Goal: Task Accomplishment & Management: Complete application form

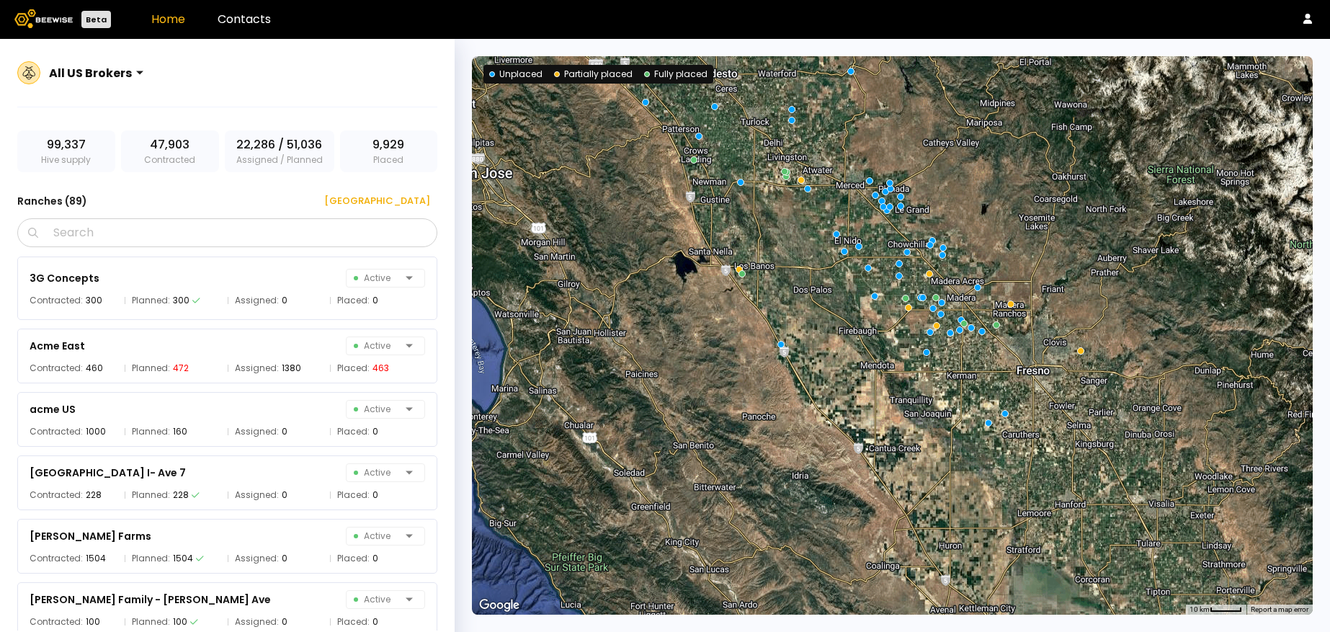
drag, startPoint x: 963, startPoint y: 348, endPoint x: 752, endPoint y: 183, distance: 267.4
click at [752, 183] on div at bounding box center [892, 335] width 841 height 558
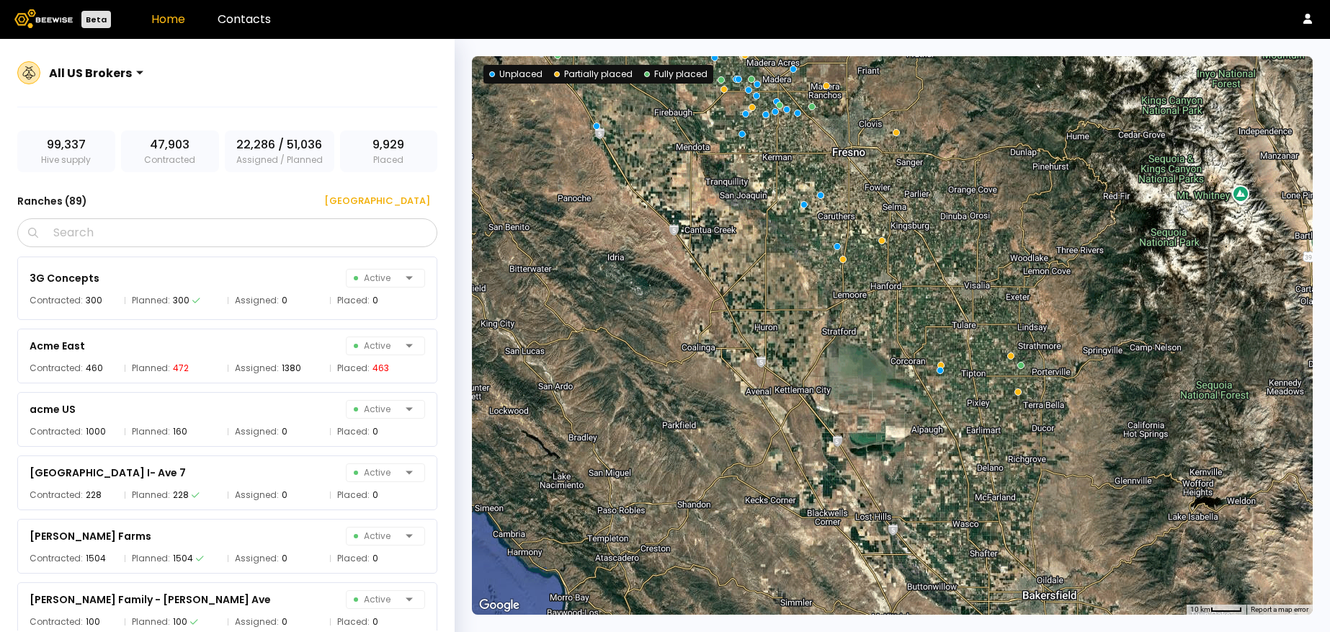
drag, startPoint x: 1027, startPoint y: 389, endPoint x: 834, endPoint y: 171, distance: 291.5
click at [834, 171] on div at bounding box center [892, 335] width 841 height 558
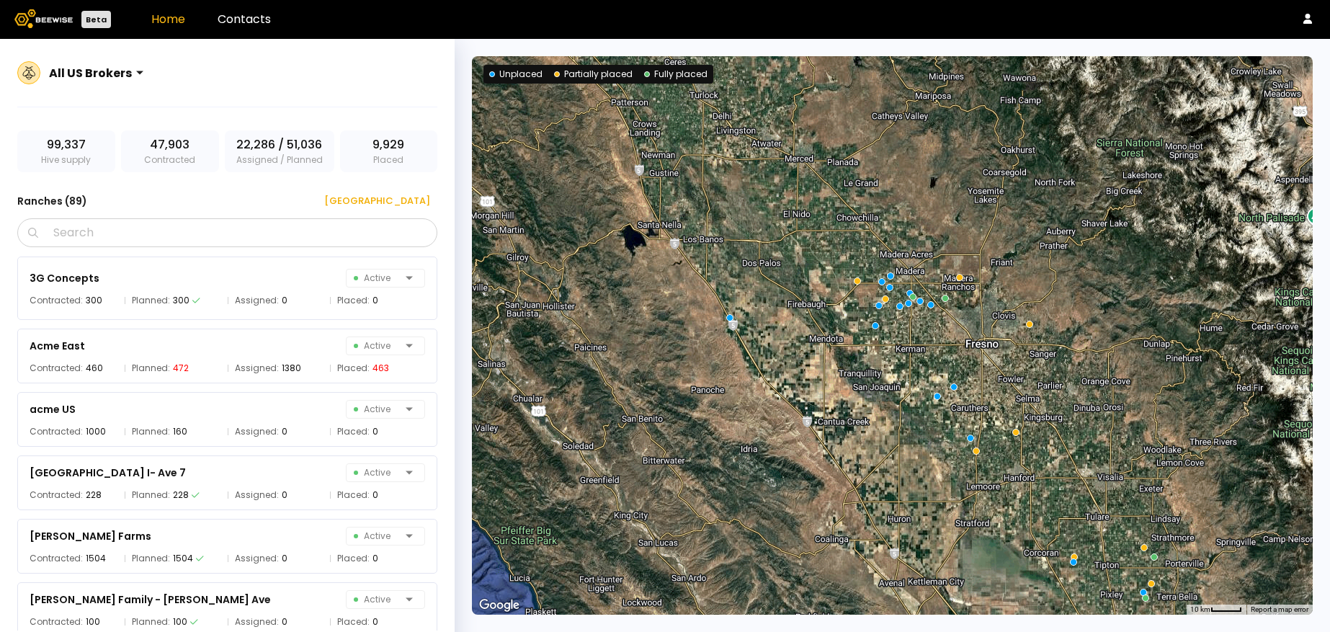
drag, startPoint x: 1037, startPoint y: 417, endPoint x: 1175, endPoint y: 637, distance: 259.7
click at [1175, 631] on html "Beta Home Contacts All US Brokers 99,337 Hive supply 47,903 Contracted 22,286 /…" at bounding box center [665, 333] width 1330 height 666
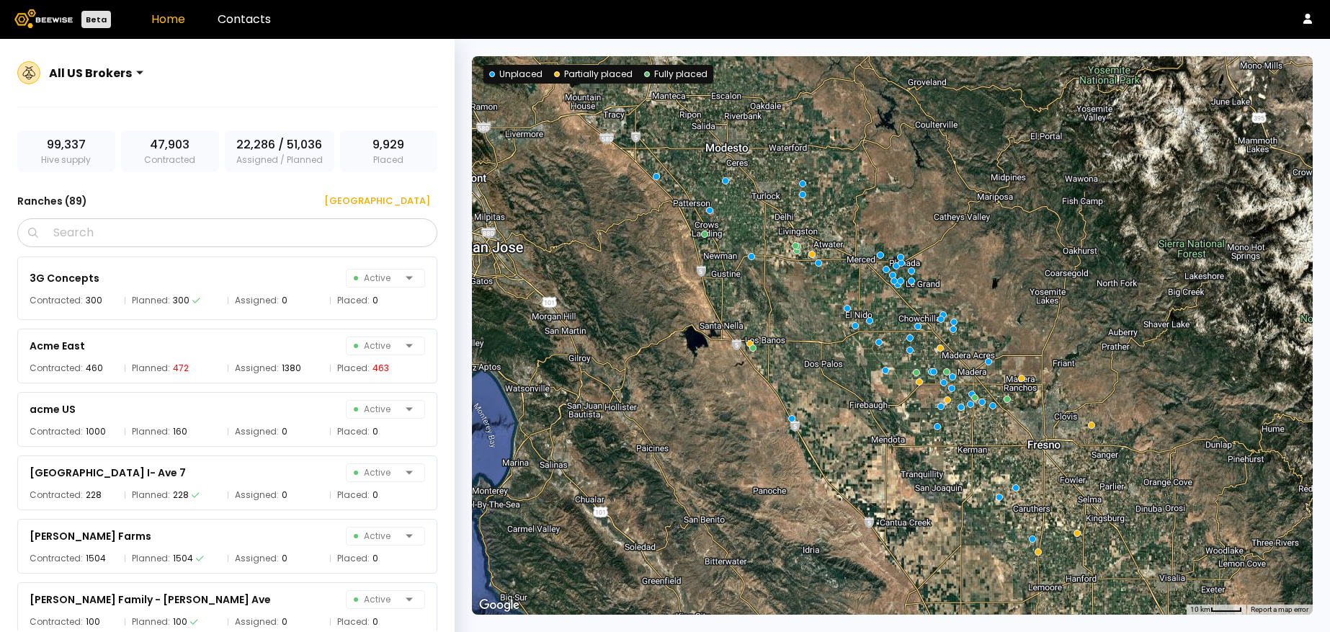
drag, startPoint x: 938, startPoint y: 344, endPoint x: 999, endPoint y: 446, distance: 118.6
click at [999, 446] on div at bounding box center [892, 335] width 841 height 558
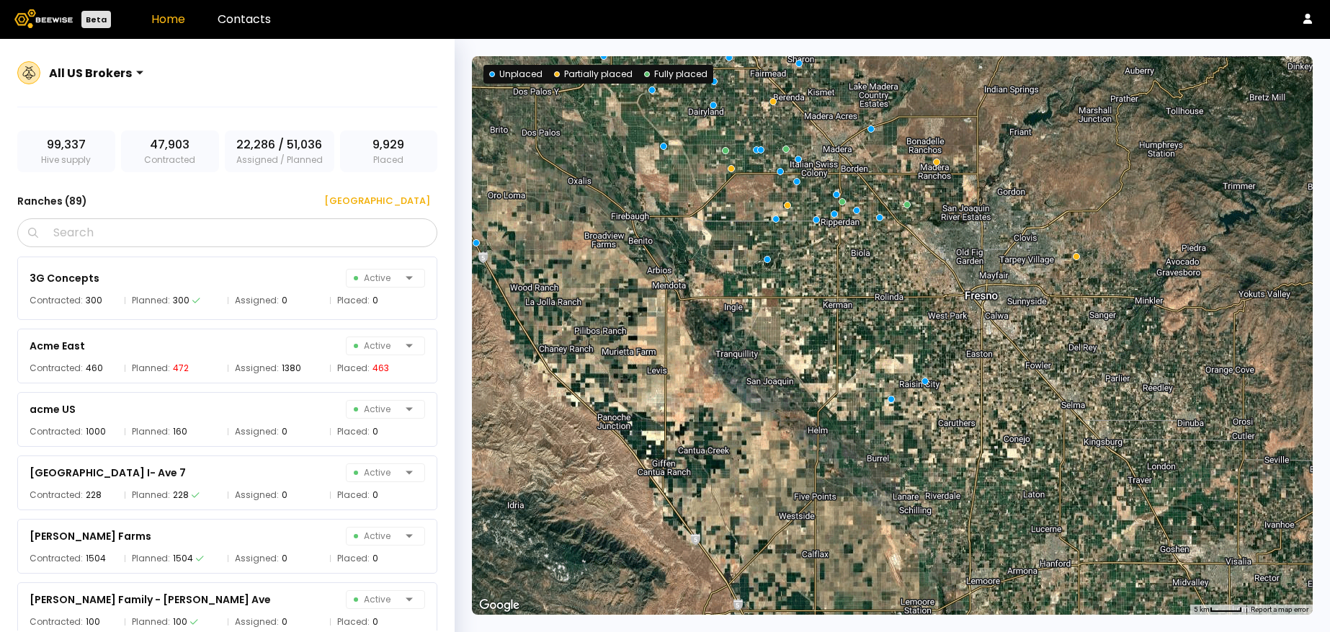
drag, startPoint x: 1014, startPoint y: 410, endPoint x: 904, endPoint y: 262, distance: 184.9
click at [904, 262] on div at bounding box center [892, 335] width 841 height 558
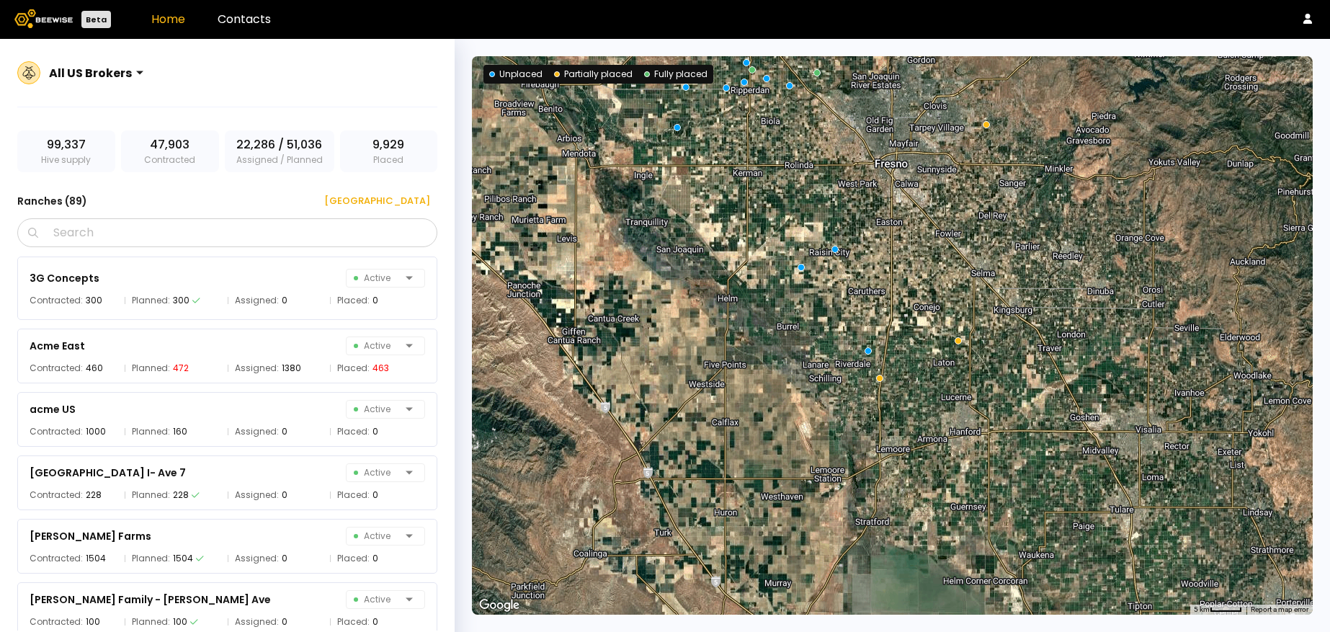
drag, startPoint x: 1074, startPoint y: 418, endPoint x: 985, endPoint y: 288, distance: 157.1
click at [985, 288] on div at bounding box center [892, 335] width 841 height 558
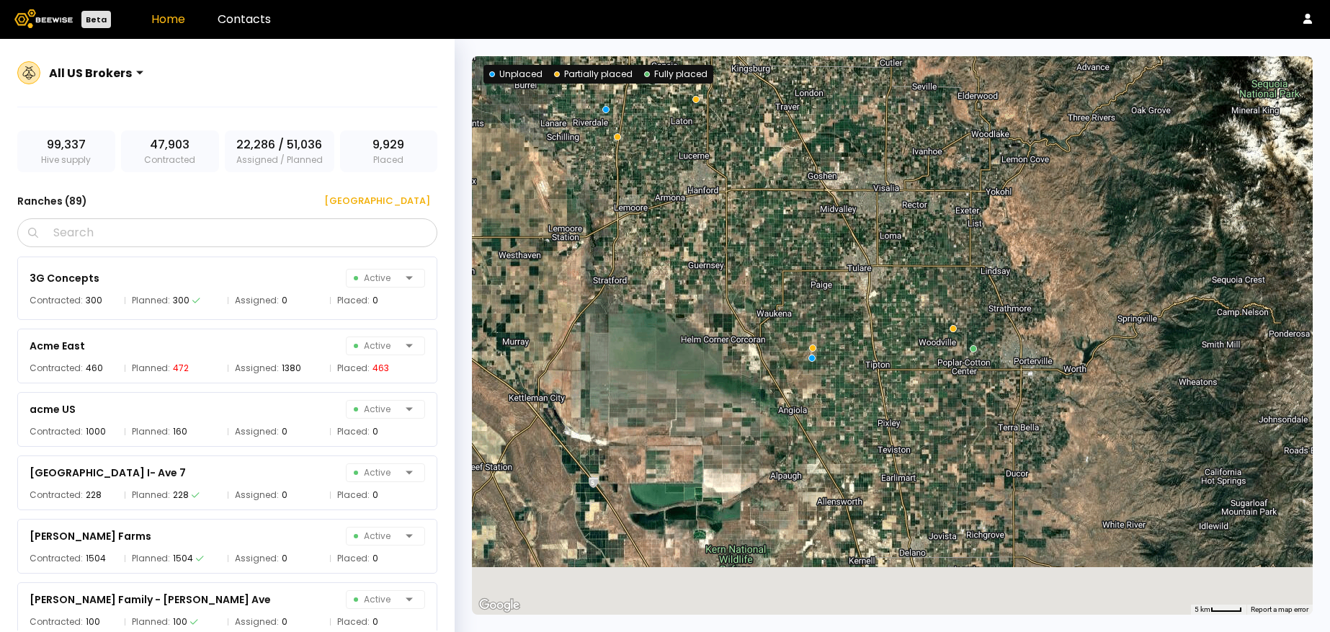
drag, startPoint x: 1033, startPoint y: 416, endPoint x: 768, endPoint y: 174, distance: 358.5
click at [768, 174] on div at bounding box center [892, 335] width 841 height 558
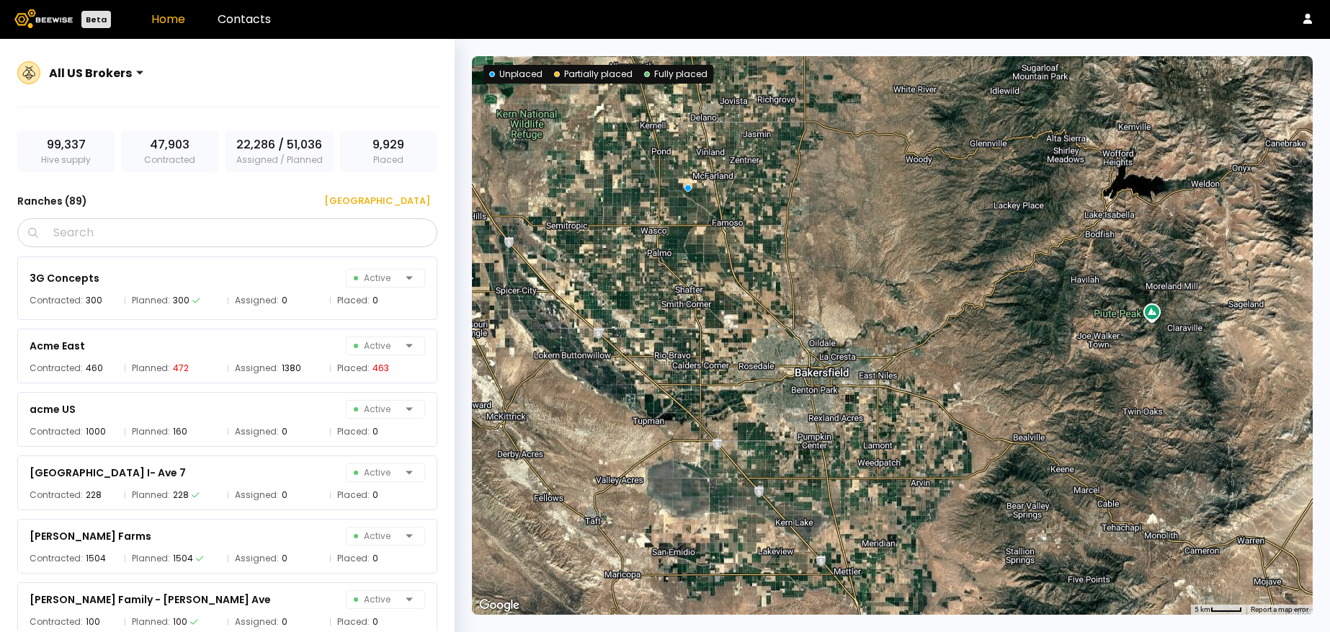
drag, startPoint x: 882, startPoint y: 344, endPoint x: 674, endPoint y: -86, distance: 477.3
click at [674, 0] on html "Beta Home Contacts All US Brokers 99,337 Hive supply 47,903 Contracted 22,286 /…" at bounding box center [665, 333] width 1330 height 666
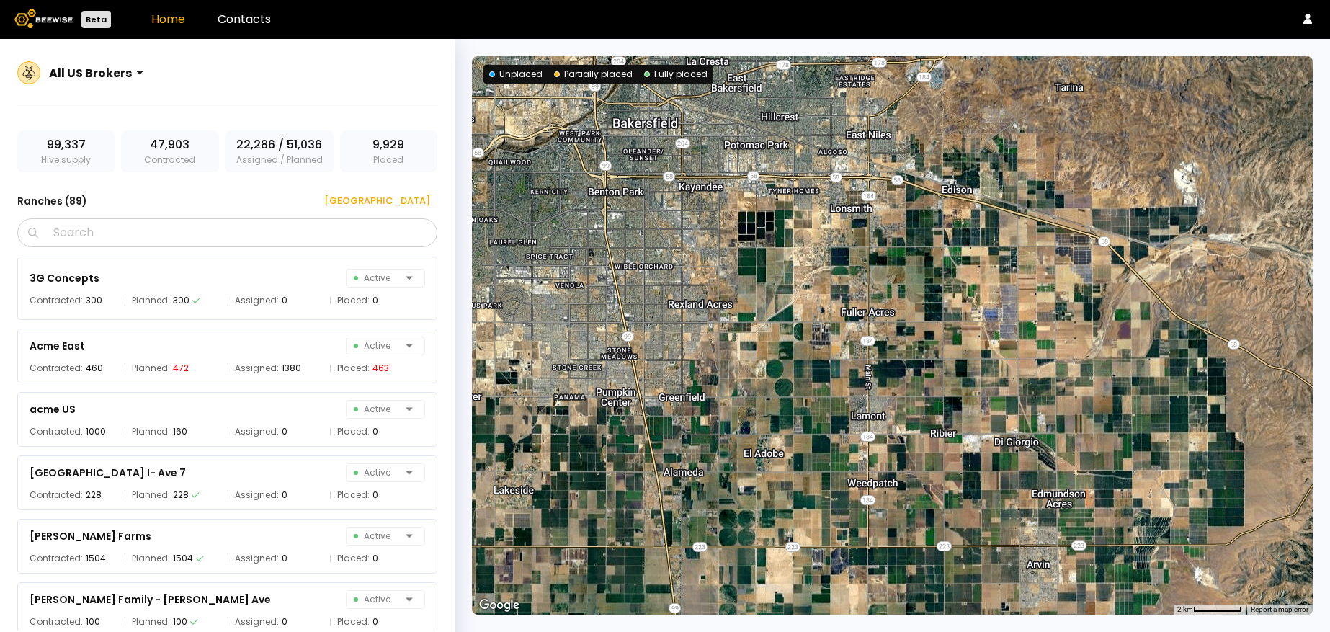
drag, startPoint x: 924, startPoint y: 440, endPoint x: 885, endPoint y: 86, distance: 355.9
click at [885, 86] on div at bounding box center [892, 335] width 841 height 558
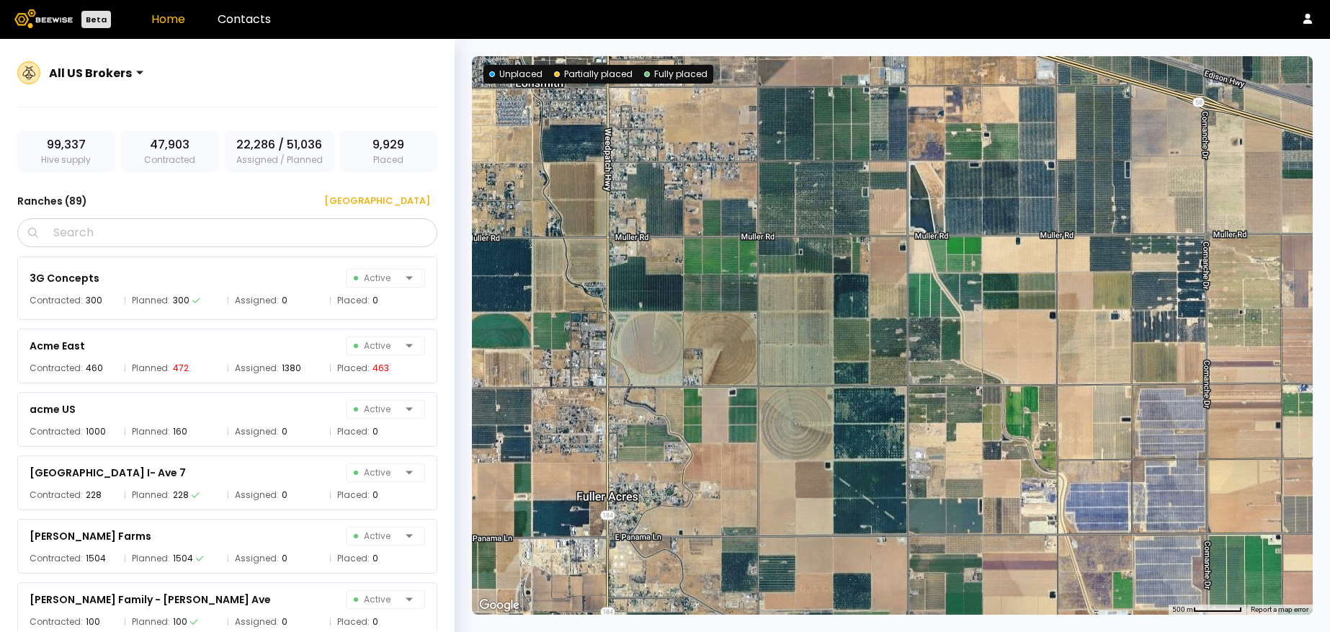
drag, startPoint x: 906, startPoint y: 280, endPoint x: 891, endPoint y: 488, distance: 208.1
click at [891, 488] on div at bounding box center [892, 335] width 841 height 558
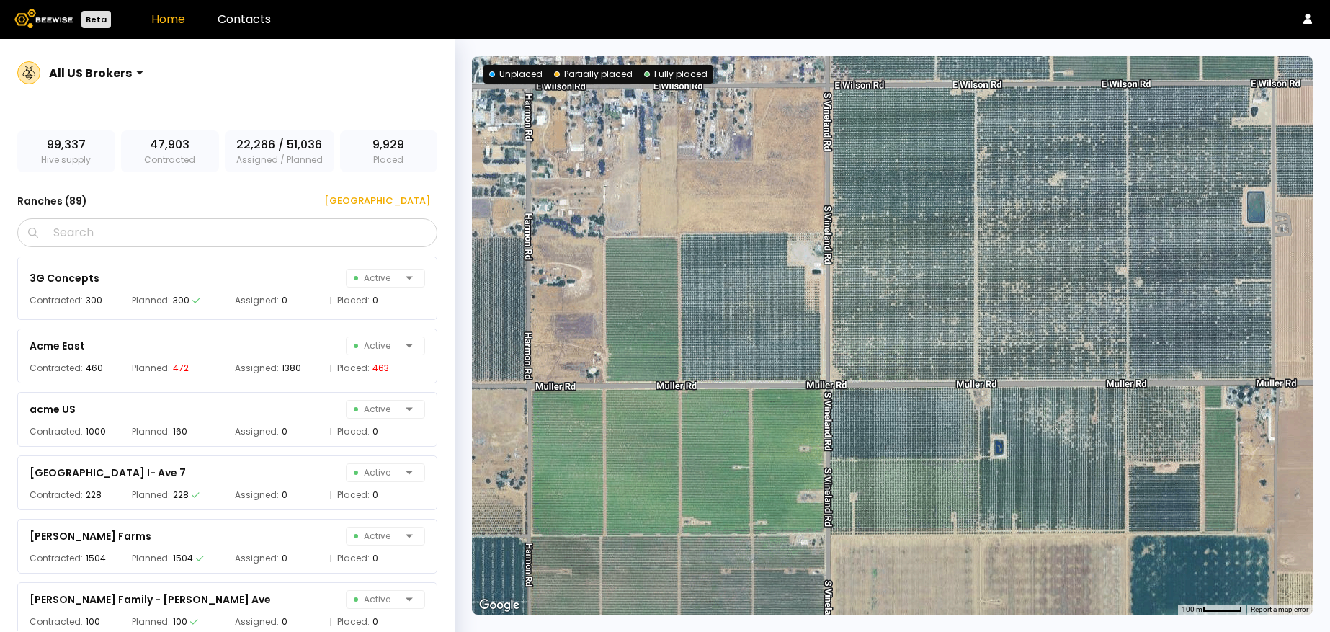
drag, startPoint x: 744, startPoint y: 266, endPoint x: 730, endPoint y: 375, distance: 110.5
click at [730, 375] on div at bounding box center [892, 335] width 841 height 558
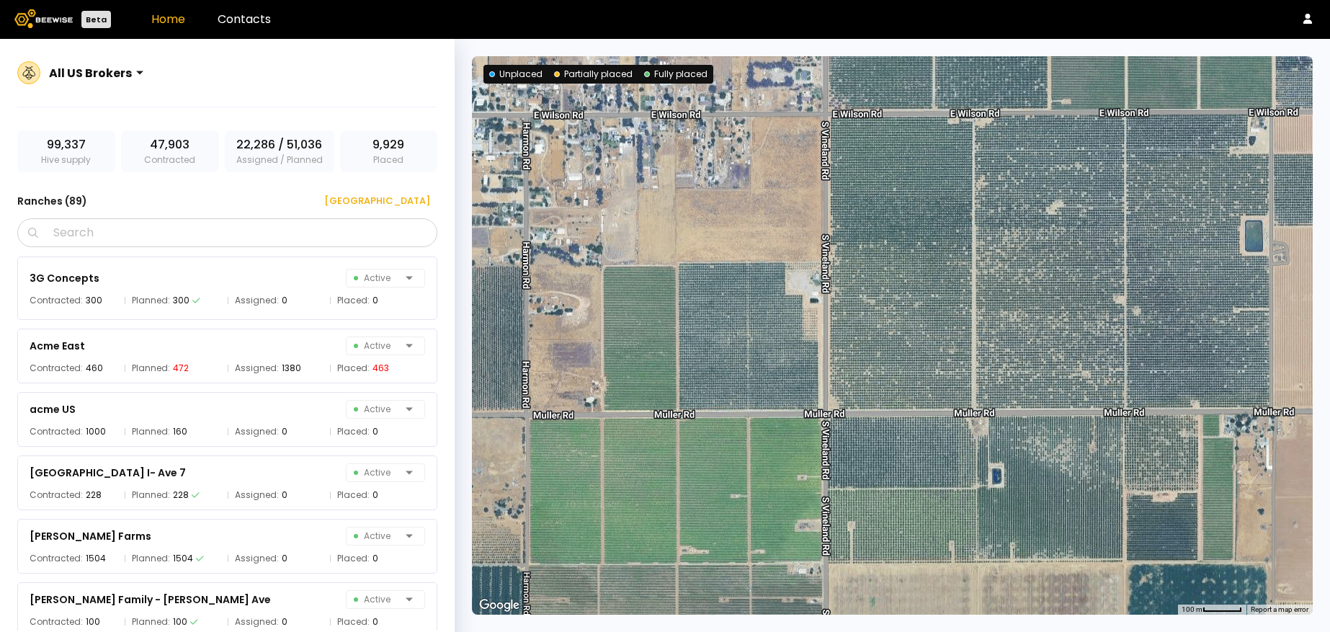
drag, startPoint x: 741, startPoint y: 365, endPoint x: 739, endPoint y: 391, distance: 26.7
click at [739, 391] on div at bounding box center [892, 335] width 841 height 558
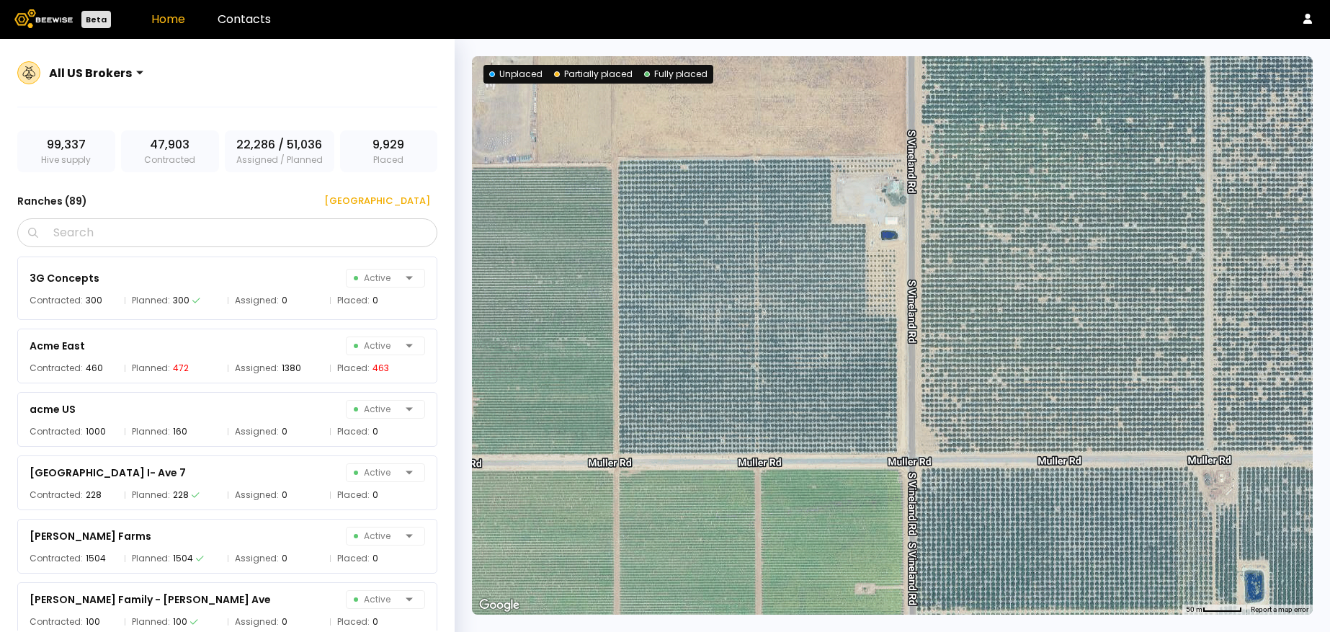
drag, startPoint x: 789, startPoint y: 352, endPoint x: 789, endPoint y: 378, distance: 26.7
click at [789, 378] on div at bounding box center [892, 335] width 841 height 558
click at [409, 202] on div "[GEOGRAPHIC_DATA]" at bounding box center [372, 201] width 116 height 14
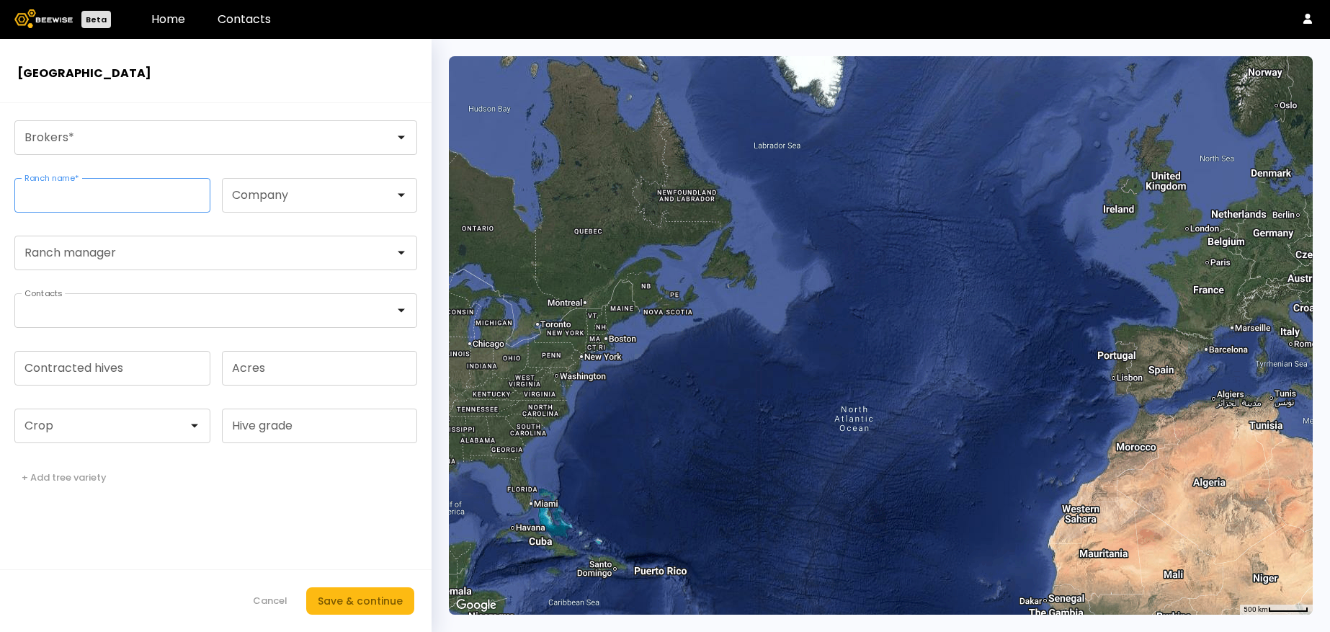
click at [164, 192] on input "Ranch name *" at bounding box center [112, 195] width 195 height 33
type input "*****"
click at [264, 200] on div at bounding box center [314, 195] width 163 height 13
click at [126, 199] on input "*****" at bounding box center [112, 195] width 195 height 33
click at [293, 215] on form "Brokers * ***** Ranch name * Company Ranch manager Contacts Contracted hives Ac…" at bounding box center [216, 367] width 432 height 529
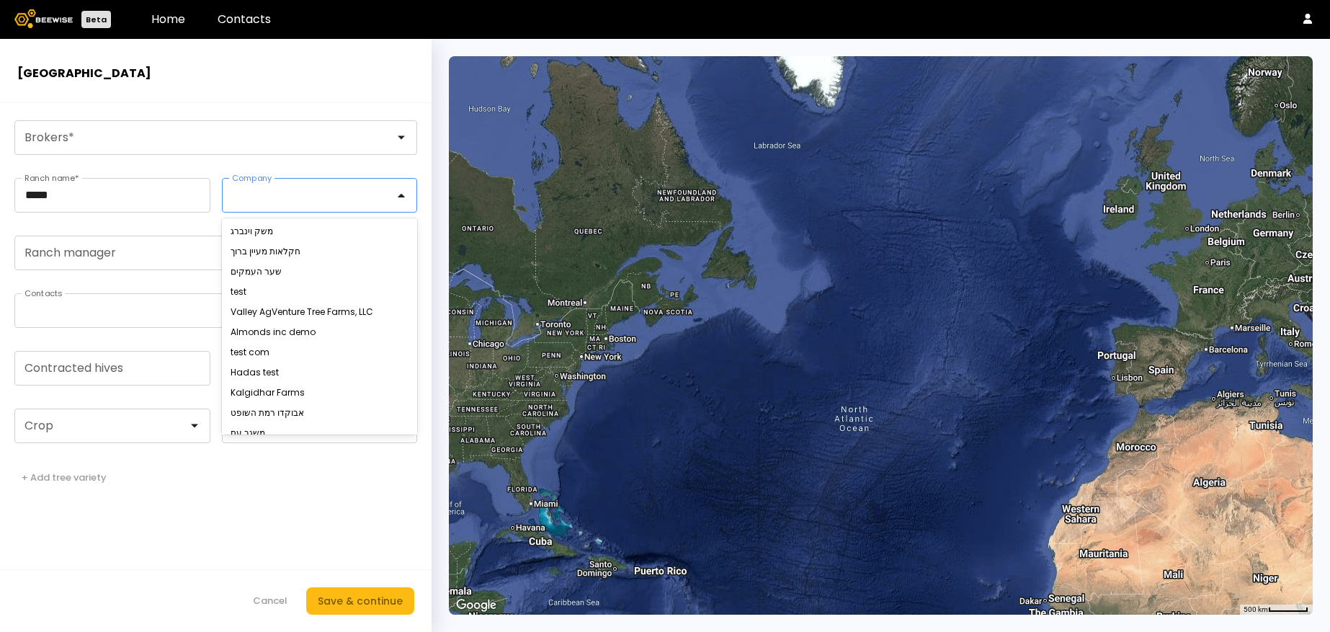
click at [293, 195] on div at bounding box center [314, 195] width 163 height 13
type input "**"
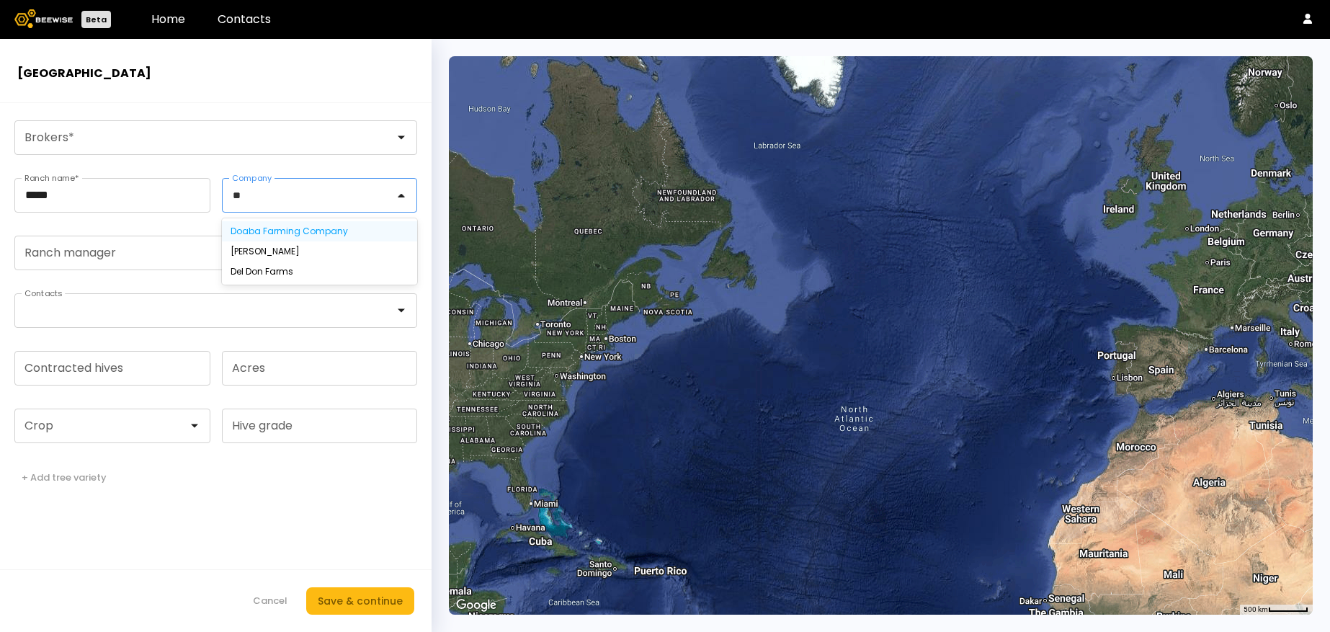
click at [277, 231] on div "Doaba Farming Company" at bounding box center [320, 231] width 179 height 9
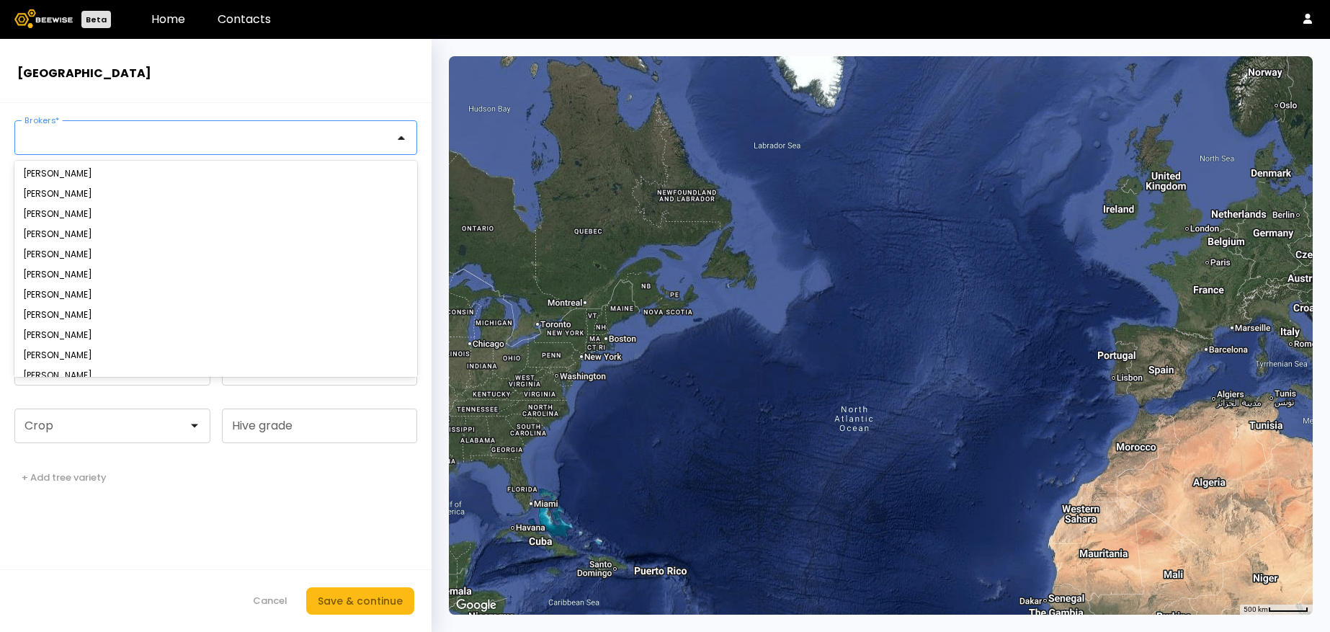
click at [189, 134] on div at bounding box center [210, 137] width 370 height 13
type input "**"
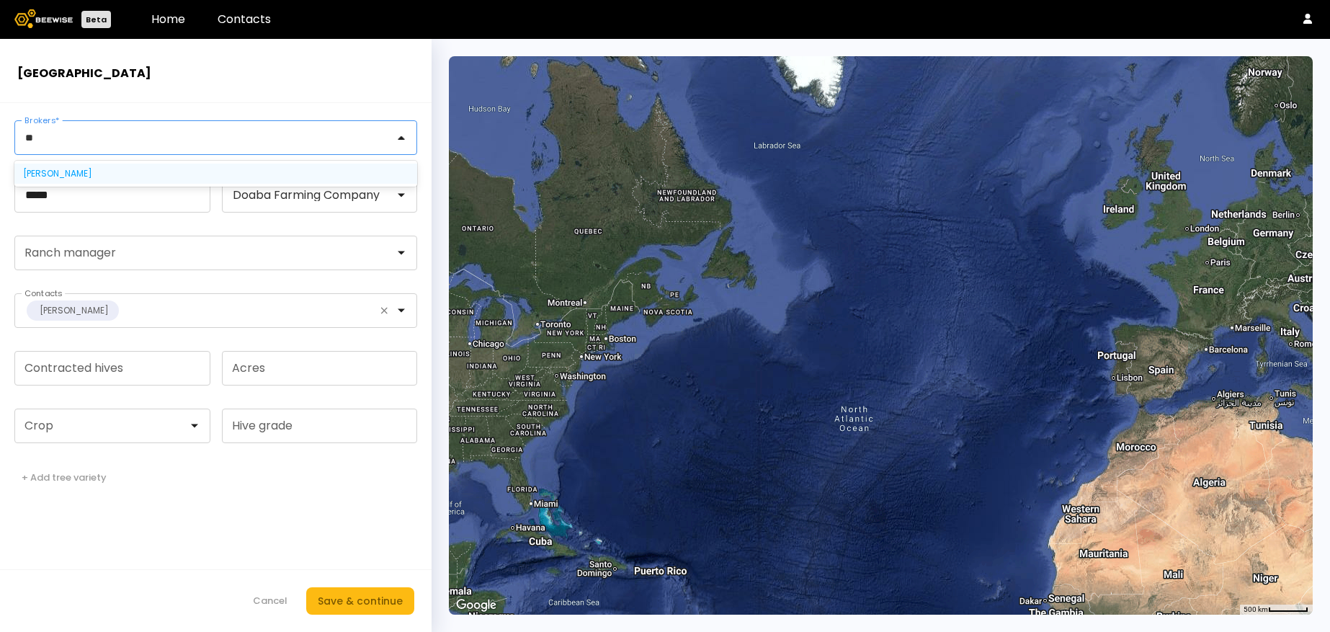
click at [120, 165] on div "[PERSON_NAME]" at bounding box center [215, 174] width 403 height 20
click at [104, 171] on div "[PERSON_NAME]" at bounding box center [215, 173] width 385 height 9
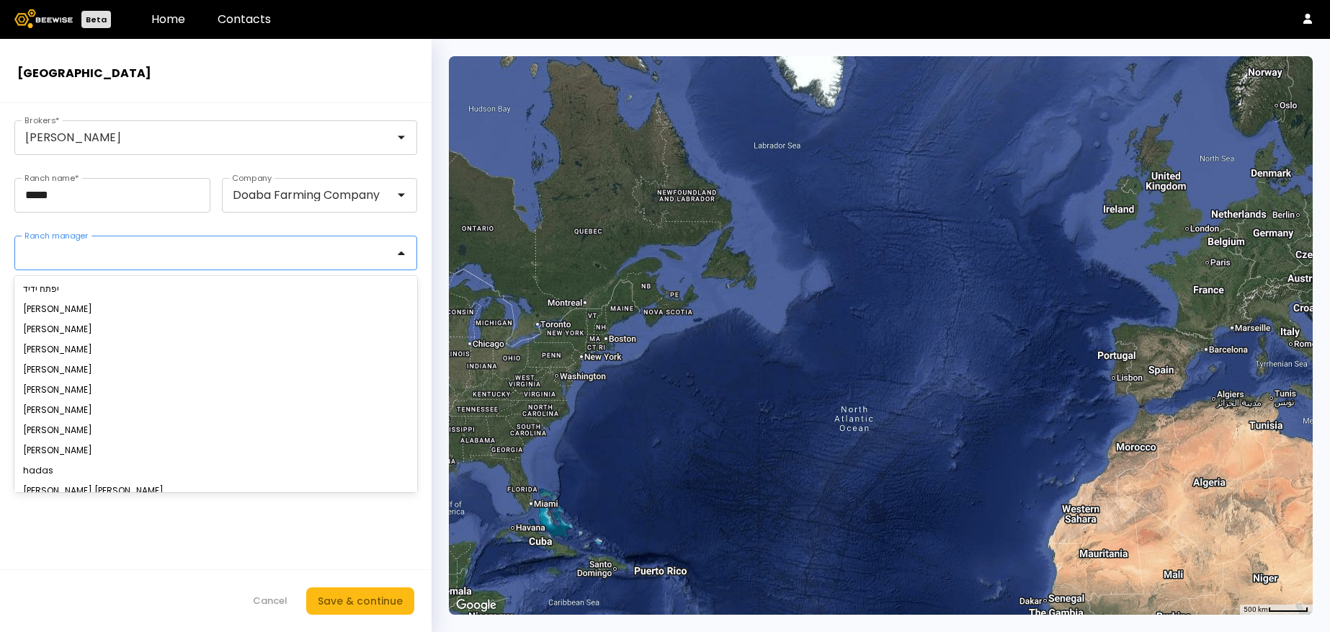
click at [80, 249] on div at bounding box center [210, 252] width 370 height 13
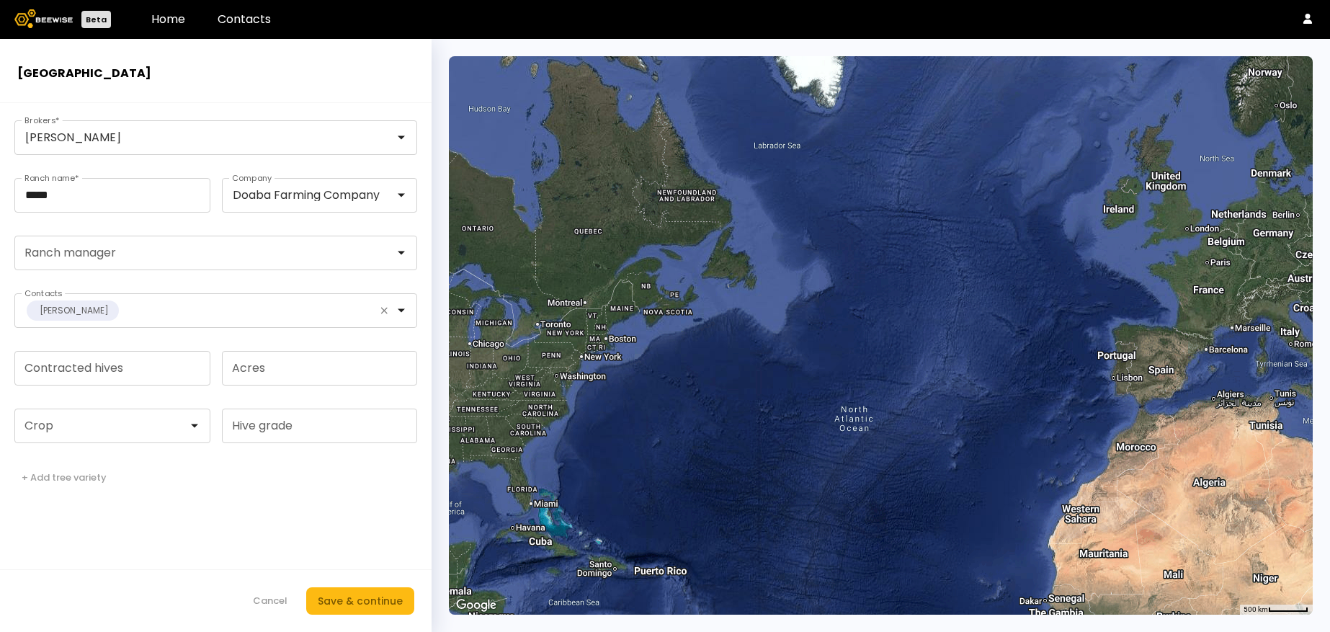
click at [362, 73] on h2 "[GEOGRAPHIC_DATA]" at bounding box center [215, 73] width 397 height 17
click at [337, 612] on button "Save & continue" at bounding box center [360, 600] width 108 height 27
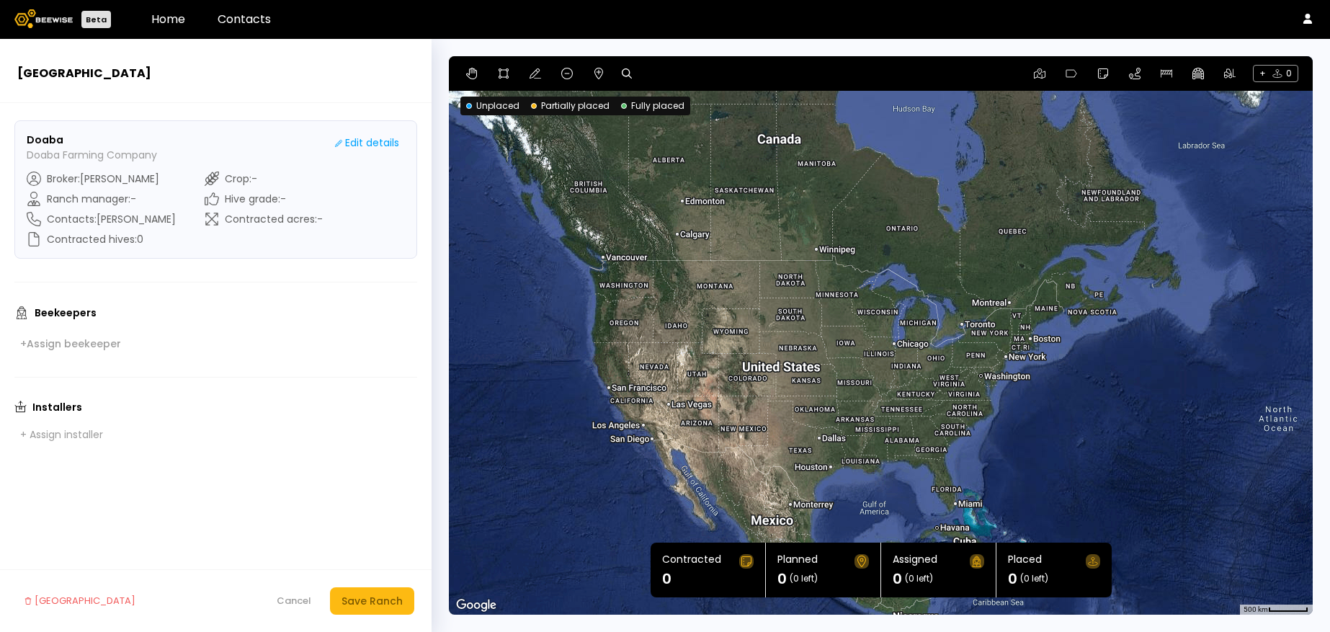
drag, startPoint x: 554, startPoint y: 373, endPoint x: 980, endPoint y: 371, distance: 425.8
click at [980, 371] on div at bounding box center [881, 335] width 864 height 558
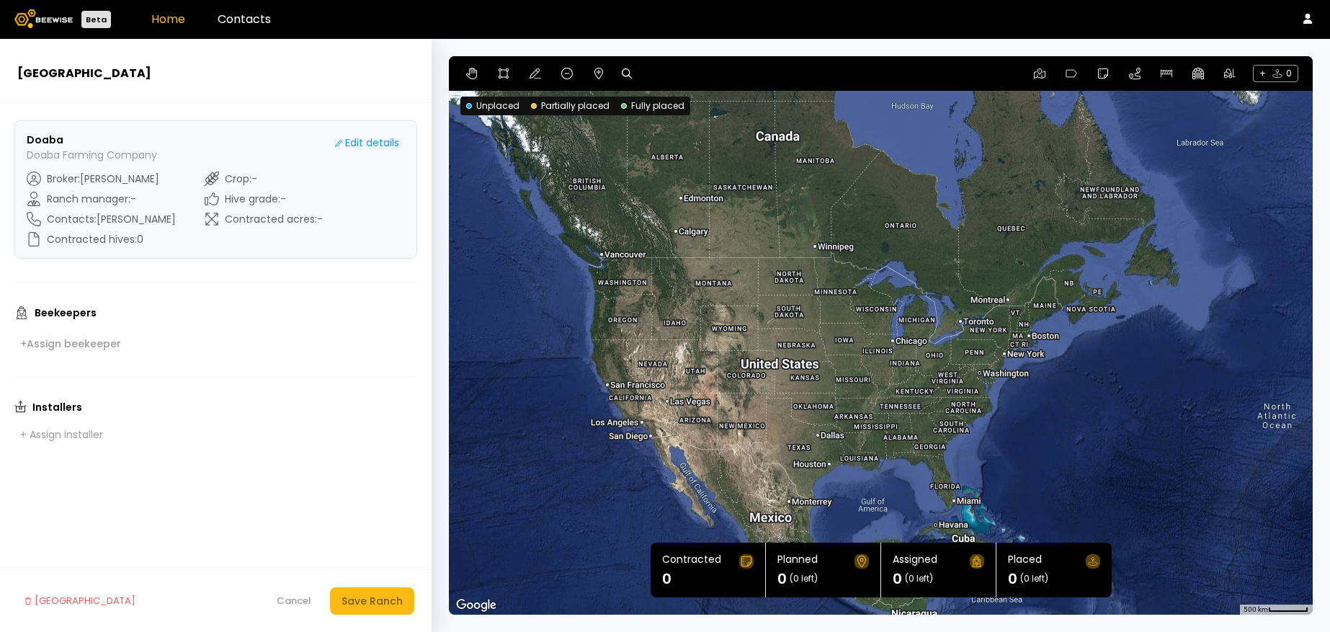
click at [169, 15] on link "Home" at bounding box center [168, 19] width 34 height 17
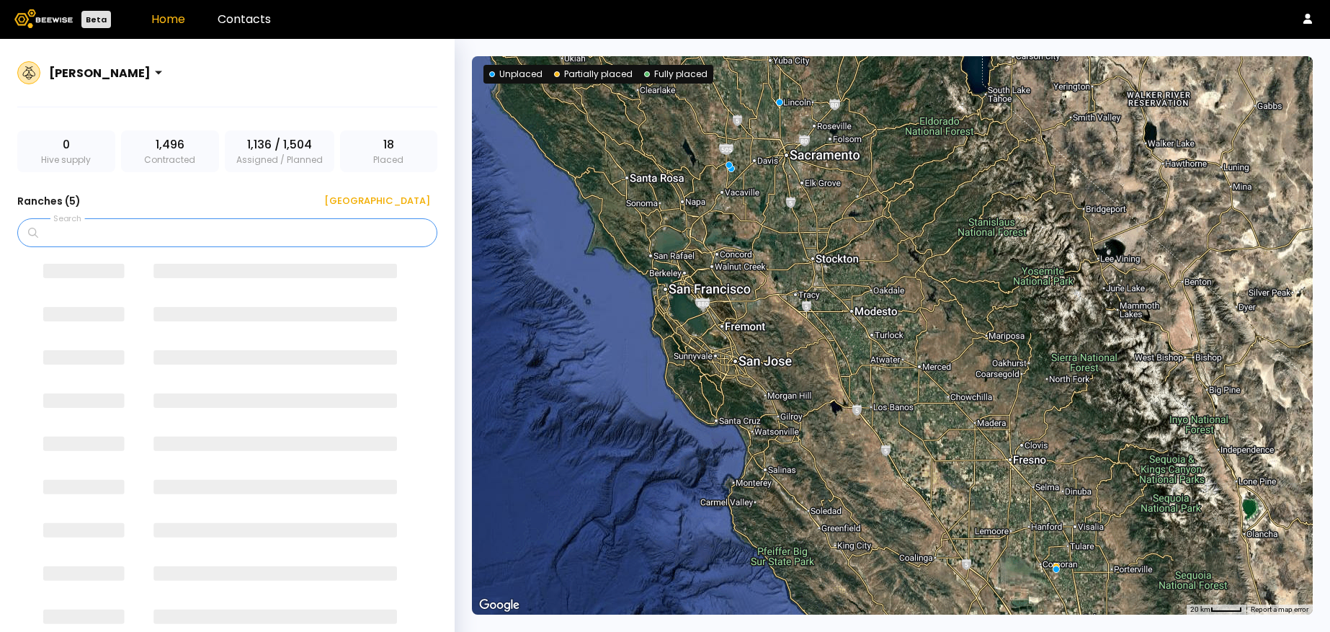
click at [106, 228] on input "Search" at bounding box center [232, 232] width 383 height 27
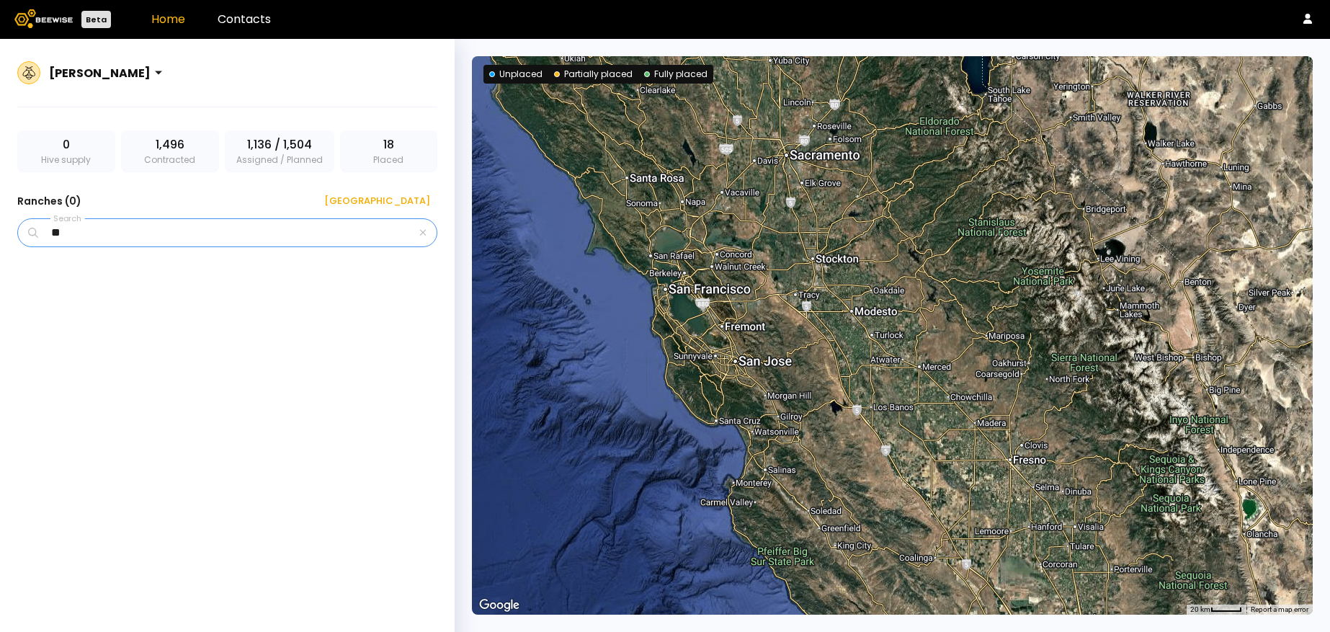
type input "*"
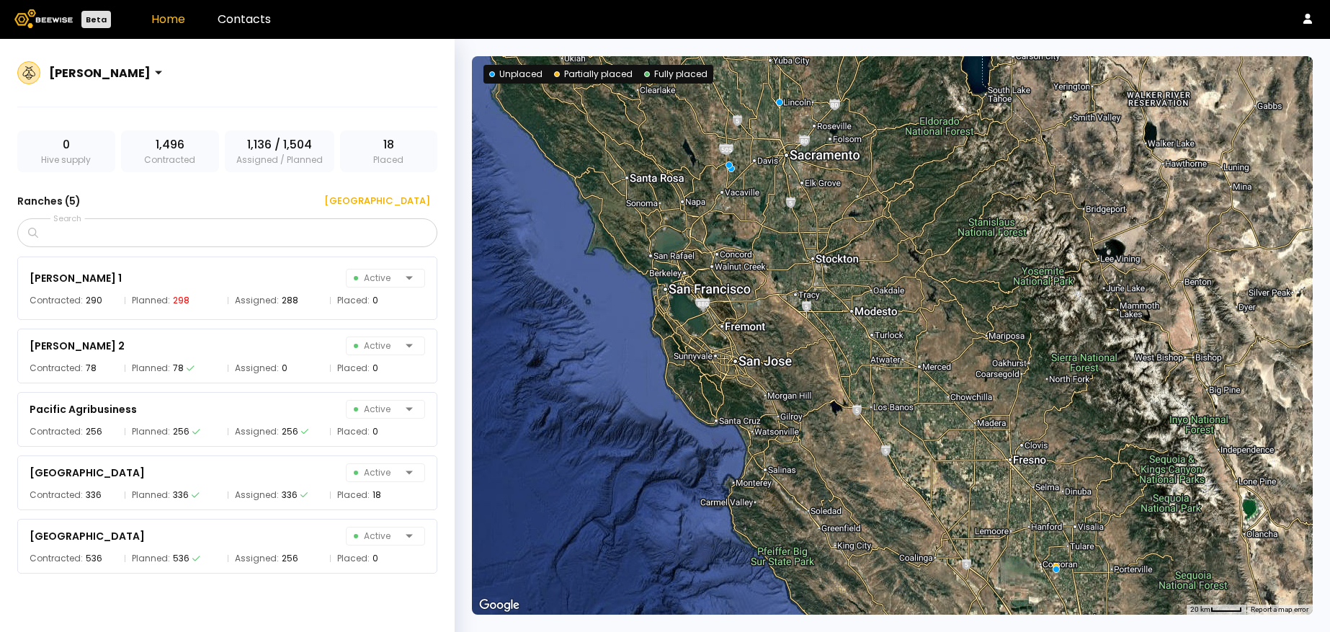
click at [151, 66] on div "[PERSON_NAME]" at bounding box center [108, 72] width 130 height 33
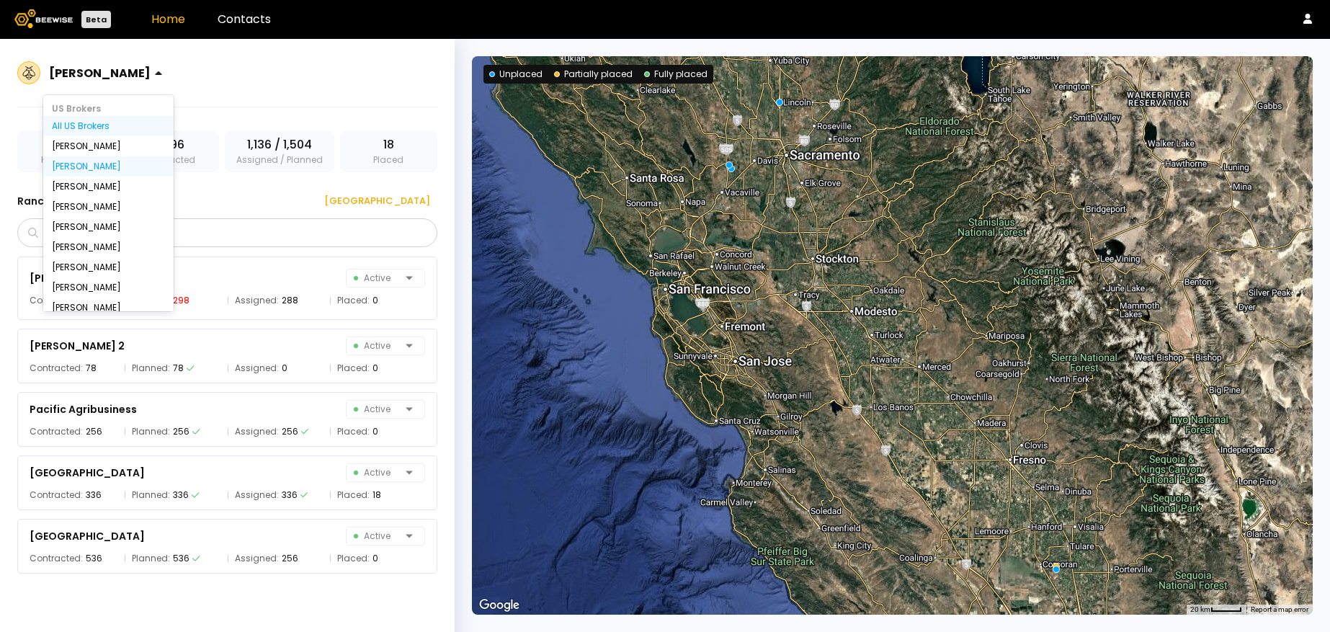
click at [96, 122] on div "All US Brokers" at bounding box center [108, 126] width 113 height 9
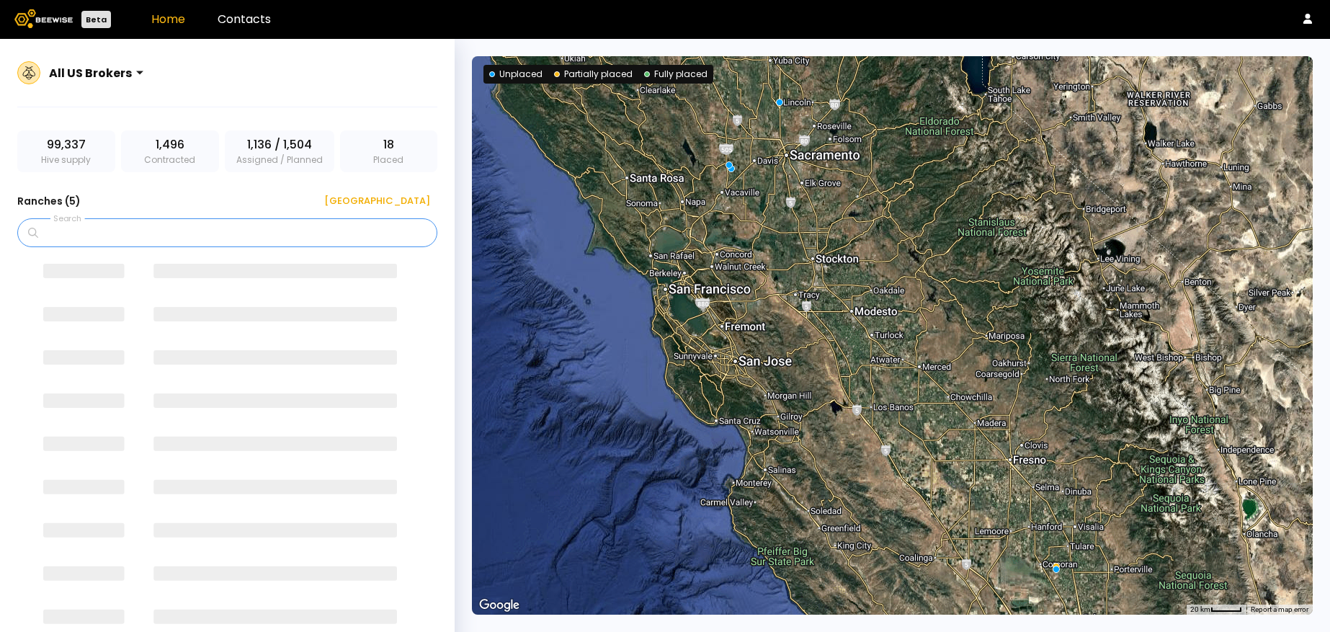
click at [93, 234] on input "Search" at bounding box center [232, 232] width 383 height 27
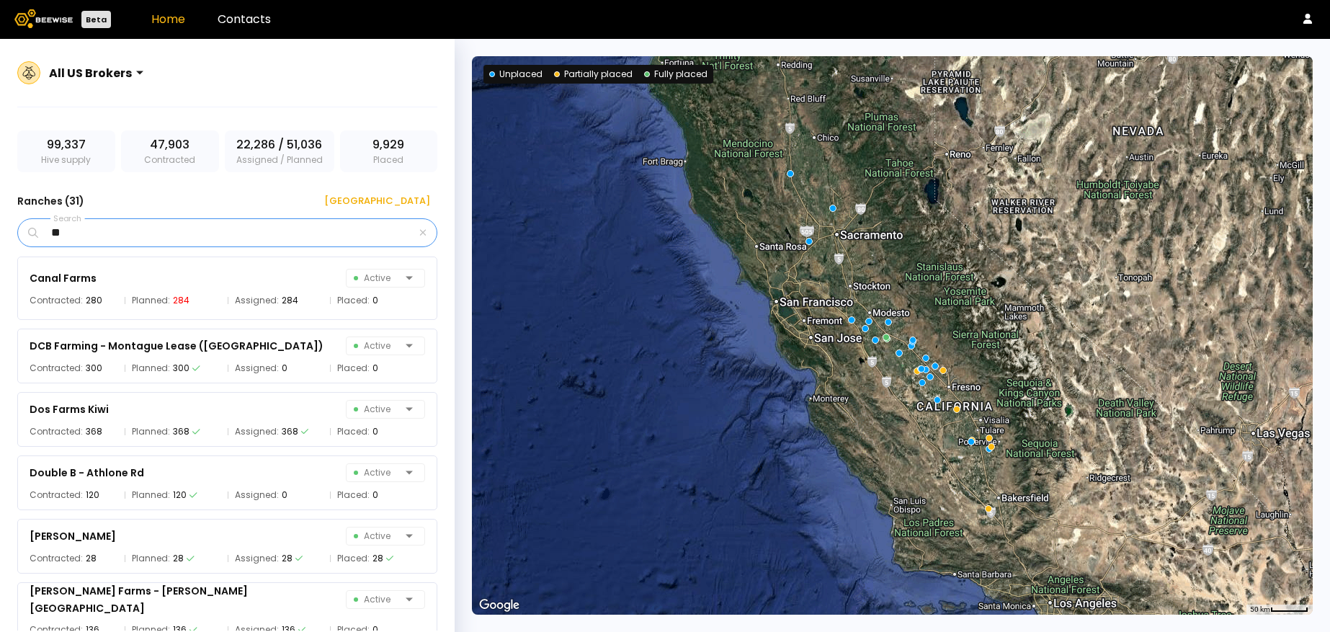
click at [86, 241] on input "**" at bounding box center [228, 232] width 375 height 27
type input "*"
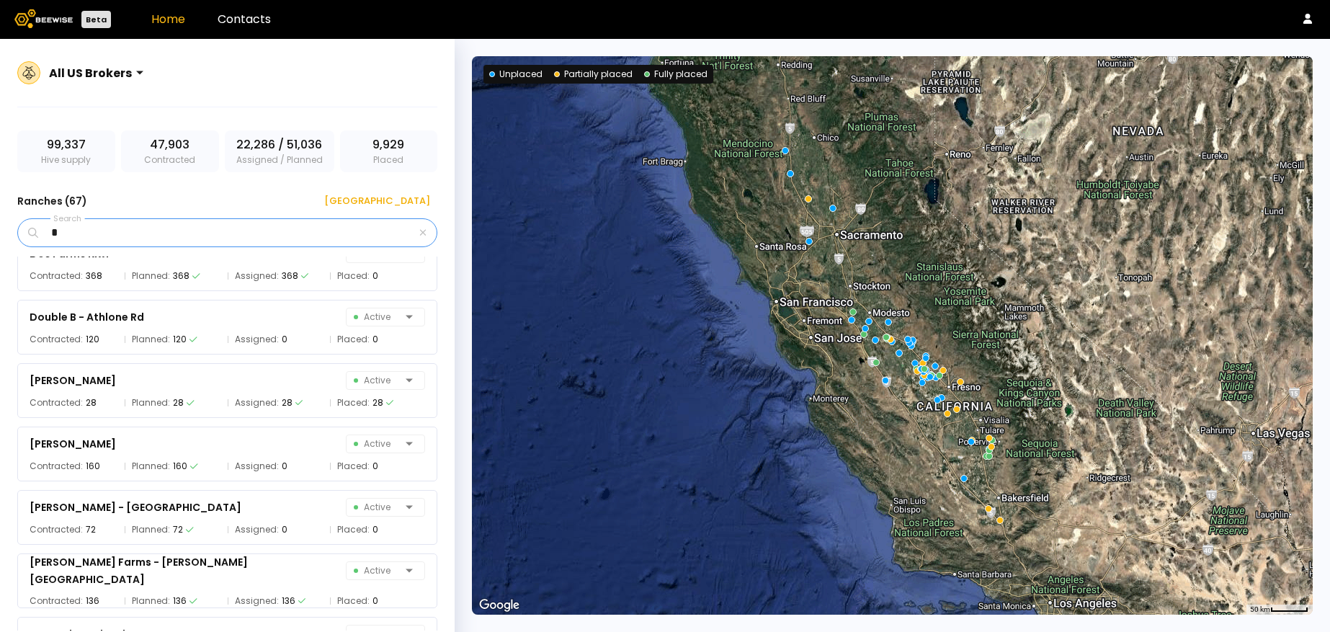
scroll to position [1045, 0]
type input "*"
click at [411, 205] on div "[GEOGRAPHIC_DATA]" at bounding box center [372, 201] width 116 height 14
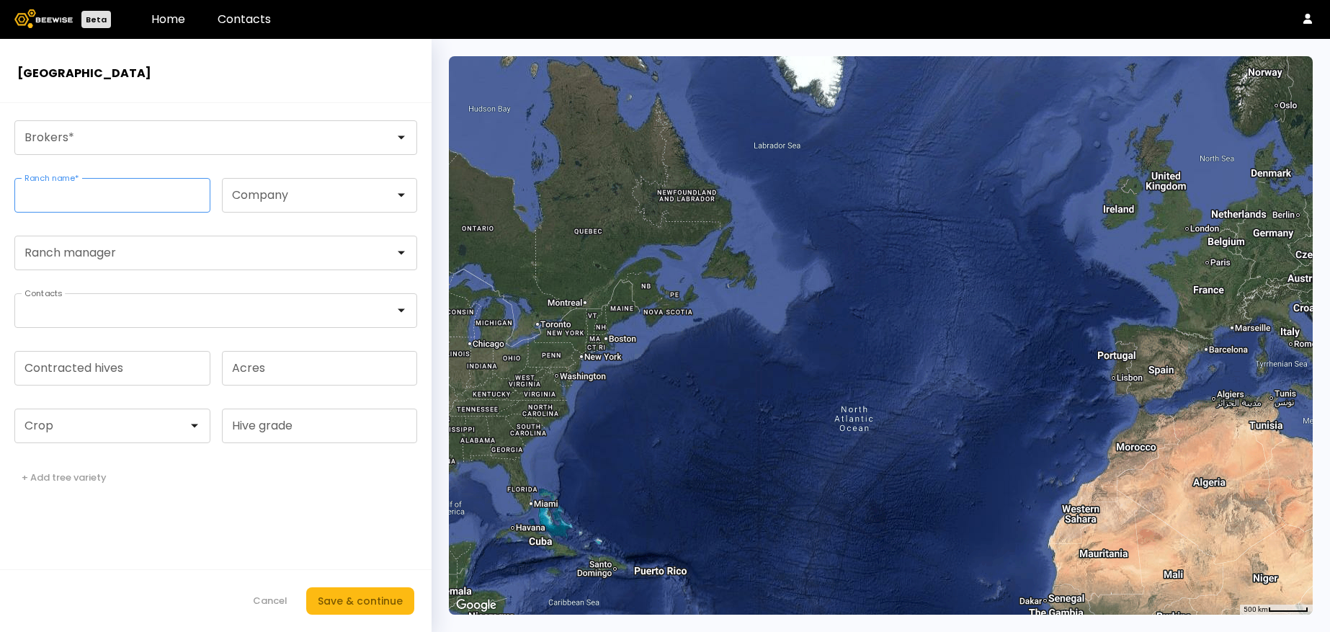
click at [160, 187] on input "Ranch name *" at bounding box center [112, 195] width 195 height 33
type input "*****"
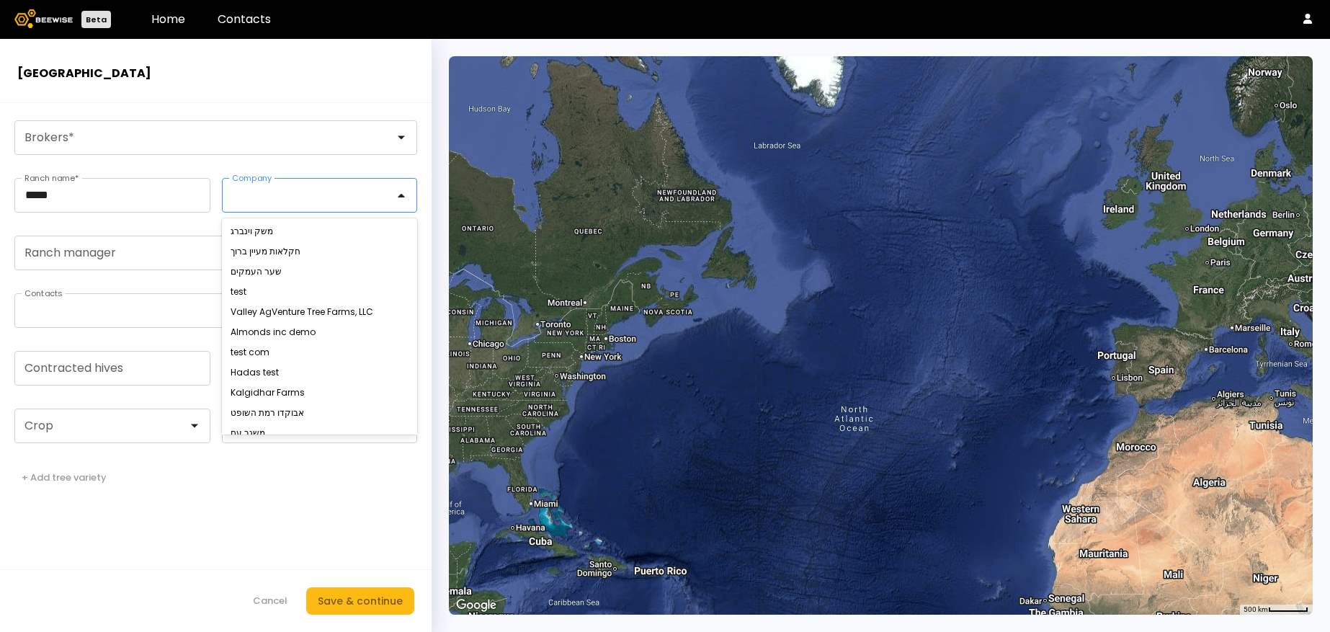
click at [270, 204] on div at bounding box center [314, 195] width 183 height 33
type input "**"
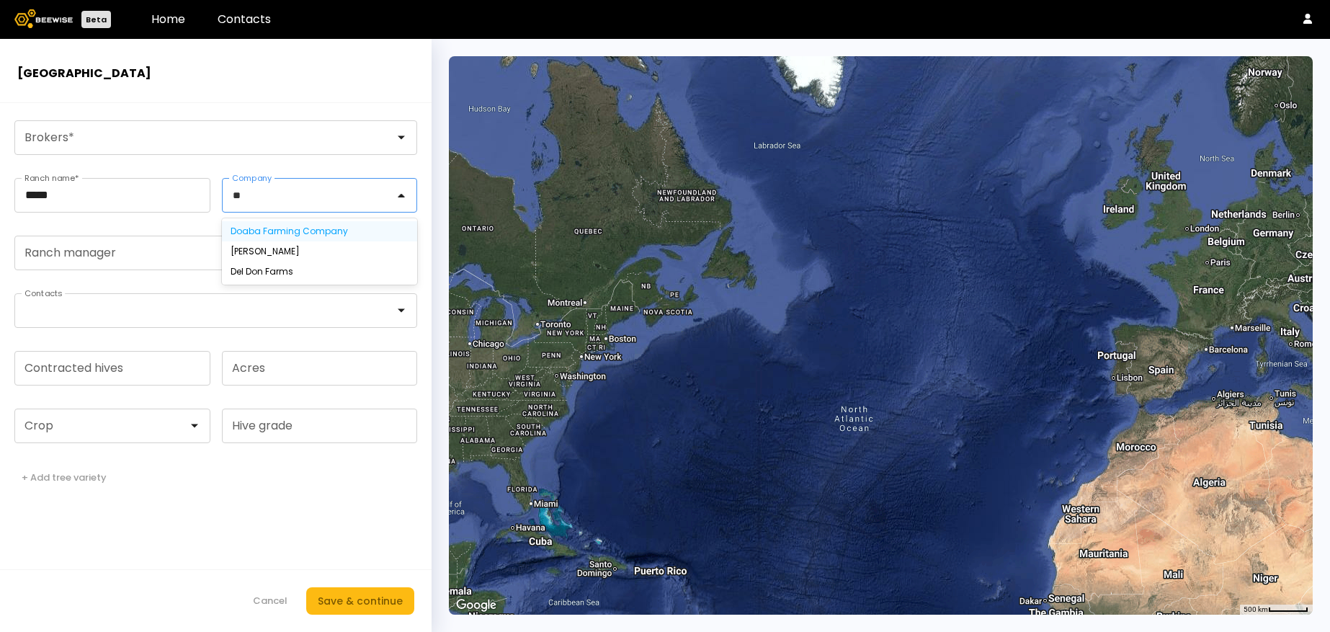
click at [275, 236] on div "Doaba Farming Company" at bounding box center [320, 231] width 179 height 9
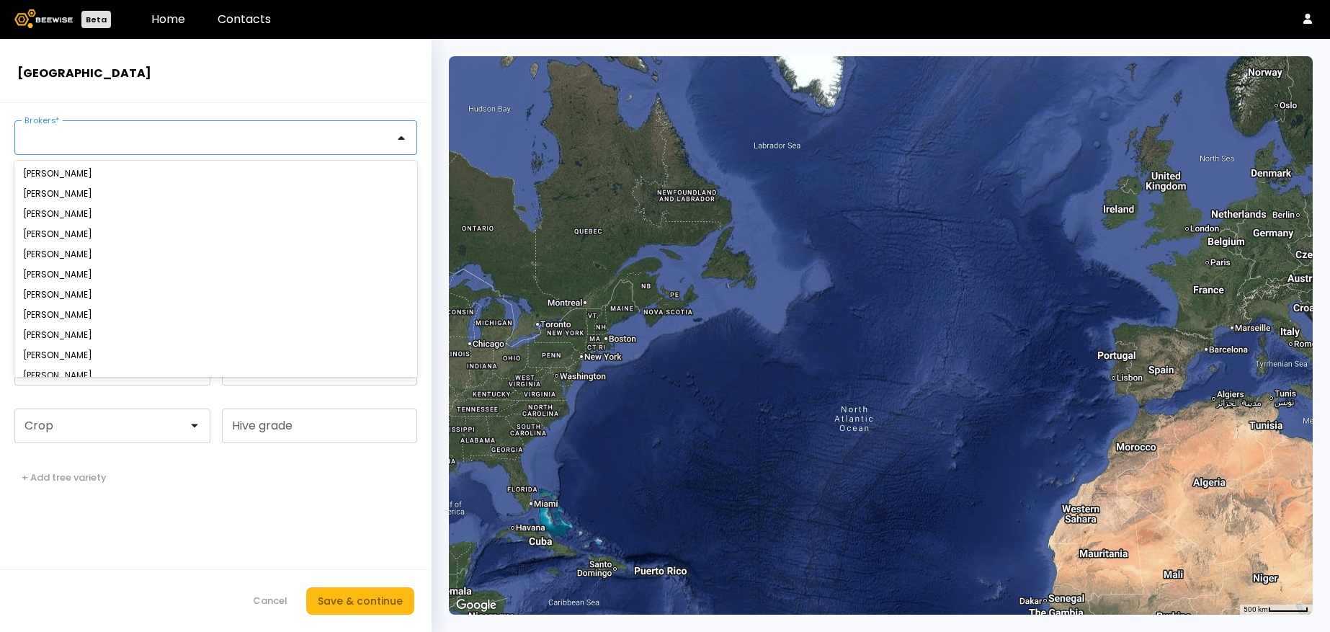
click at [164, 146] on div at bounding box center [210, 137] width 390 height 33
click at [77, 216] on div "[PERSON_NAME]" at bounding box center [215, 214] width 385 height 9
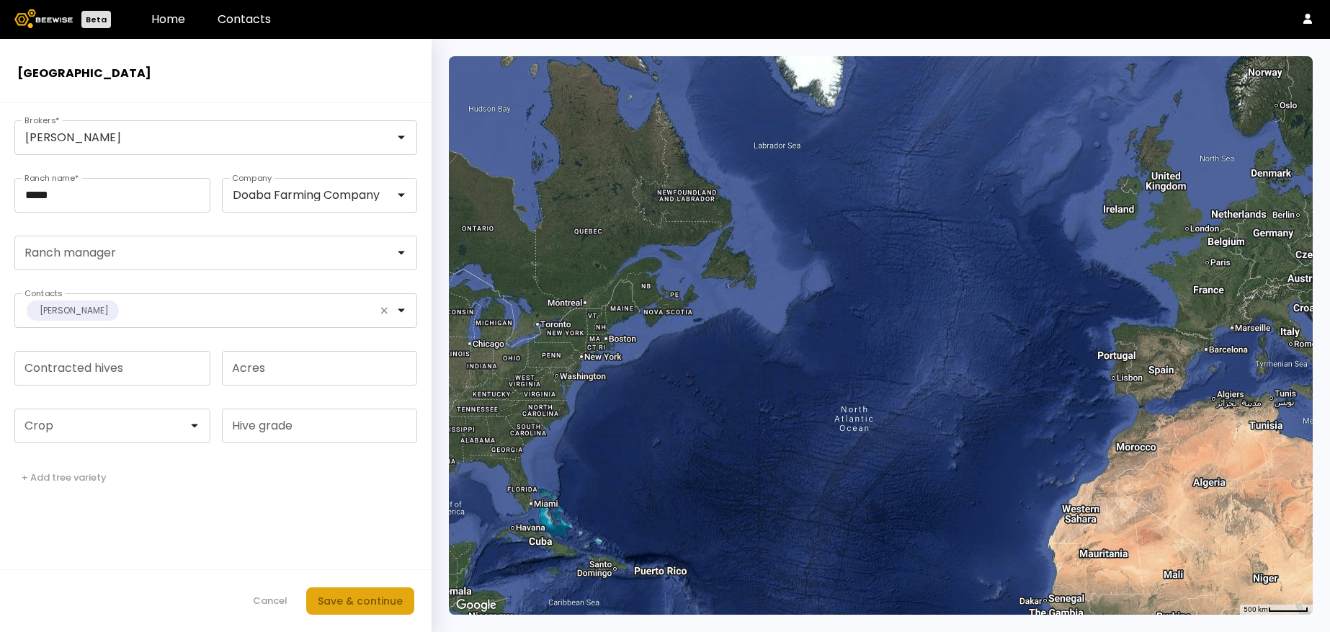
click at [328, 602] on div "Save & continue" at bounding box center [360, 601] width 85 height 16
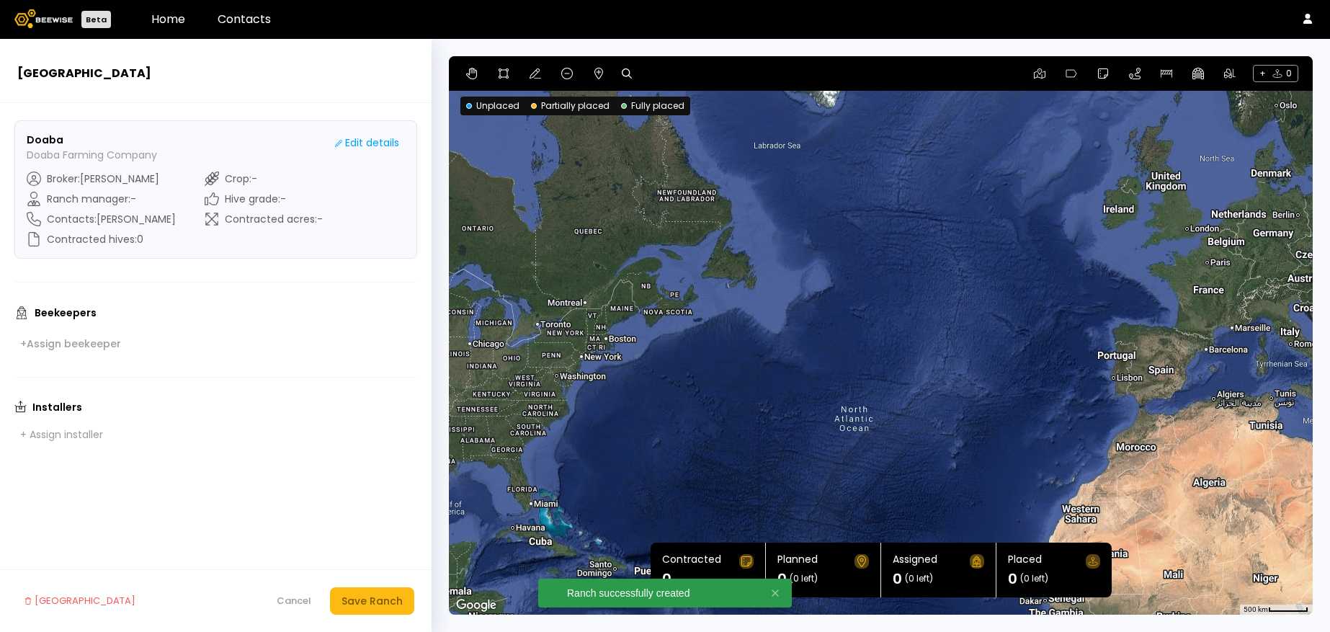
click at [625, 75] on icon at bounding box center [627, 73] width 10 height 10
click at [657, 71] on input at bounding box center [682, 74] width 89 height 18
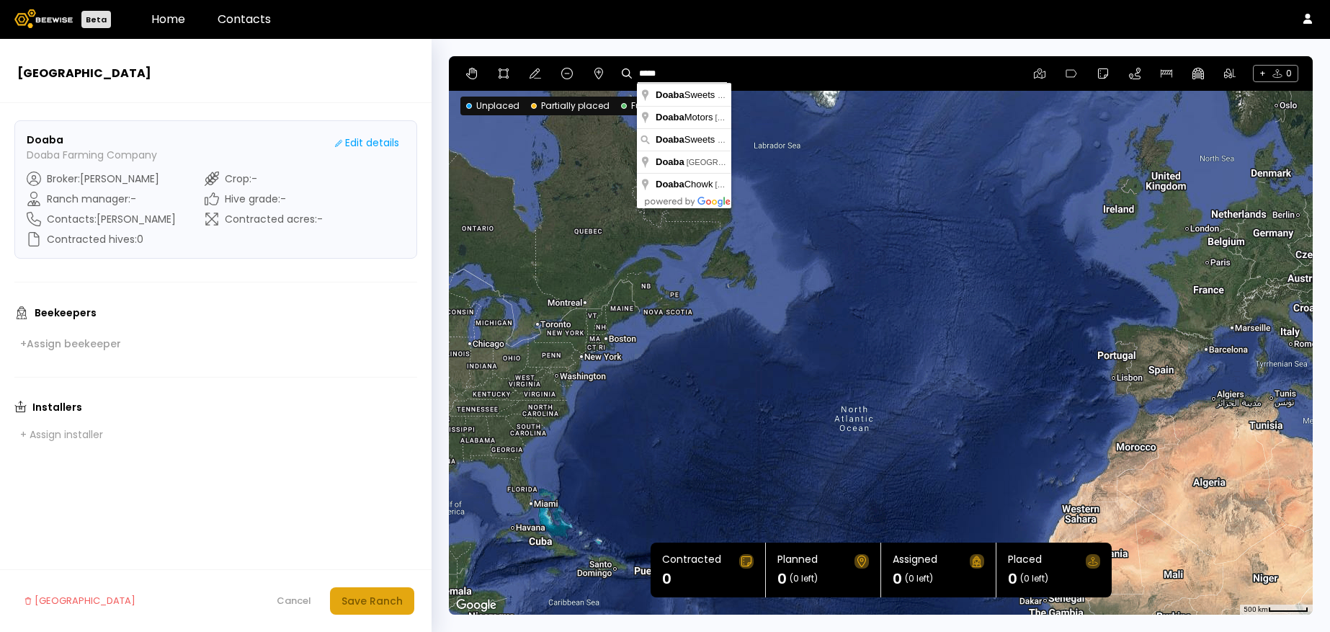
type input "*****"
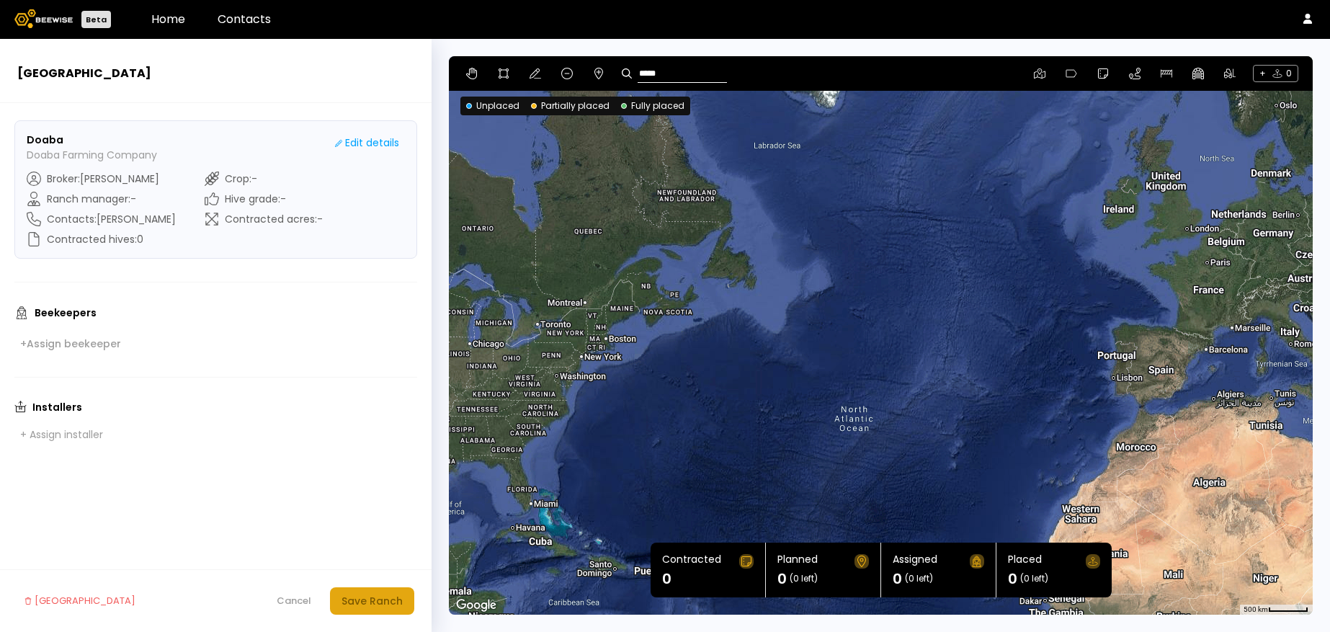
click at [375, 599] on div "Save Ranch" at bounding box center [372, 601] width 61 height 16
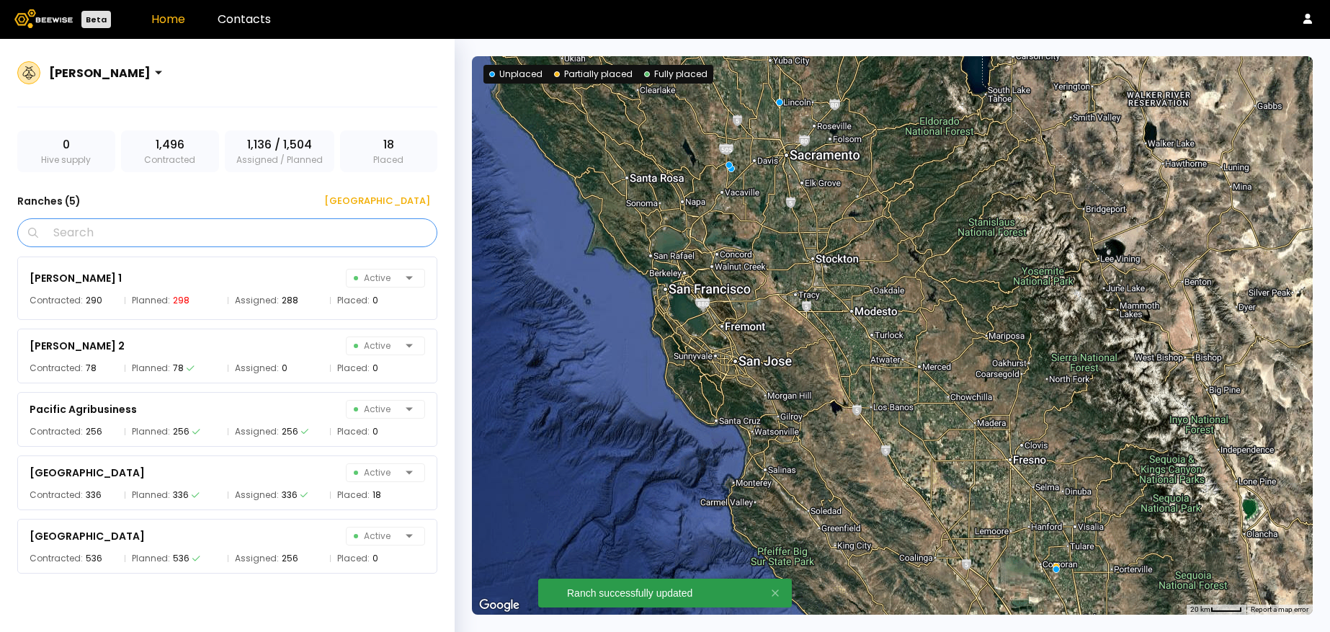
click at [306, 233] on input "Search" at bounding box center [232, 232] width 383 height 27
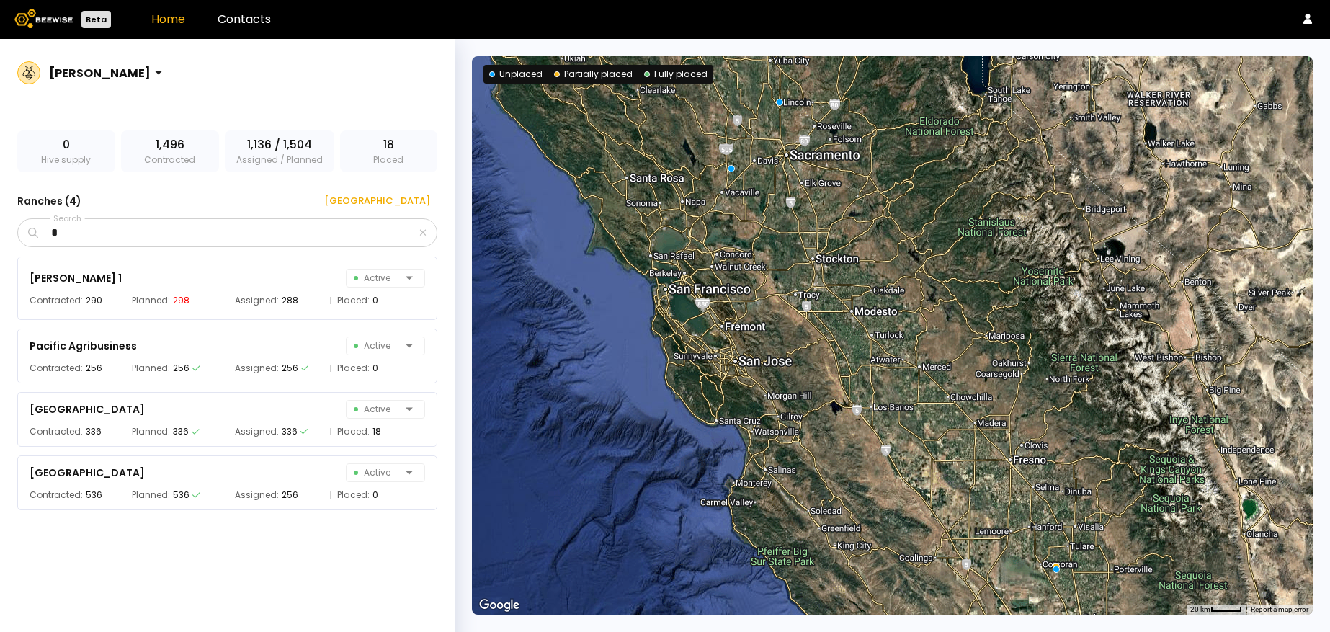
click at [147, 65] on div "[PERSON_NAME]" at bounding box center [99, 72] width 113 height 33
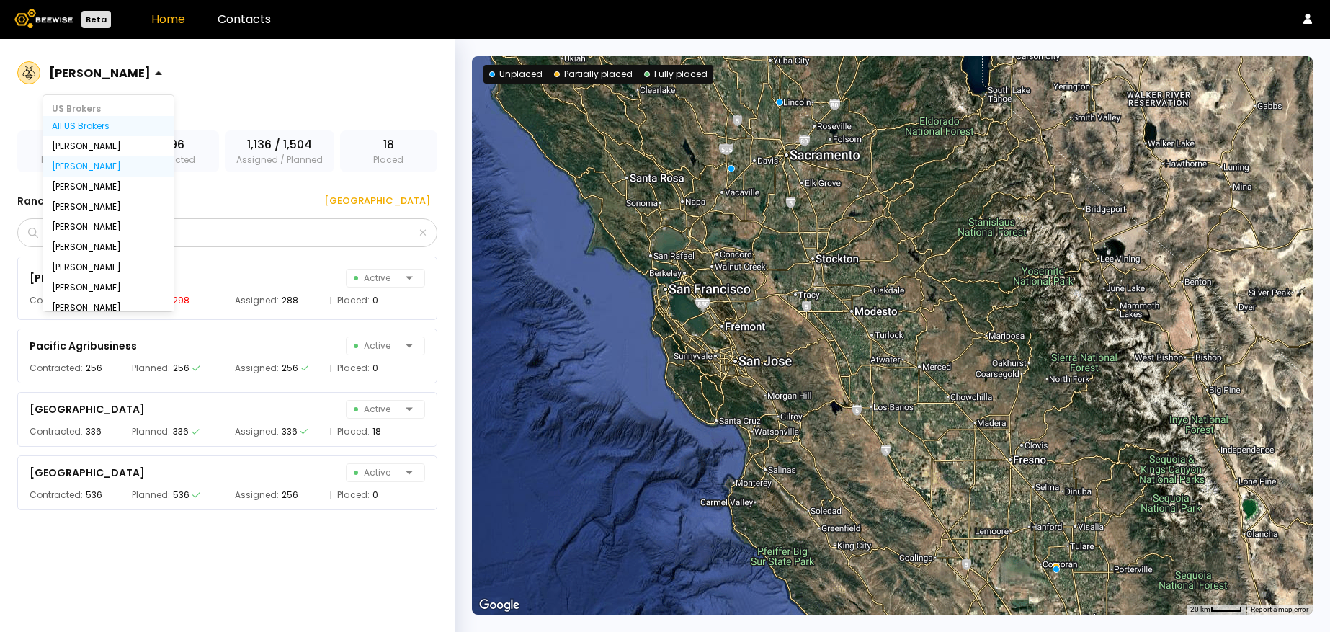
click at [113, 129] on div "All US Brokers" at bounding box center [108, 126] width 113 height 9
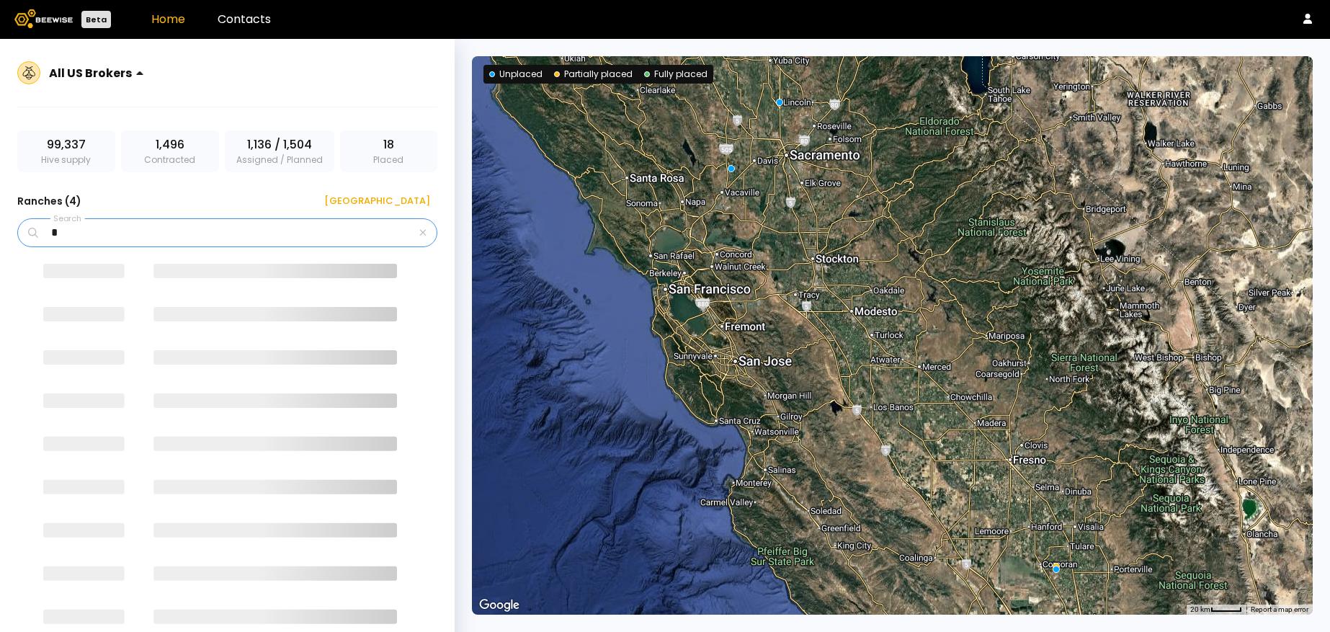
click at [71, 236] on input "*" at bounding box center [228, 232] width 375 height 27
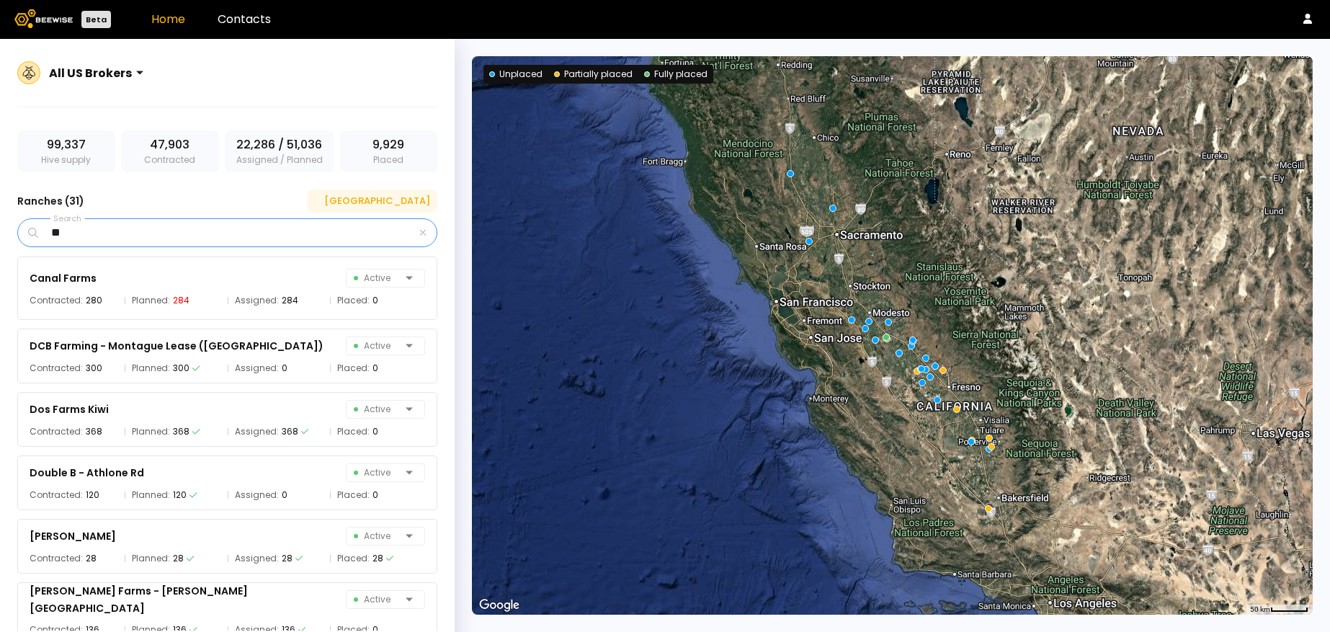
type input "**"
click at [417, 194] on div "[GEOGRAPHIC_DATA]" at bounding box center [372, 201] width 116 height 14
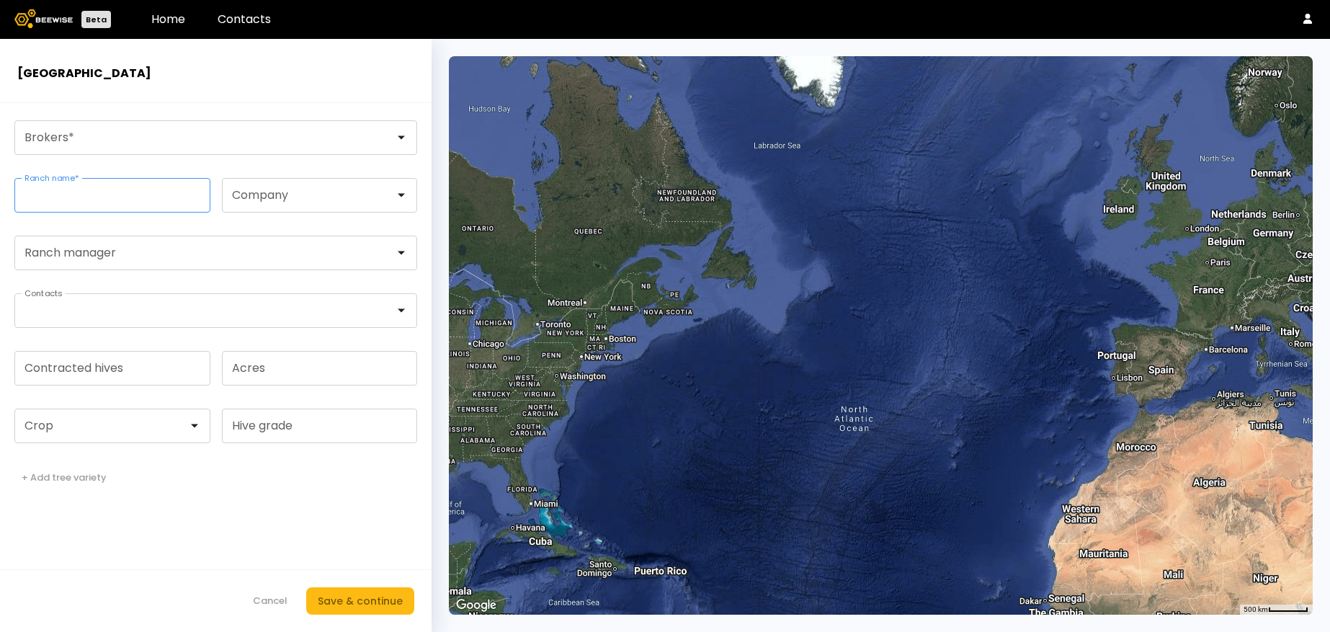
click at [134, 205] on input "Ranch name *" at bounding box center [112, 195] width 195 height 33
type input "*****"
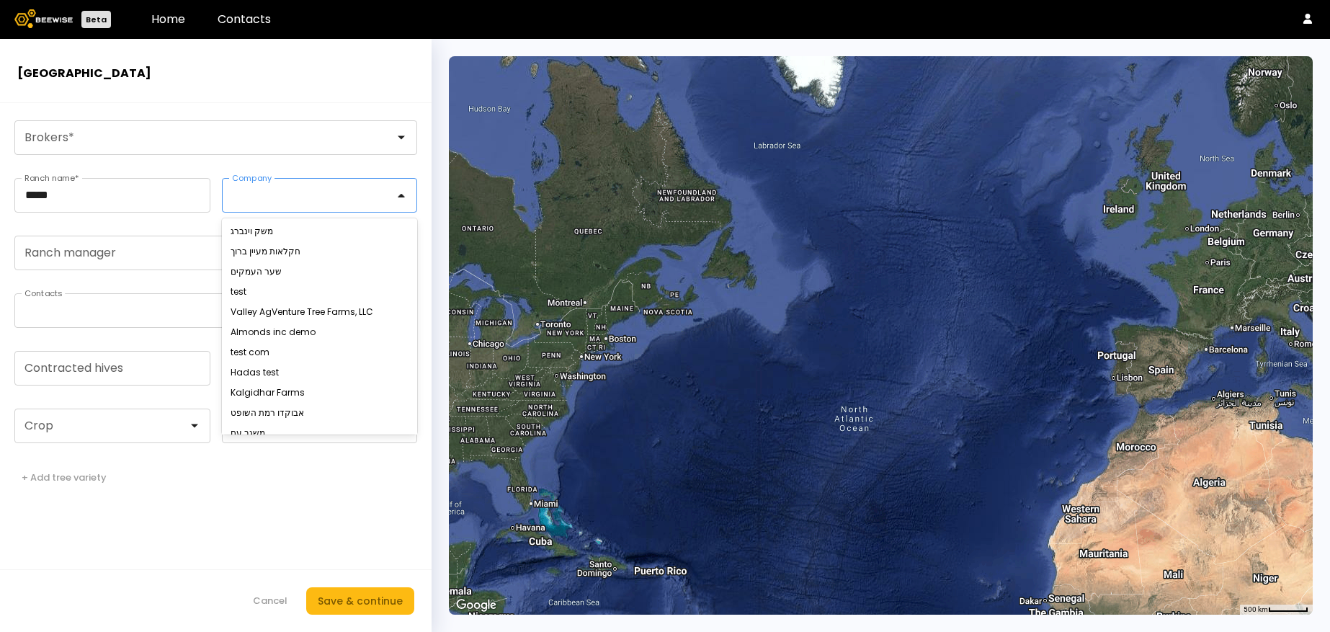
click at [244, 205] on div at bounding box center [314, 195] width 183 height 33
type input "***"
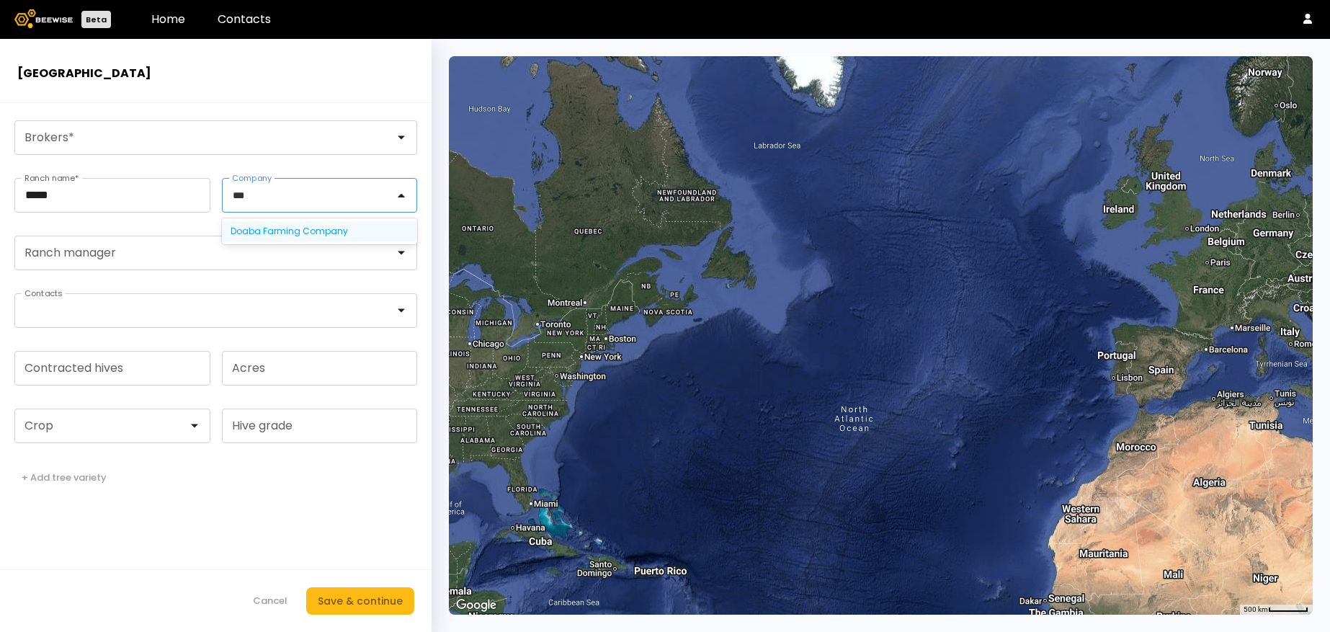
click at [263, 223] on div "Doaba Farming Company" at bounding box center [320, 231] width 196 height 20
click at [264, 231] on div "Doaba Farming Company" at bounding box center [320, 231] width 179 height 9
click at [125, 139] on div at bounding box center [210, 137] width 370 height 13
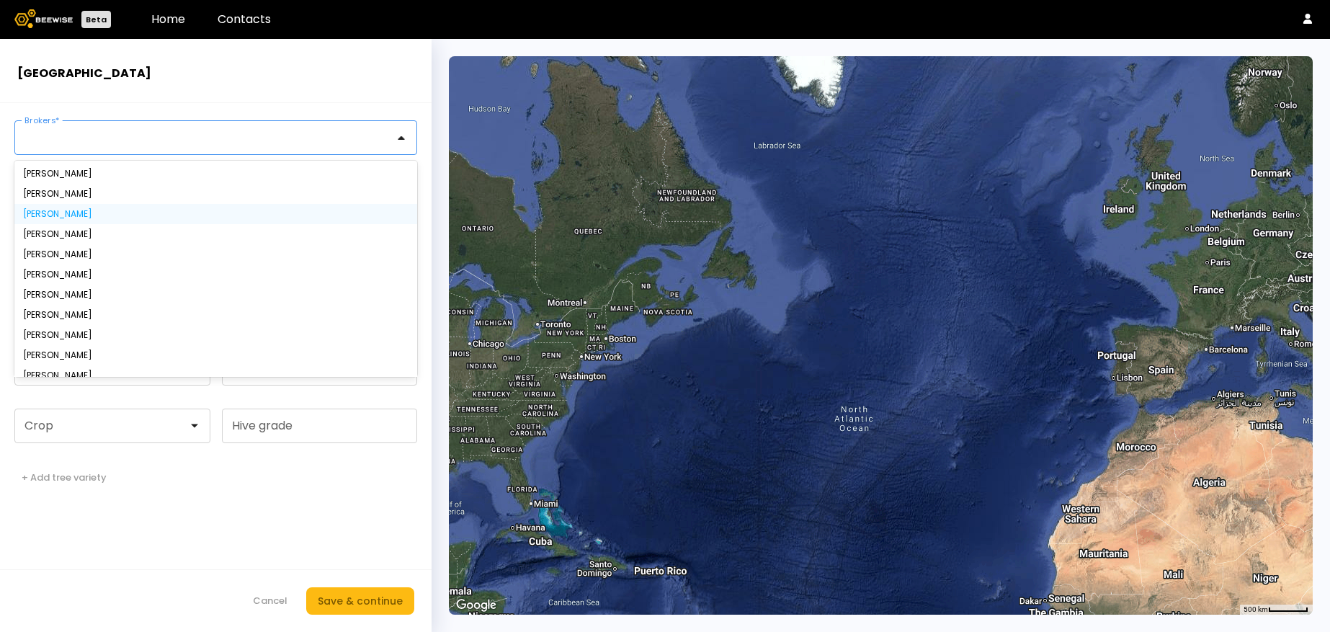
click at [68, 212] on div "[PERSON_NAME]" at bounding box center [215, 214] width 385 height 9
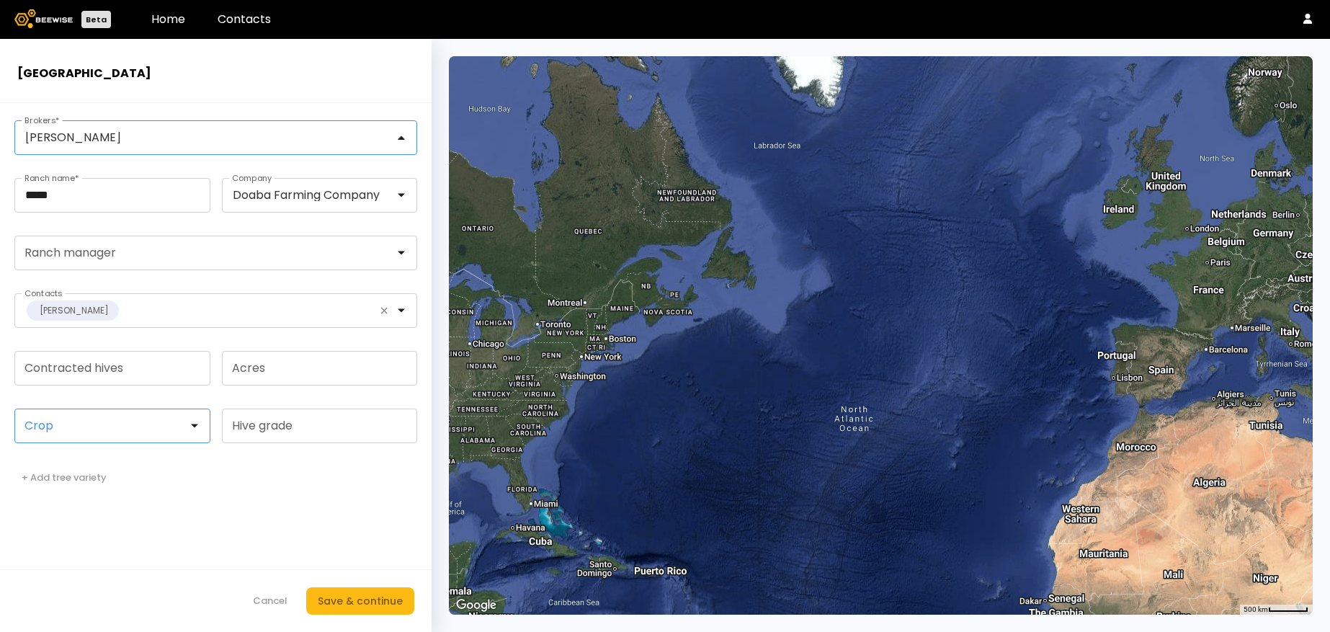
click at [160, 416] on div at bounding box center [106, 425] width 183 height 33
click at [68, 455] on div "Almonds" at bounding box center [112, 462] width 196 height 20
click at [49, 460] on div "Almonds" at bounding box center [112, 462] width 179 height 9
click at [271, 367] on input "Acres" at bounding box center [320, 368] width 195 height 33
type input "*"
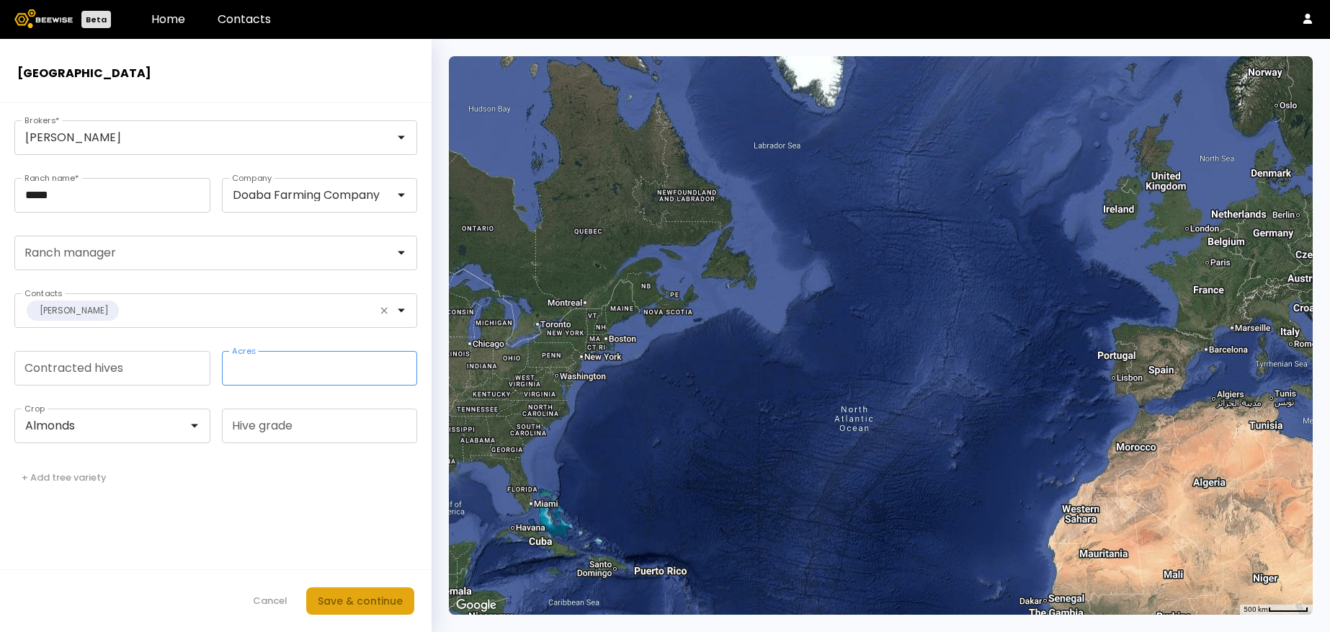
type input "**"
click at [327, 601] on div "Save & continue" at bounding box center [360, 601] width 85 height 16
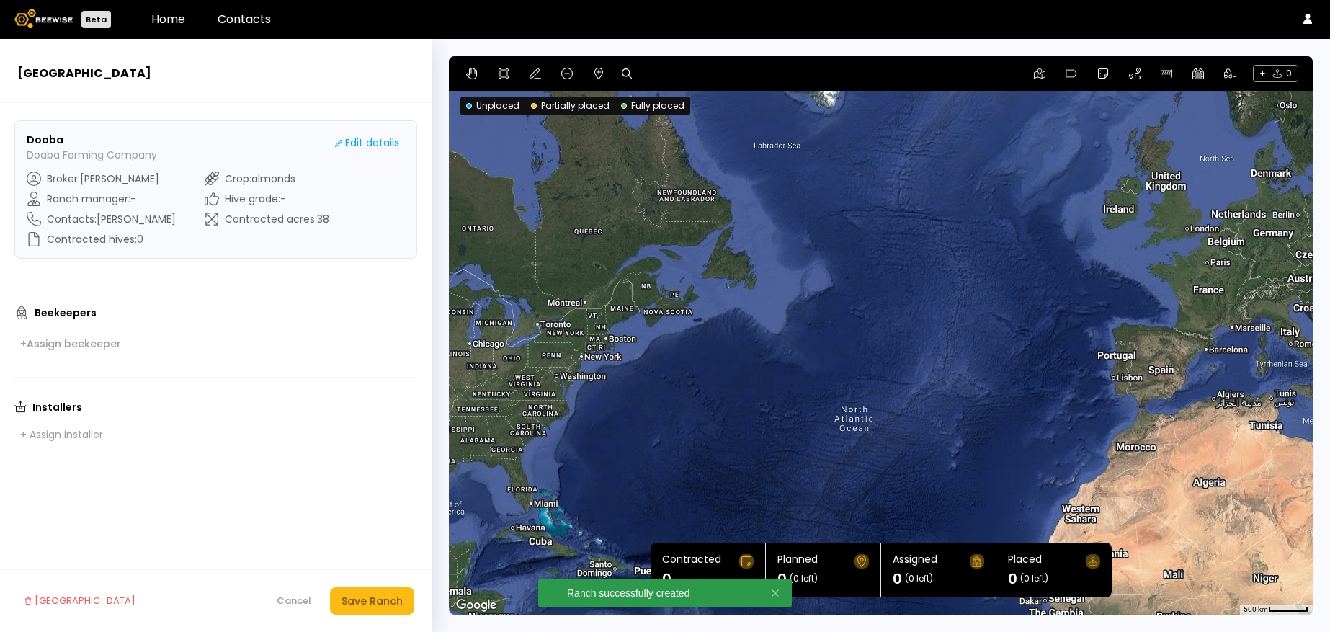
click at [653, 79] on div "+ 0" at bounding box center [881, 73] width 864 height 35
click at [631, 79] on div at bounding box center [631, 73] width 19 height 17
click at [628, 71] on icon at bounding box center [627, 73] width 10 height 10
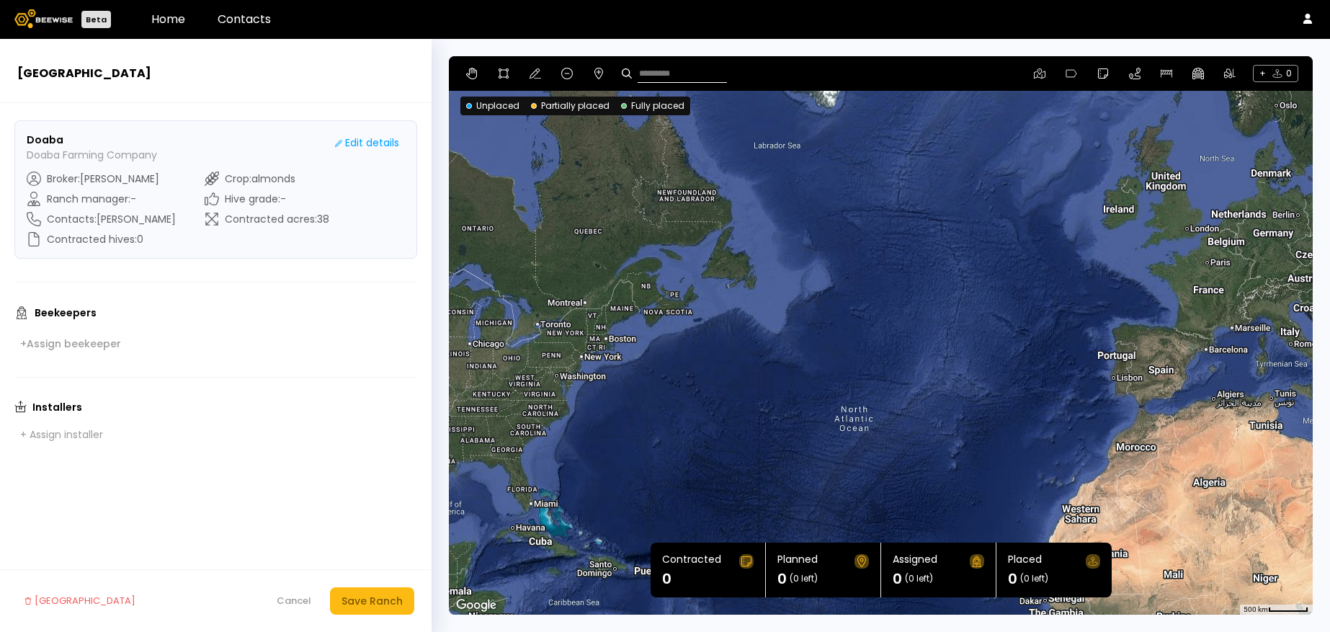
click at [662, 81] on input at bounding box center [682, 74] width 89 height 18
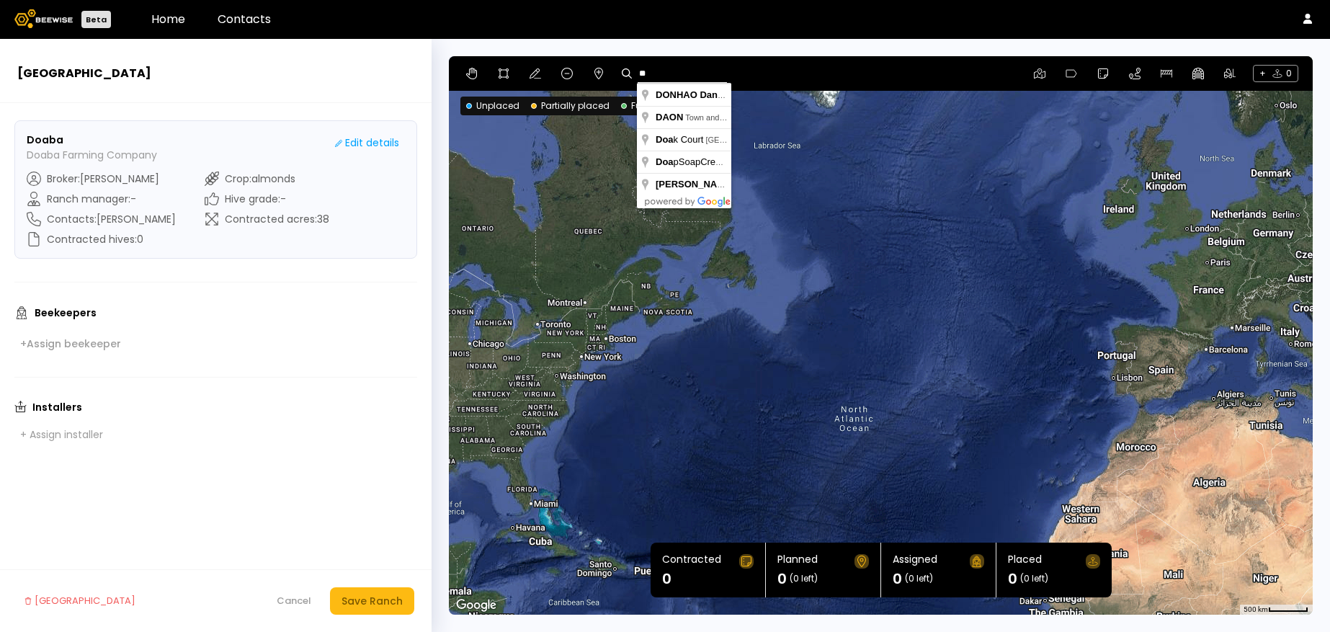
type input "*"
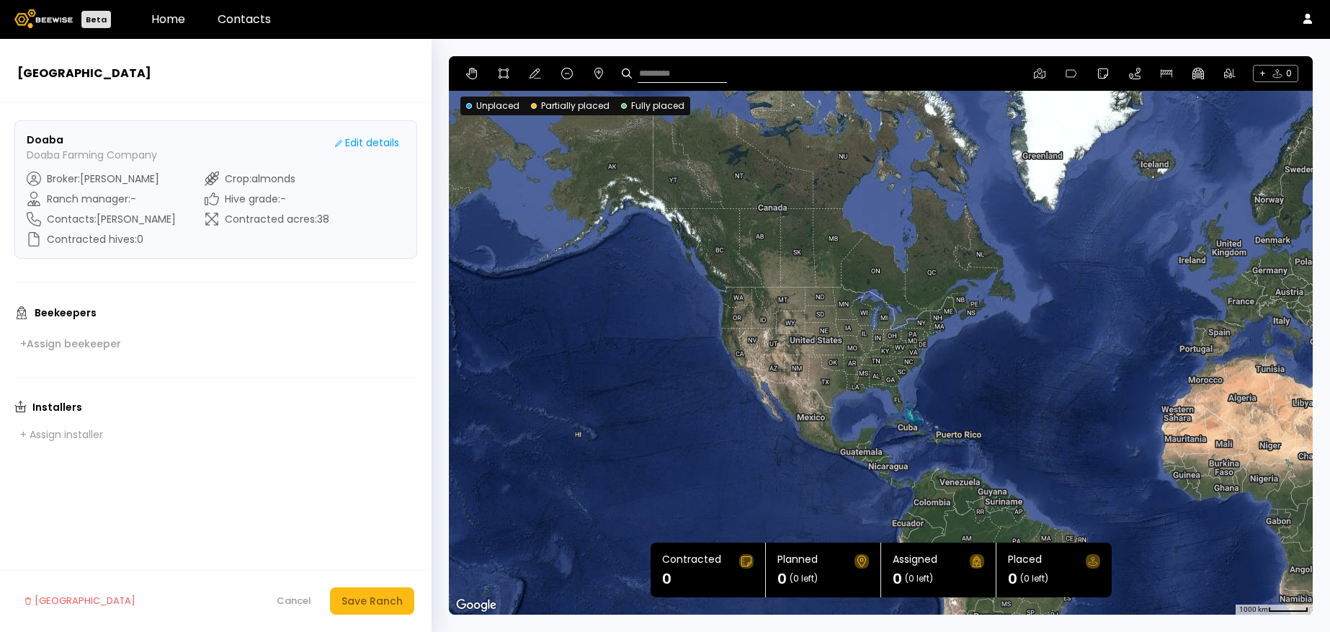
drag, startPoint x: 494, startPoint y: 340, endPoint x: 795, endPoint y: 359, distance: 301.0
click at [795, 359] on div at bounding box center [881, 335] width 864 height 558
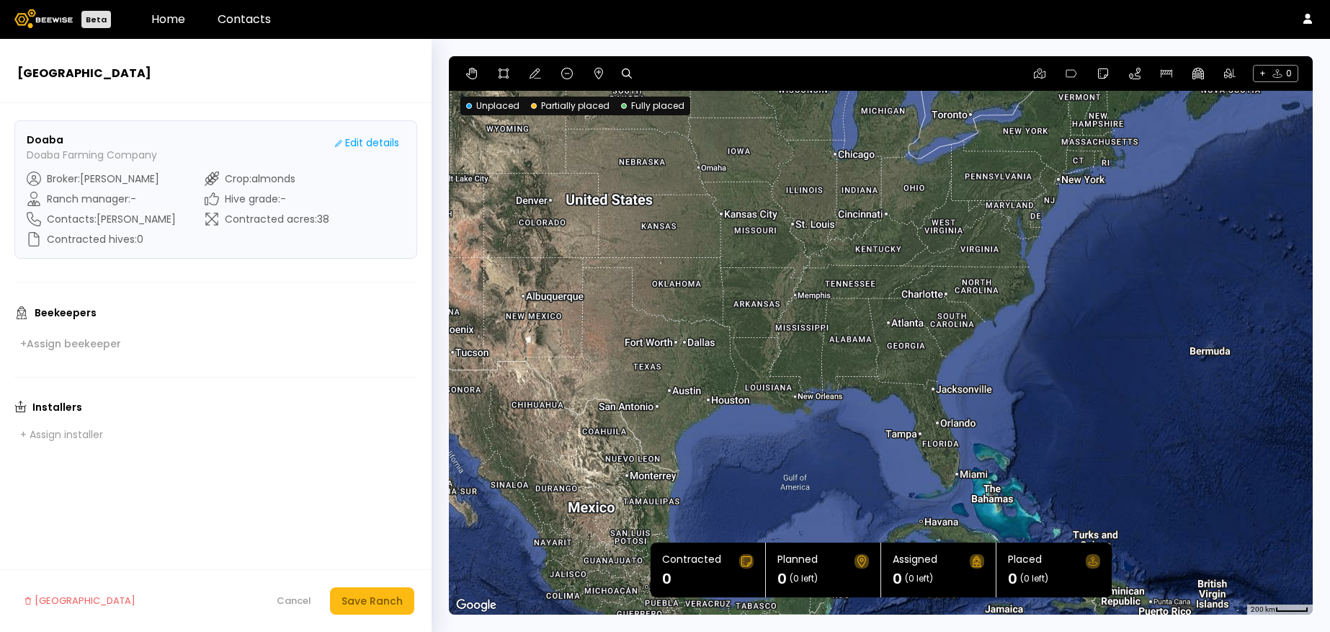
drag, startPoint x: 895, startPoint y: 373, endPoint x: 1329, endPoint y: 394, distance: 434.3
click at [1329, 394] on div "New Ranch Doaba Doaba Farming Company Edit details Broker : [PERSON_NAME] Ranch…" at bounding box center [665, 335] width 1330 height 593
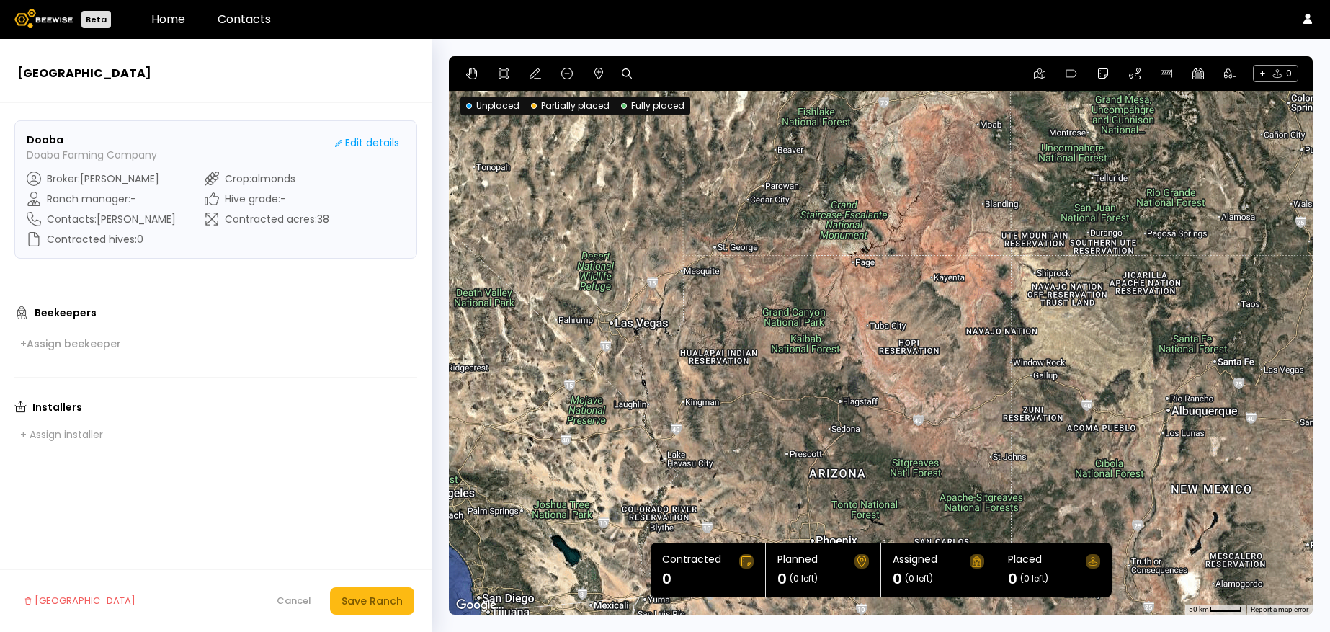
drag, startPoint x: 648, startPoint y: 272, endPoint x: 1266, endPoint y: 282, distance: 617.6
click at [1266, 282] on div at bounding box center [881, 335] width 864 height 558
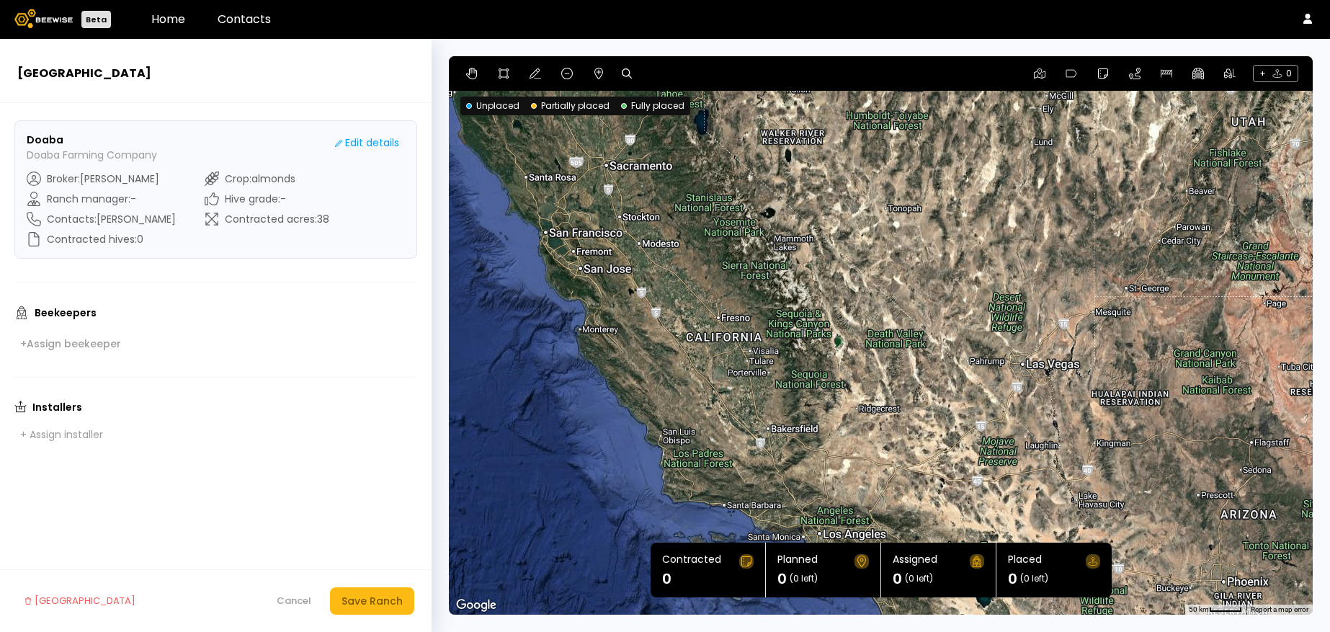
drag, startPoint x: 655, startPoint y: 325, endPoint x: 900, endPoint y: 338, distance: 245.3
click at [900, 338] on div at bounding box center [881, 335] width 864 height 558
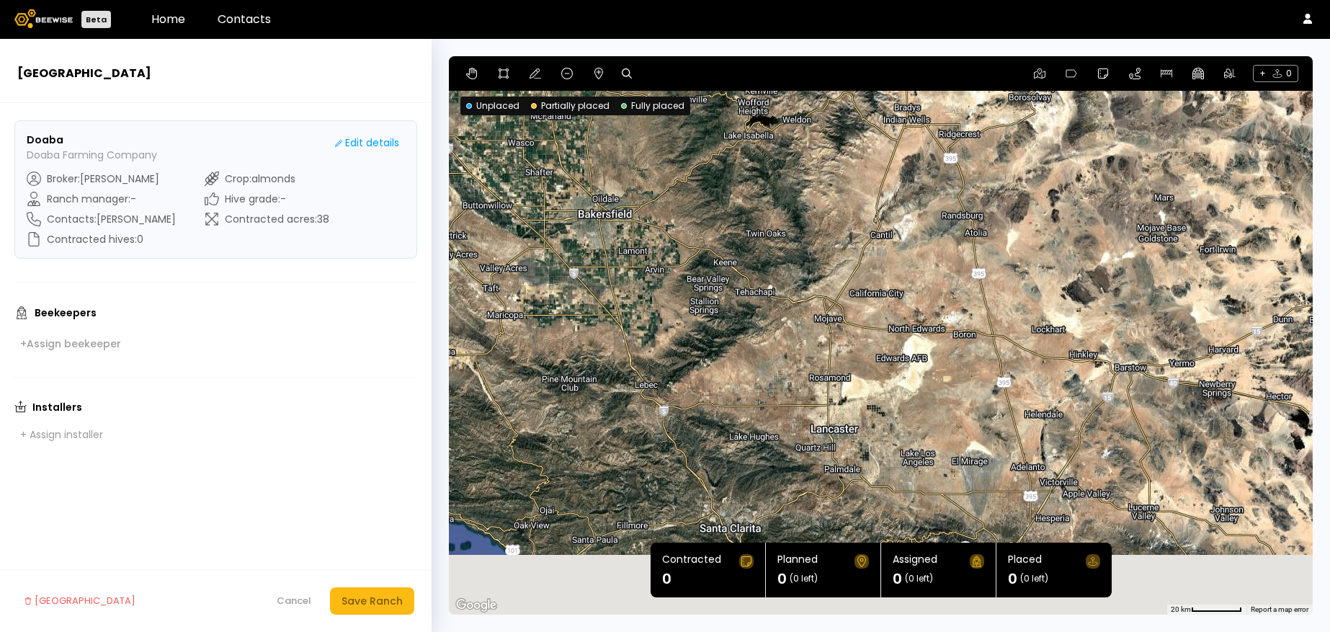
drag, startPoint x: 792, startPoint y: 463, endPoint x: 958, endPoint y: -19, distance: 509.3
click at [958, 0] on html "Beta Home Contacts [GEOGRAPHIC_DATA] Doaba Doaba Farming Company Edit details B…" at bounding box center [665, 333] width 1330 height 666
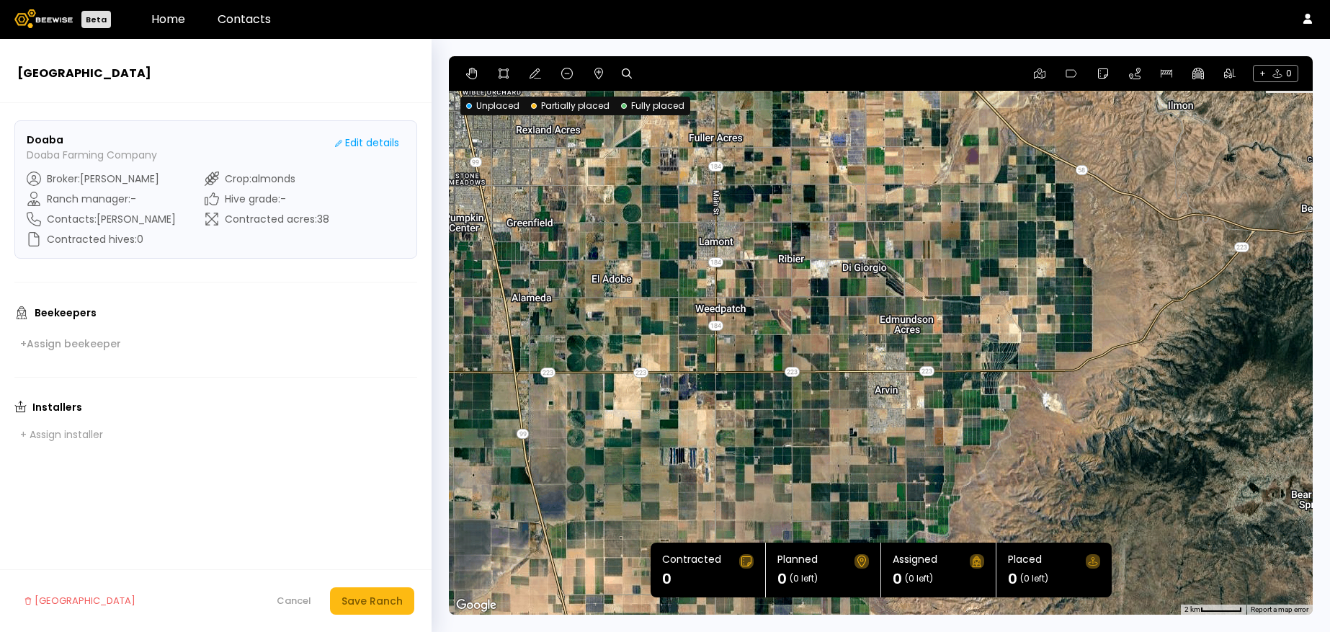
drag, startPoint x: 698, startPoint y: 241, endPoint x: 1004, endPoint y: 389, distance: 340.0
click at [1004, 389] on div at bounding box center [881, 335] width 864 height 558
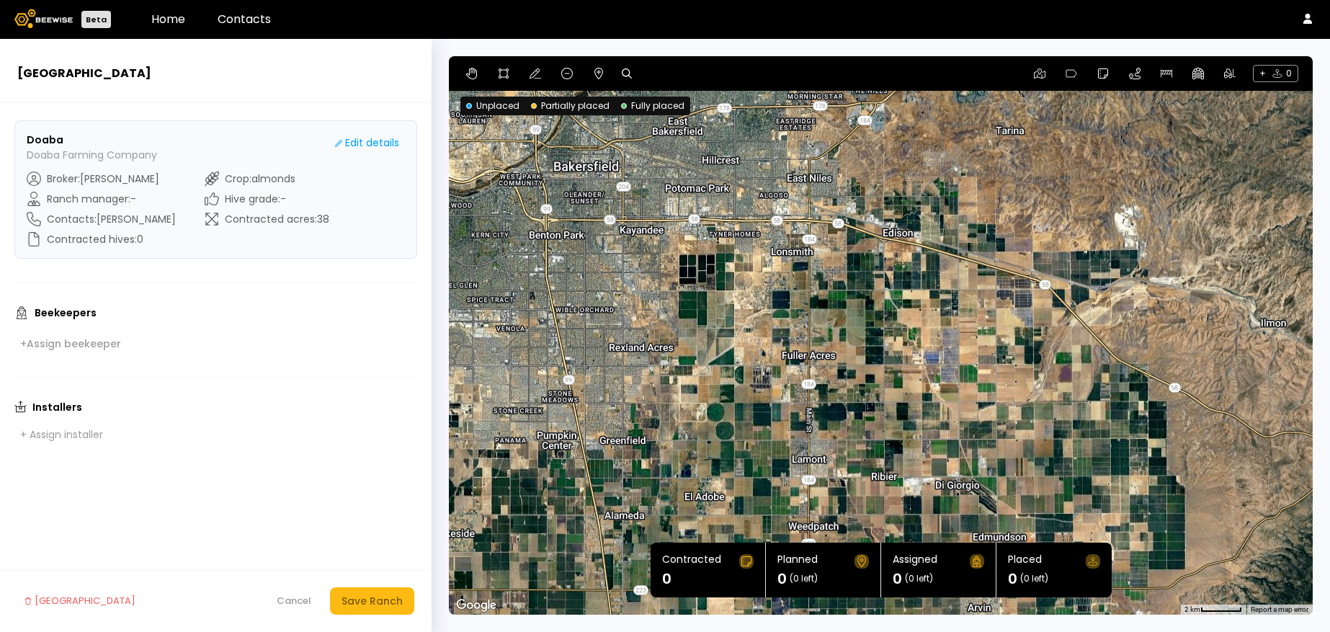
drag, startPoint x: 955, startPoint y: 282, endPoint x: 1048, endPoint y: 477, distance: 215.9
click at [1048, 477] on div at bounding box center [881, 335] width 864 height 558
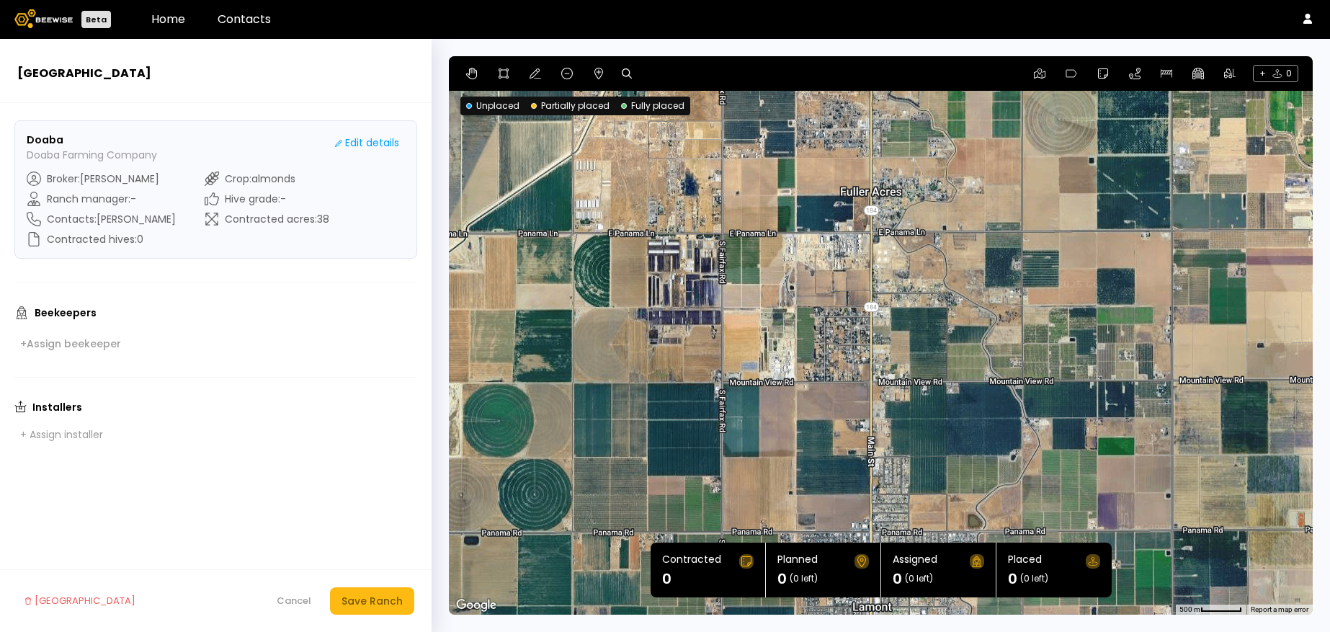
drag, startPoint x: 796, startPoint y: 289, endPoint x: 705, endPoint y: 489, distance: 219.3
click at [705, 489] on div at bounding box center [881, 335] width 864 height 558
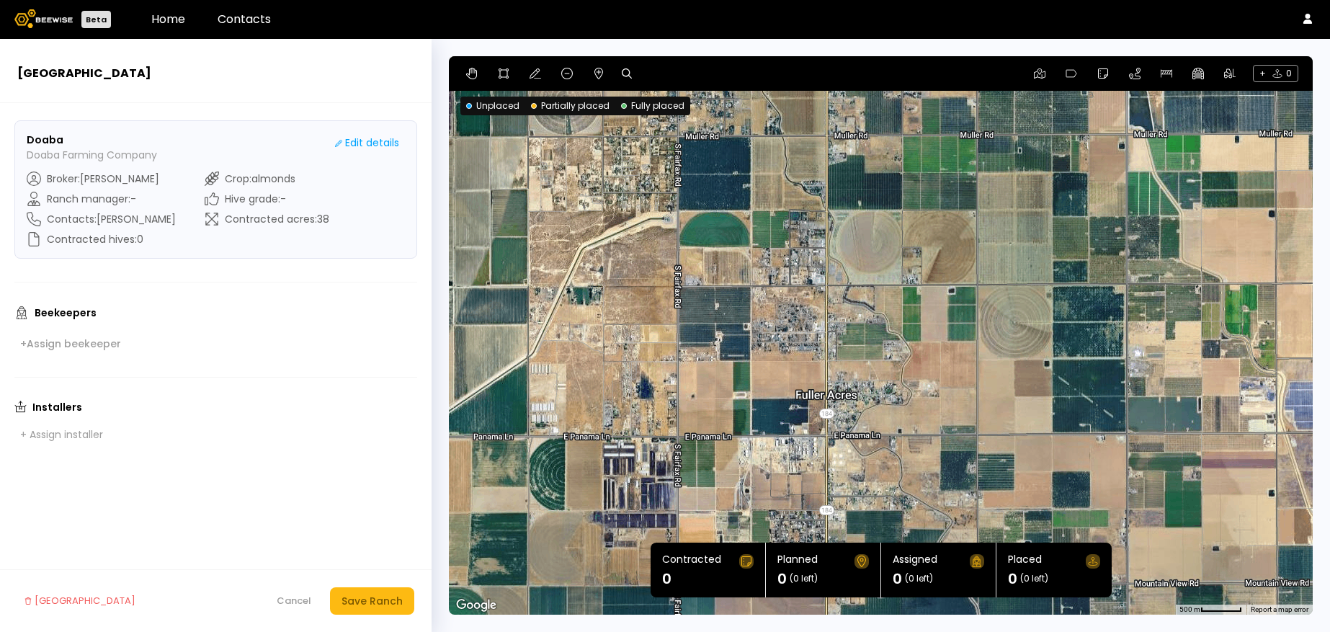
drag, startPoint x: 772, startPoint y: 367, endPoint x: 740, endPoint y: 557, distance: 192.1
click at [740, 557] on section "← Move left → Move right ↑ Move up ↓ Move down + Zoom in - Zoom out Home Jump l…" at bounding box center [881, 335] width 864 height 558
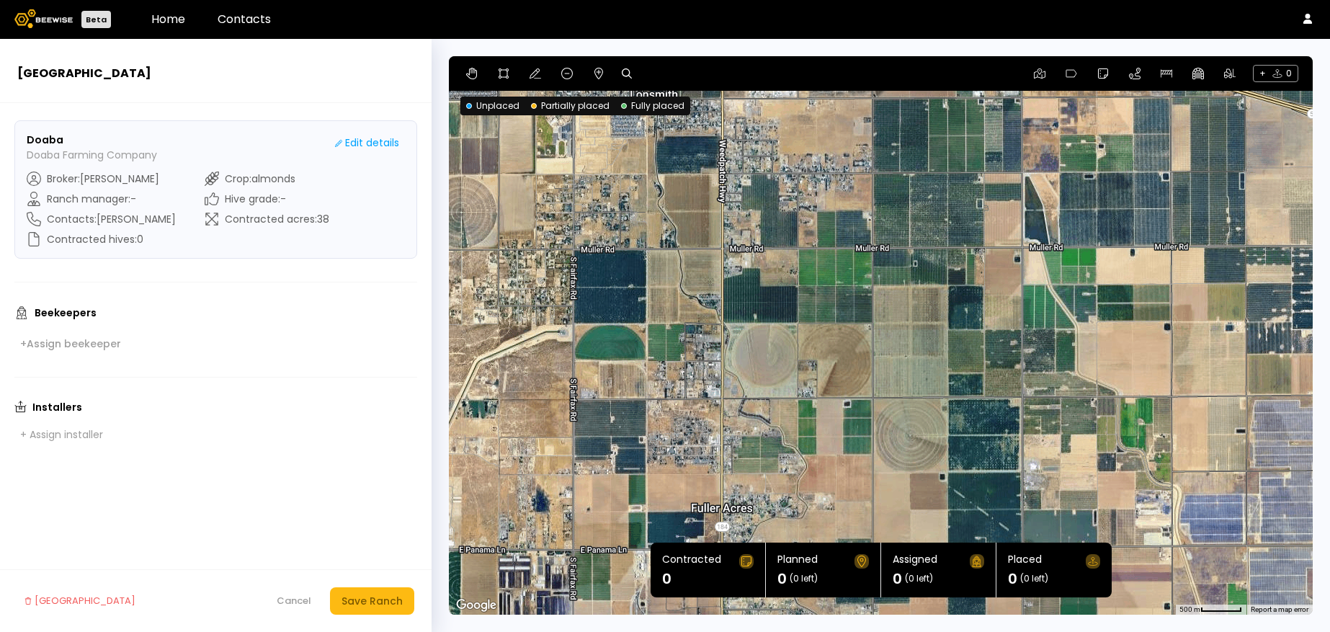
drag, startPoint x: 855, startPoint y: 392, endPoint x: 753, endPoint y: 507, distance: 154.1
click at [753, 507] on div at bounding box center [881, 335] width 864 height 558
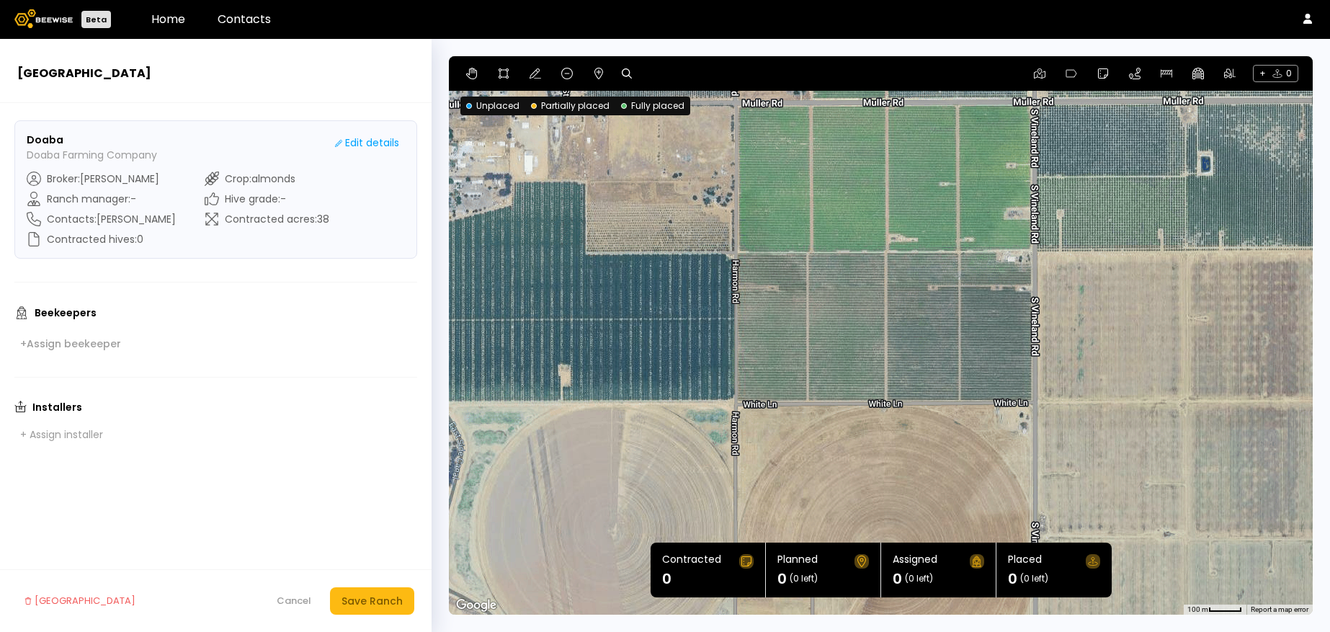
drag, startPoint x: 860, startPoint y: 272, endPoint x: 1046, endPoint y: 530, distance: 318.4
click at [1046, 530] on div at bounding box center [881, 335] width 864 height 558
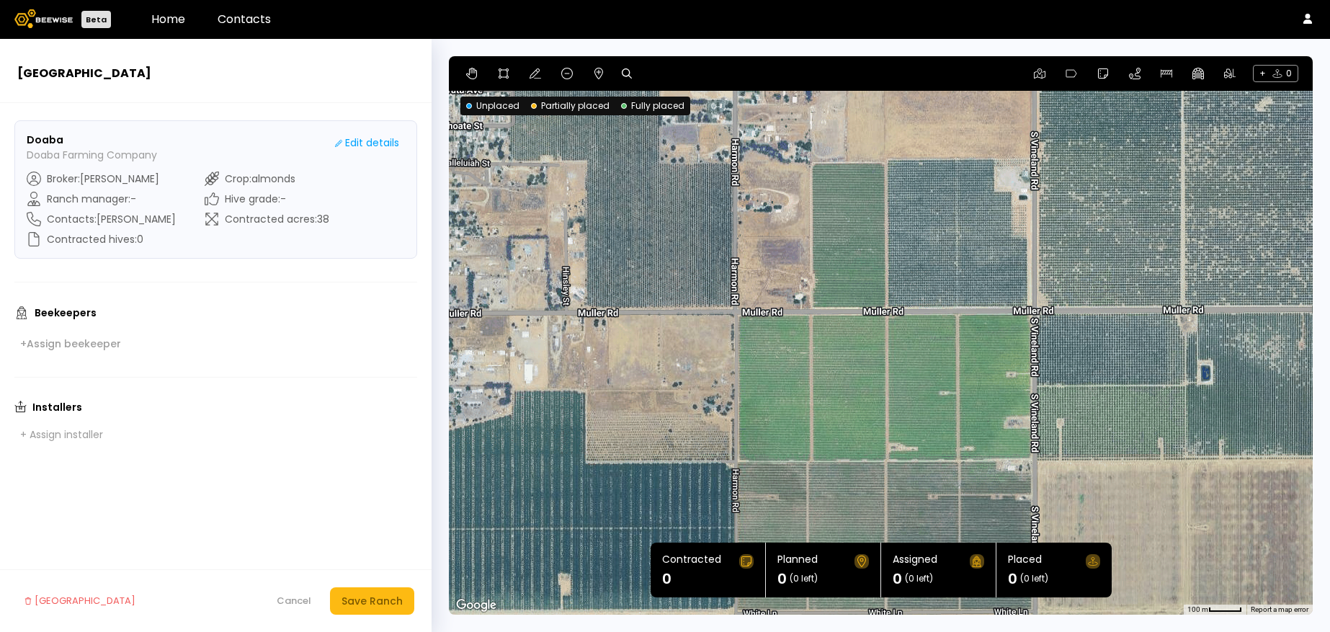
drag, startPoint x: 908, startPoint y: 306, endPoint x: 891, endPoint y: 594, distance: 288.7
click at [891, 594] on section "← Move left → Move right ↑ Move up ↓ Move down + Zoom in - Zoom out Home Jump l…" at bounding box center [881, 335] width 864 height 558
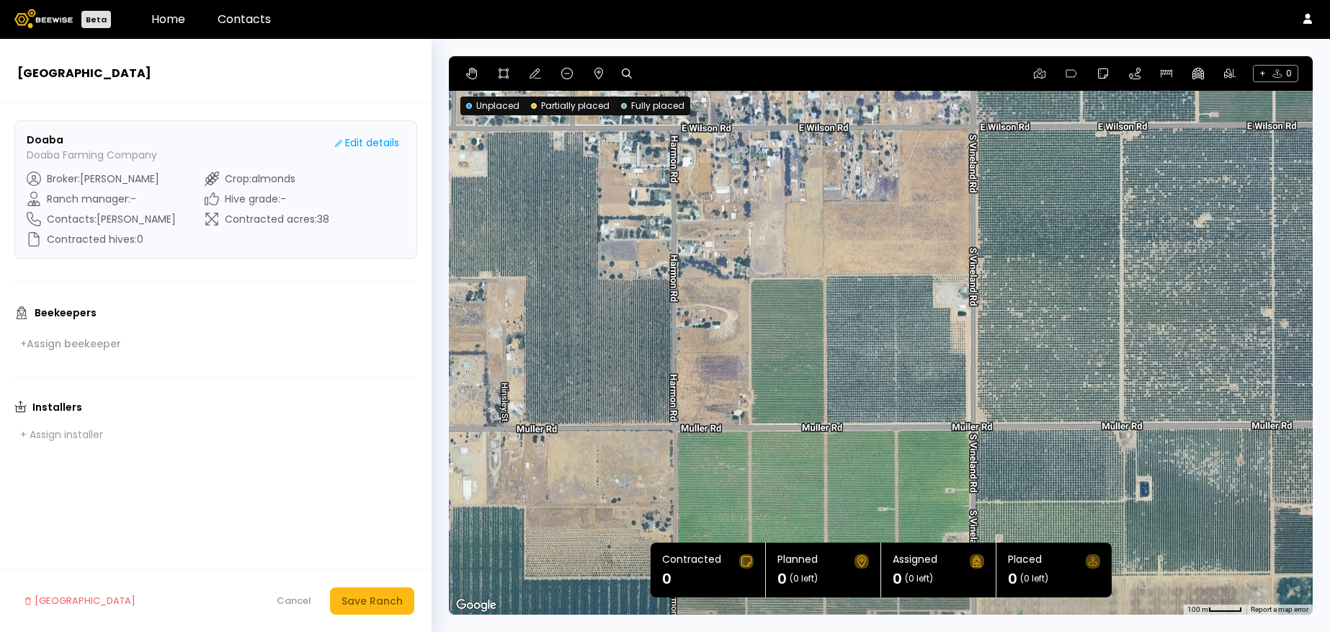
drag, startPoint x: 914, startPoint y: 313, endPoint x: 866, endPoint y: 350, distance: 60.1
click at [866, 350] on div at bounding box center [881, 335] width 864 height 558
click at [530, 76] on icon at bounding box center [536, 73] width 12 height 10
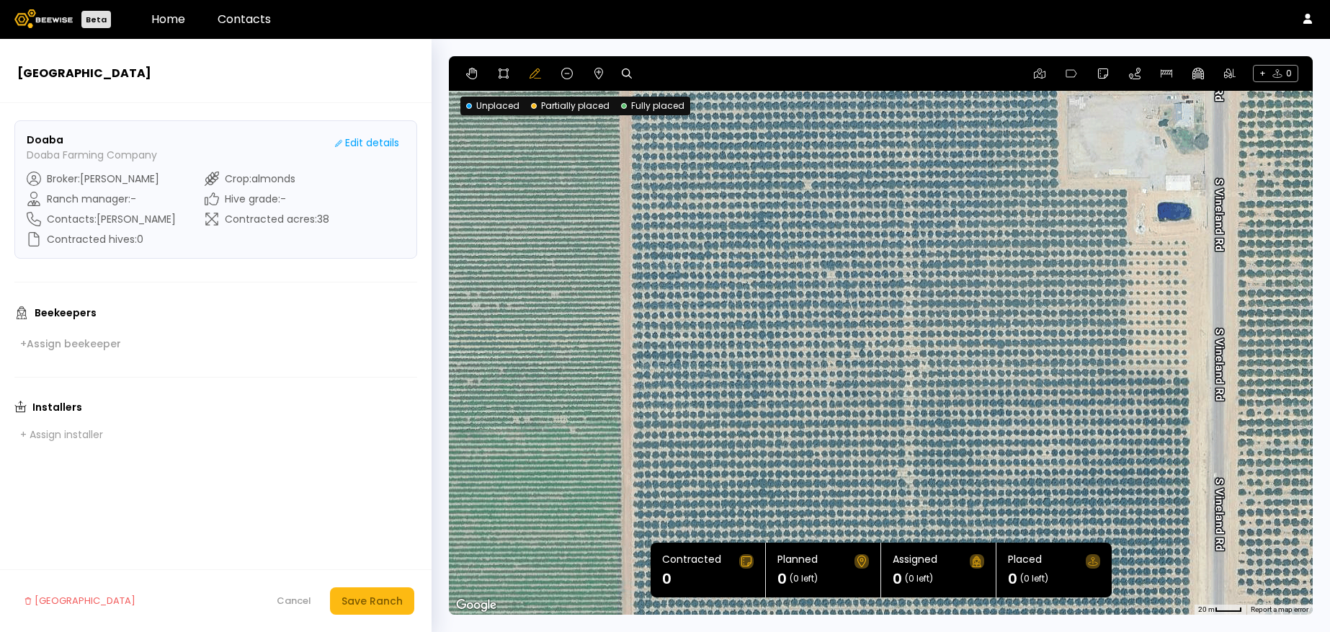
drag, startPoint x: 825, startPoint y: 288, endPoint x: 633, endPoint y: 107, distance: 263.5
click at [633, 107] on section "← Move left → Move right ↑ Move up ↓ Move down + Zoom in - Zoom out Home Jump l…" at bounding box center [881, 335] width 864 height 558
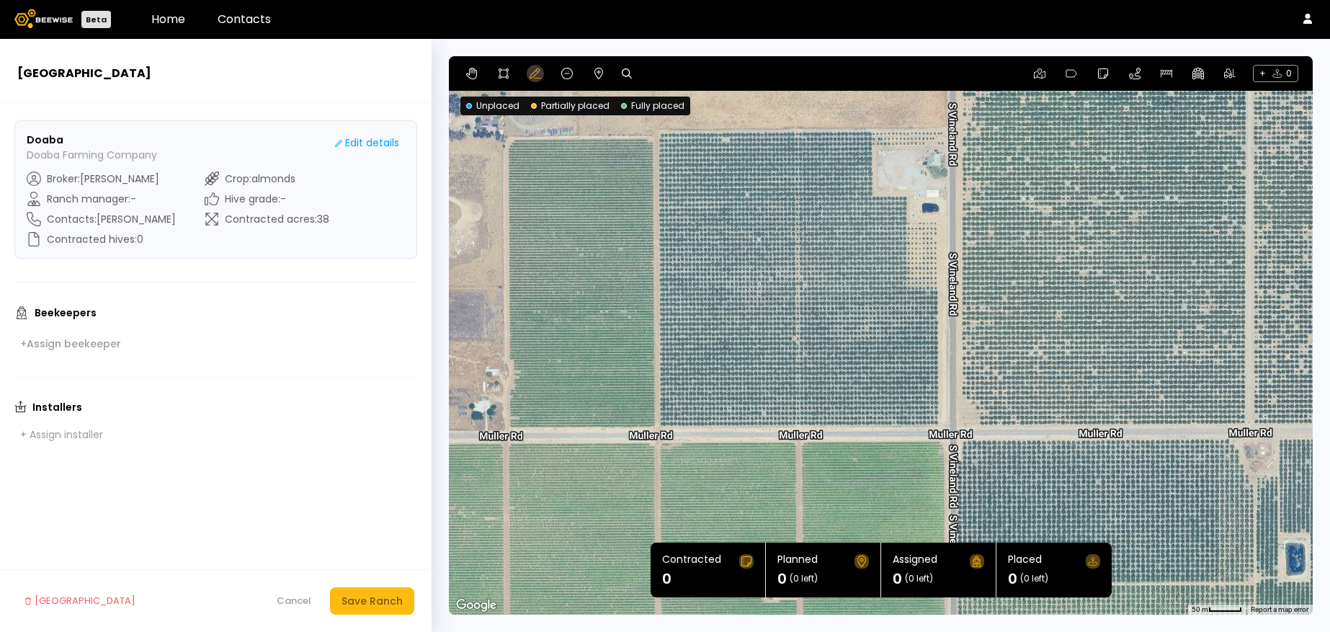
click at [532, 69] on icon at bounding box center [536, 74] width 12 height 12
click at [505, 73] on icon at bounding box center [504, 74] width 12 height 12
click at [656, 131] on div at bounding box center [881, 336] width 862 height 558
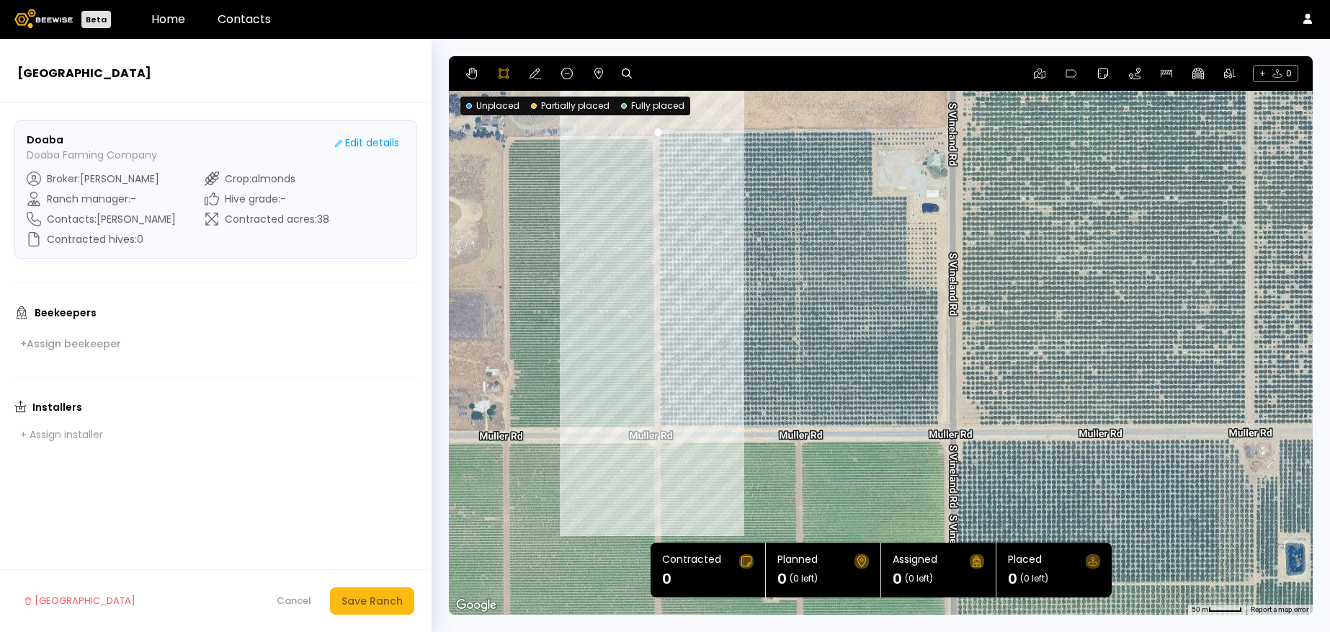
click at [658, 430] on div at bounding box center [881, 336] width 862 height 558
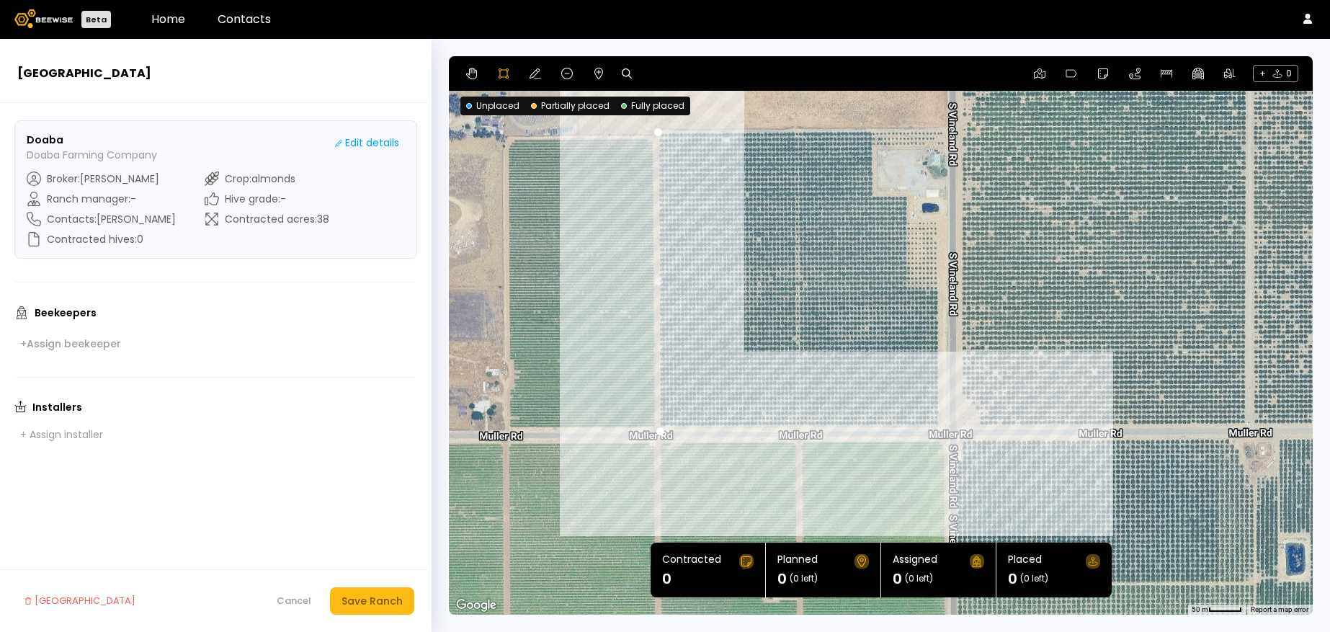
click at [936, 424] on div at bounding box center [881, 336] width 862 height 558
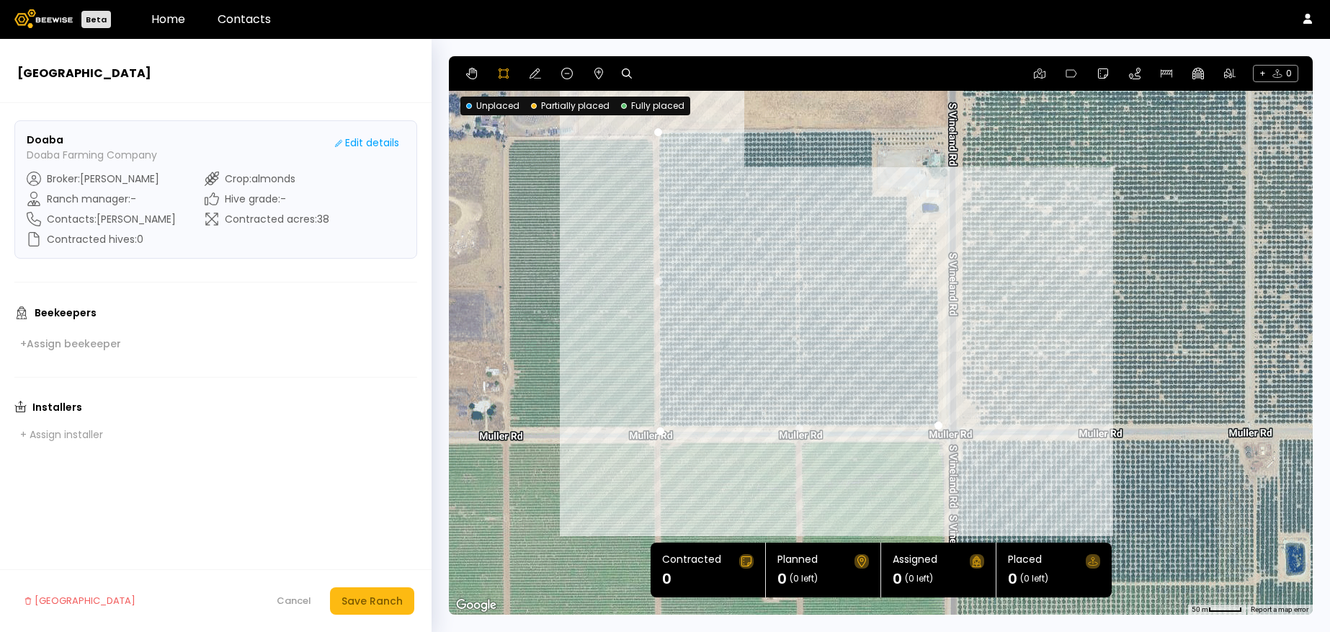
click at [937, 290] on div at bounding box center [881, 336] width 862 height 558
click at [935, 223] on div at bounding box center [881, 336] width 862 height 558
click at [903, 223] on div at bounding box center [881, 336] width 862 height 558
click at [904, 195] on div at bounding box center [881, 336] width 862 height 558
click at [870, 195] on div at bounding box center [881, 336] width 862 height 558
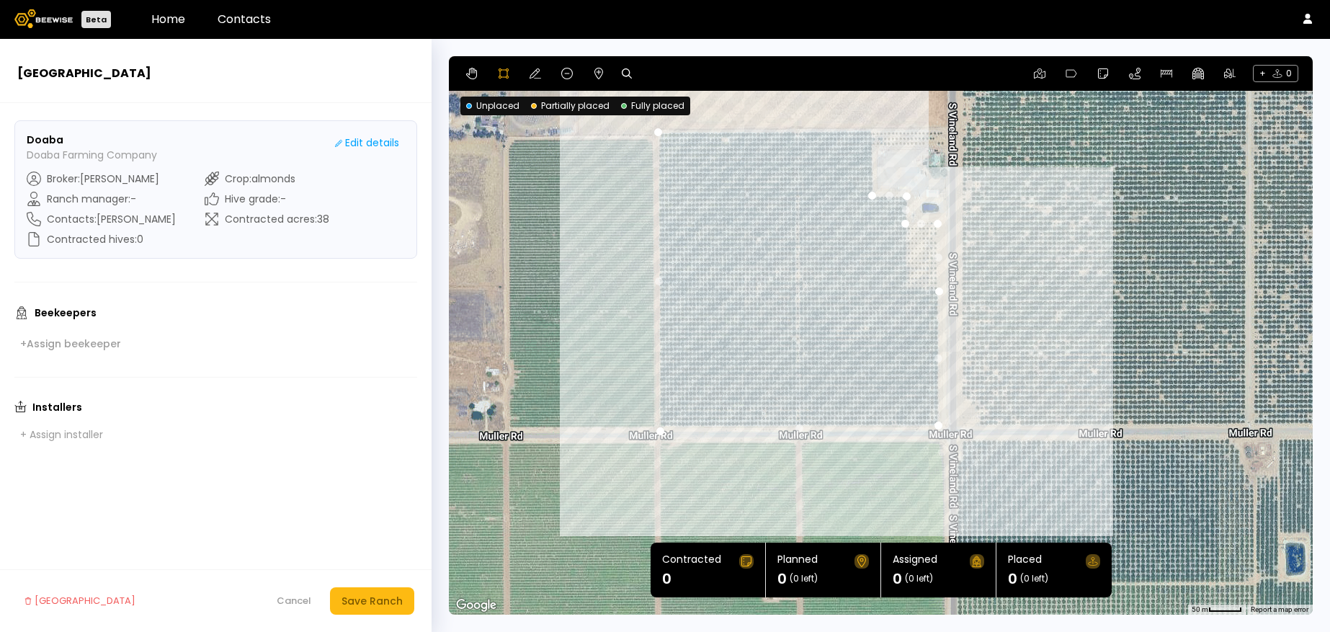
click at [870, 146] on div at bounding box center [881, 336] width 862 height 558
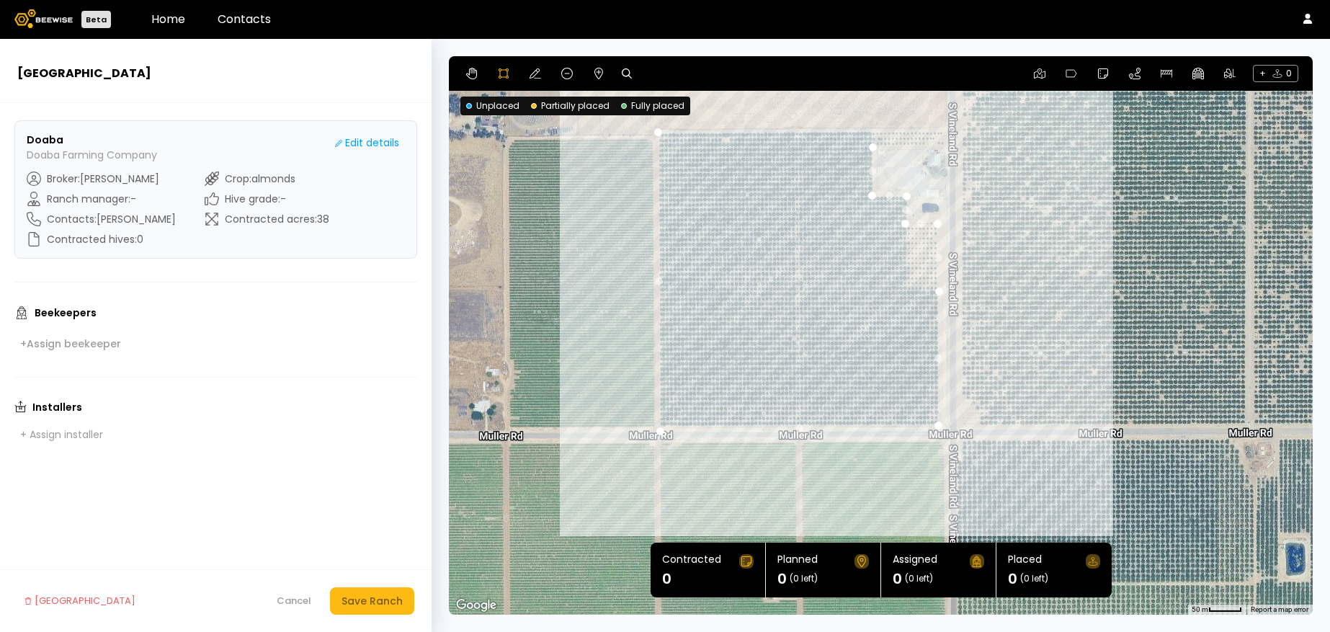
click at [924, 146] on div at bounding box center [881, 336] width 862 height 558
click at [944, 128] on div at bounding box center [881, 336] width 862 height 558
click at [658, 128] on div at bounding box center [881, 336] width 862 height 558
click at [378, 600] on div "Save Ranch" at bounding box center [372, 601] width 61 height 16
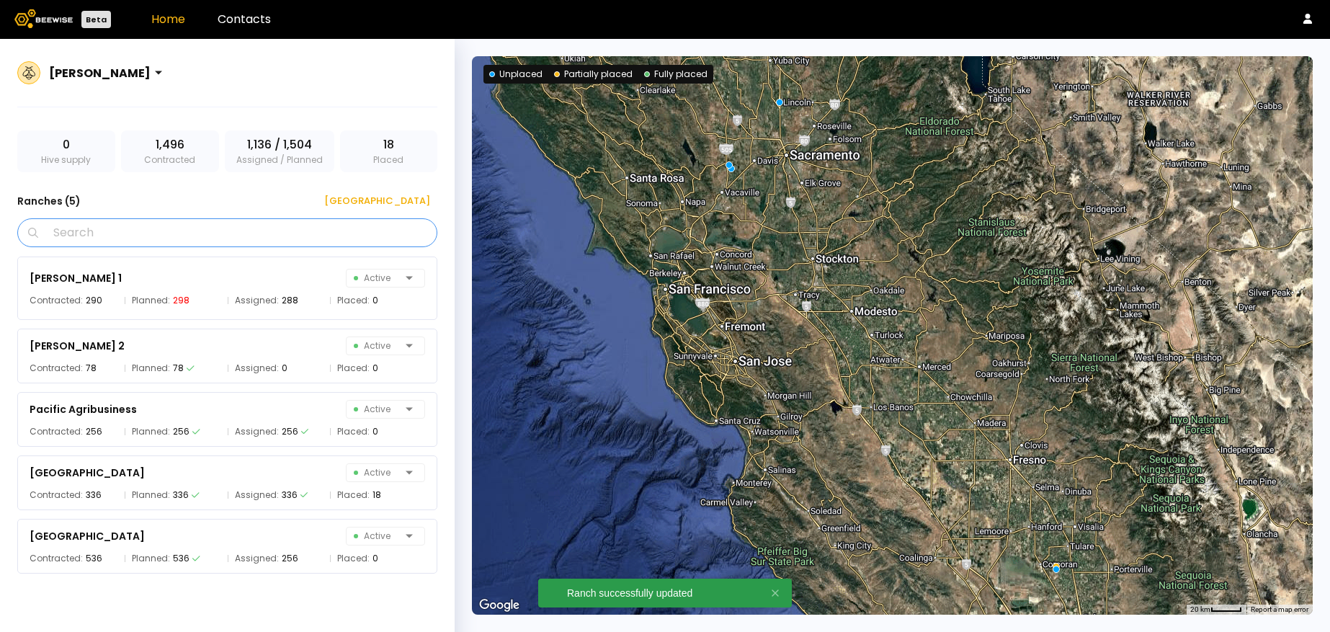
click at [285, 233] on input "Search" at bounding box center [232, 232] width 383 height 27
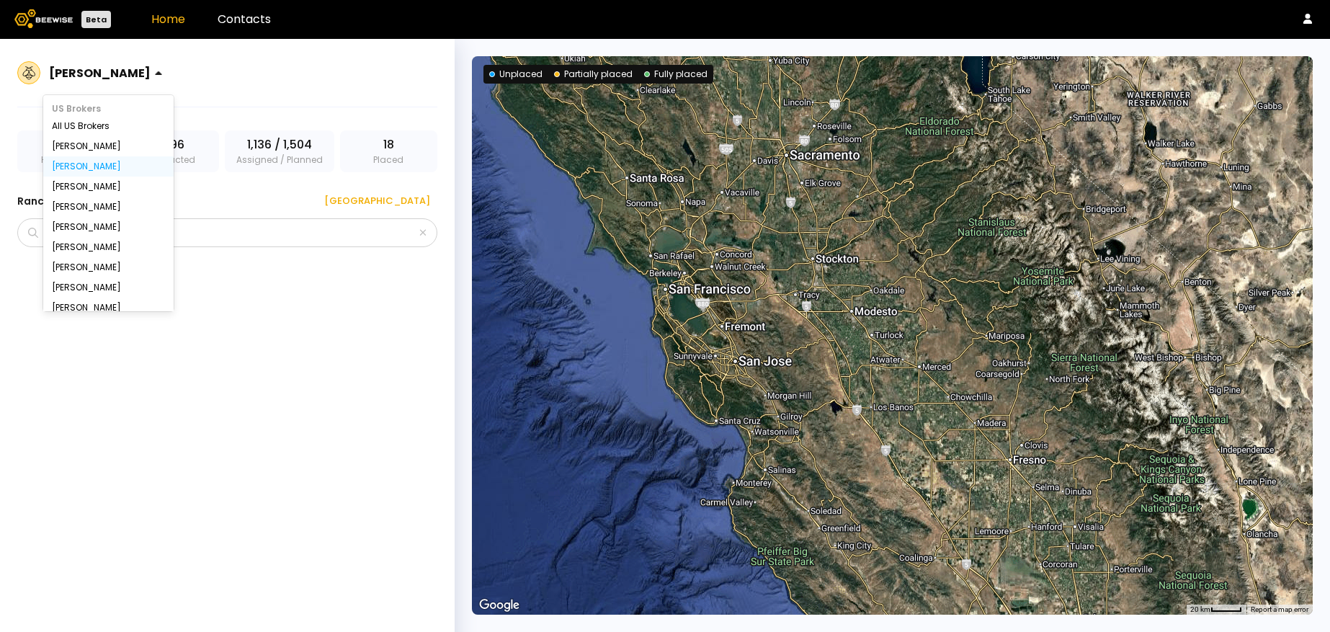
click at [141, 74] on div at bounding box center [100, 72] width 102 height 13
click at [92, 128] on div "All US Brokers" at bounding box center [108, 126] width 113 height 9
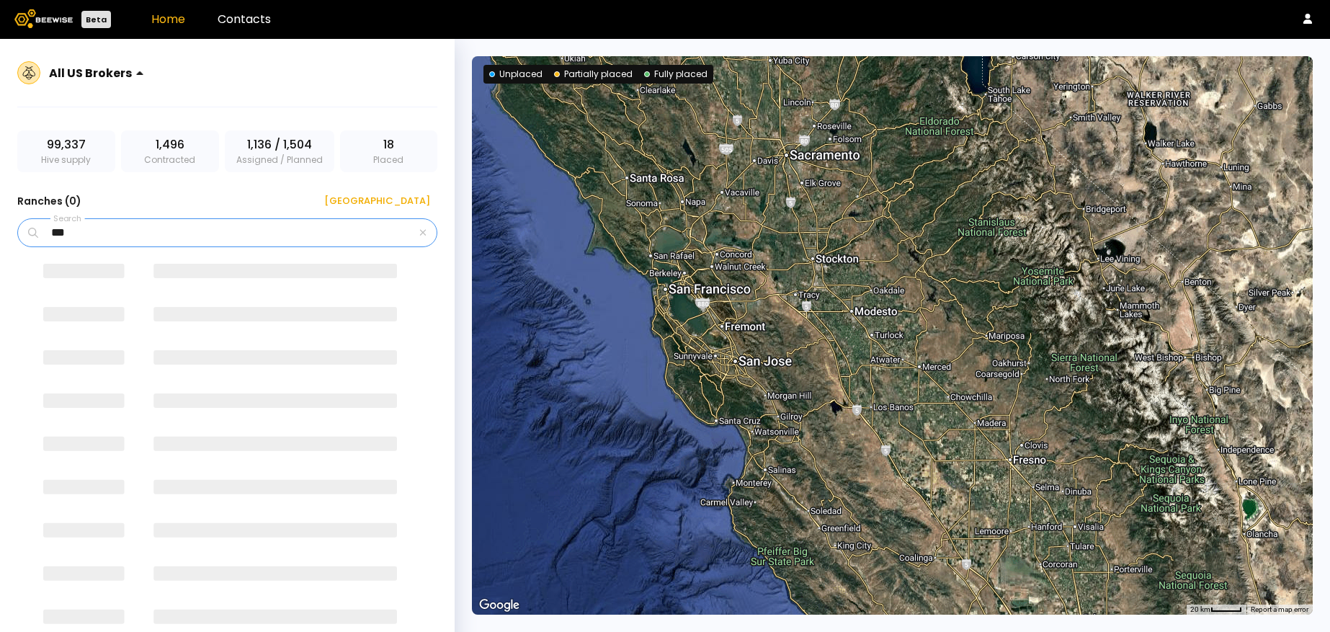
click at [78, 233] on input "***" at bounding box center [228, 232] width 375 height 27
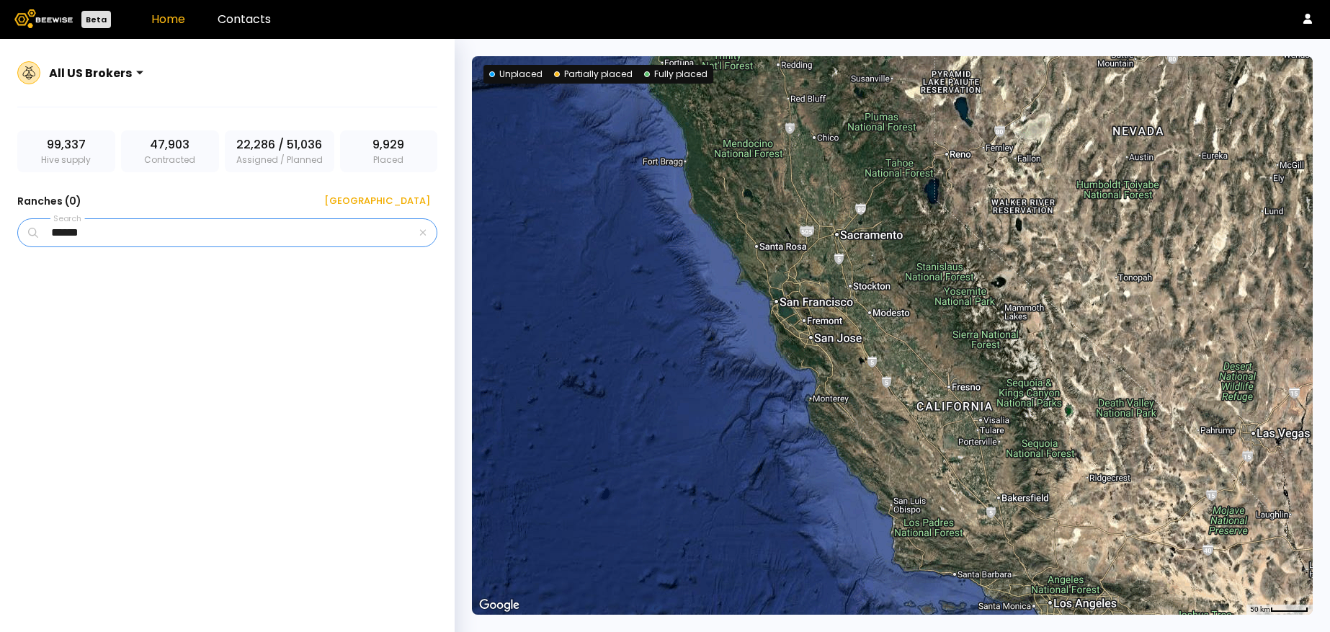
type input "*****"
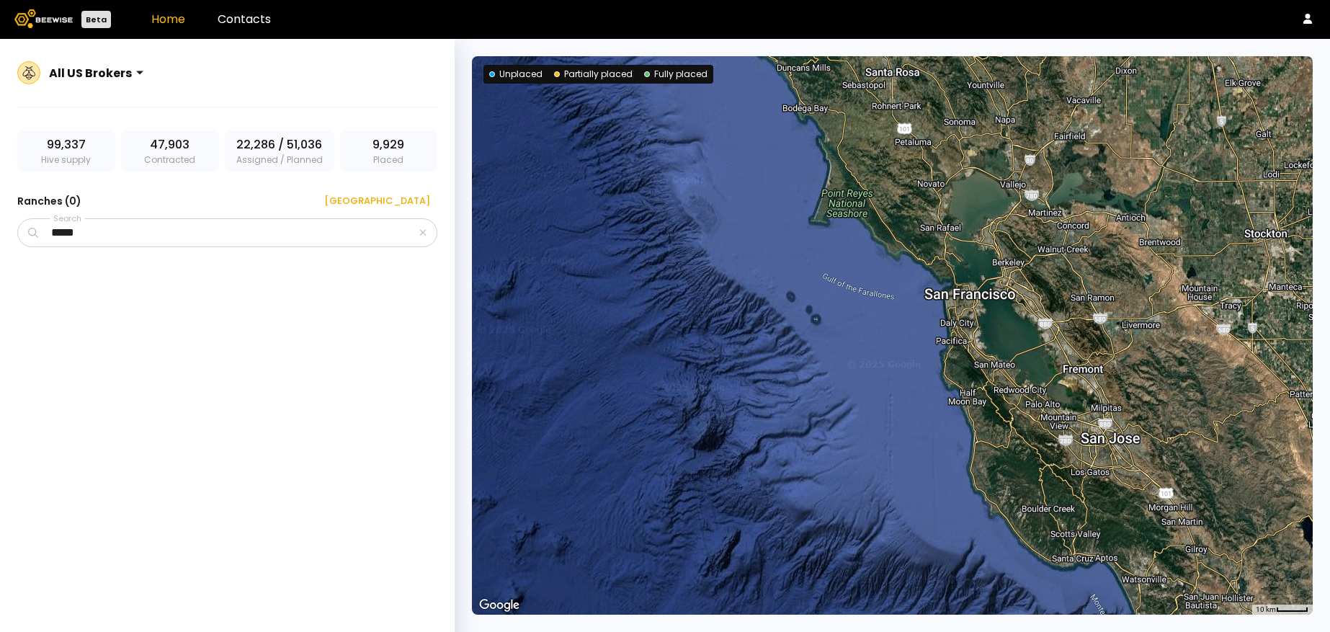
click at [1032, 355] on div at bounding box center [892, 335] width 841 height 558
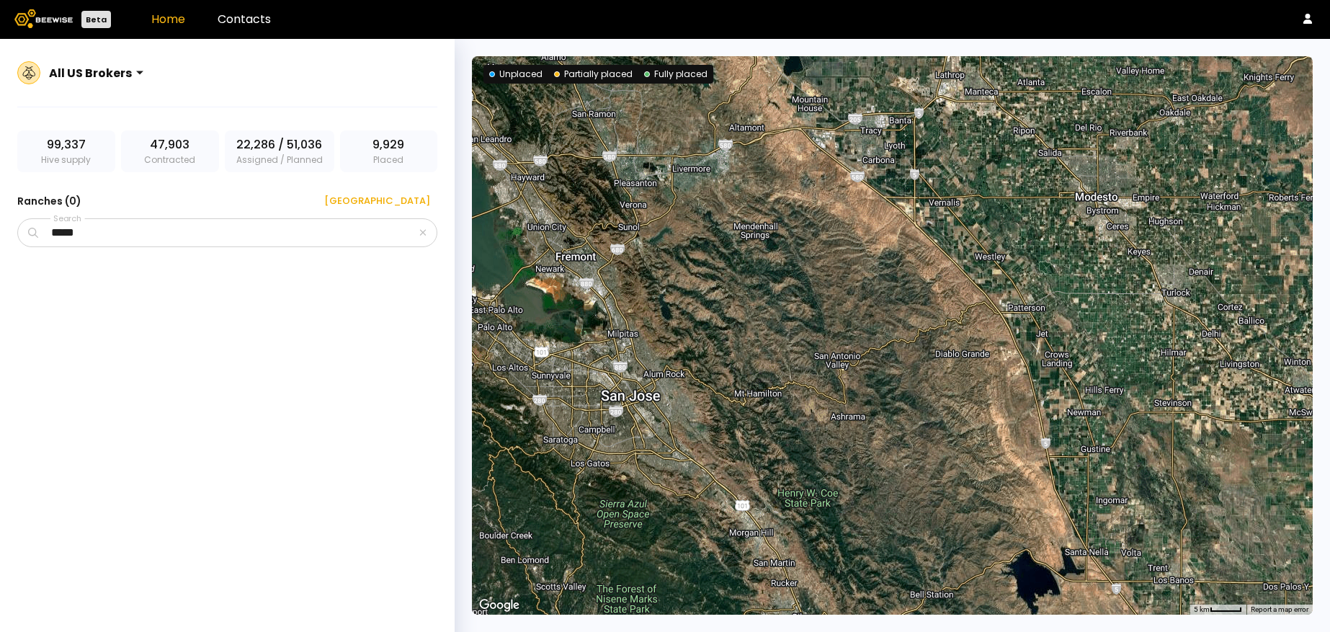
drag, startPoint x: 1171, startPoint y: 347, endPoint x: 458, endPoint y: 231, distance: 722.8
click at [458, 231] on div "← Move left → Move right ↑ Move up ↓ Move down + Zoom in - Zoom out Home Jump l…" at bounding box center [892, 335] width 875 height 593
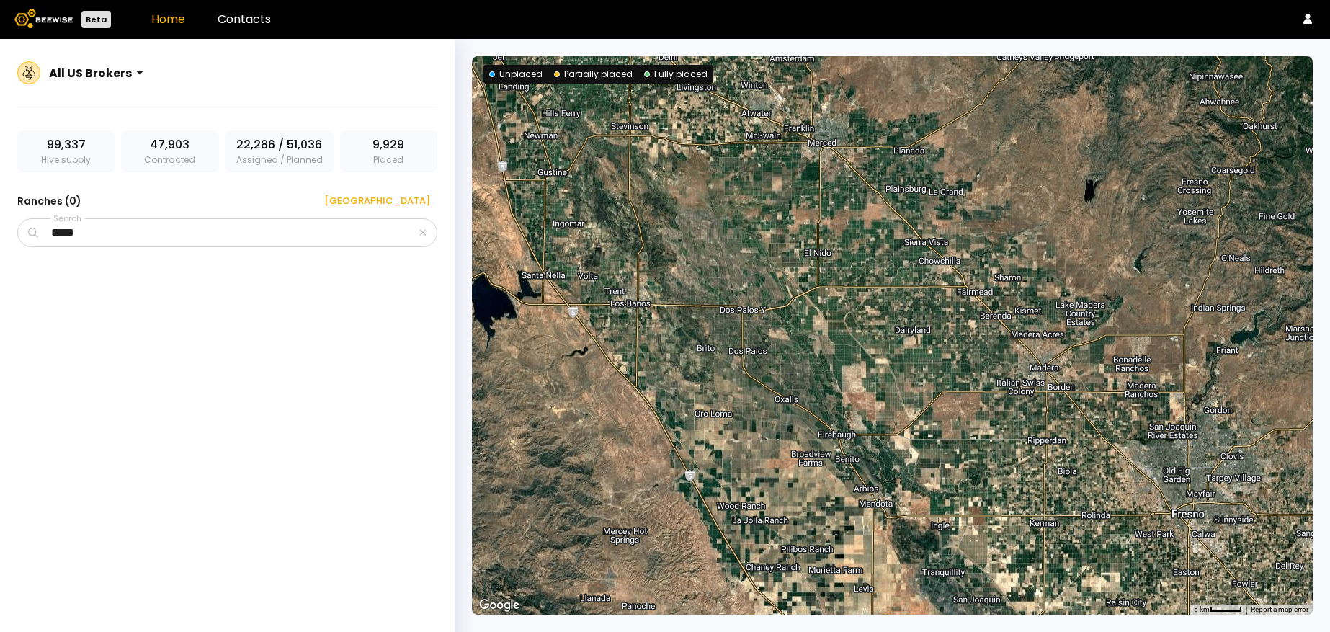
drag, startPoint x: 714, startPoint y: 355, endPoint x: 169, endPoint y: 75, distance: 612.6
click at [169, 75] on section "All US Brokers 99,337 Hive supply 47,903 Contracted 22,286 / 51,036 Assigned / …" at bounding box center [665, 335] width 1330 height 593
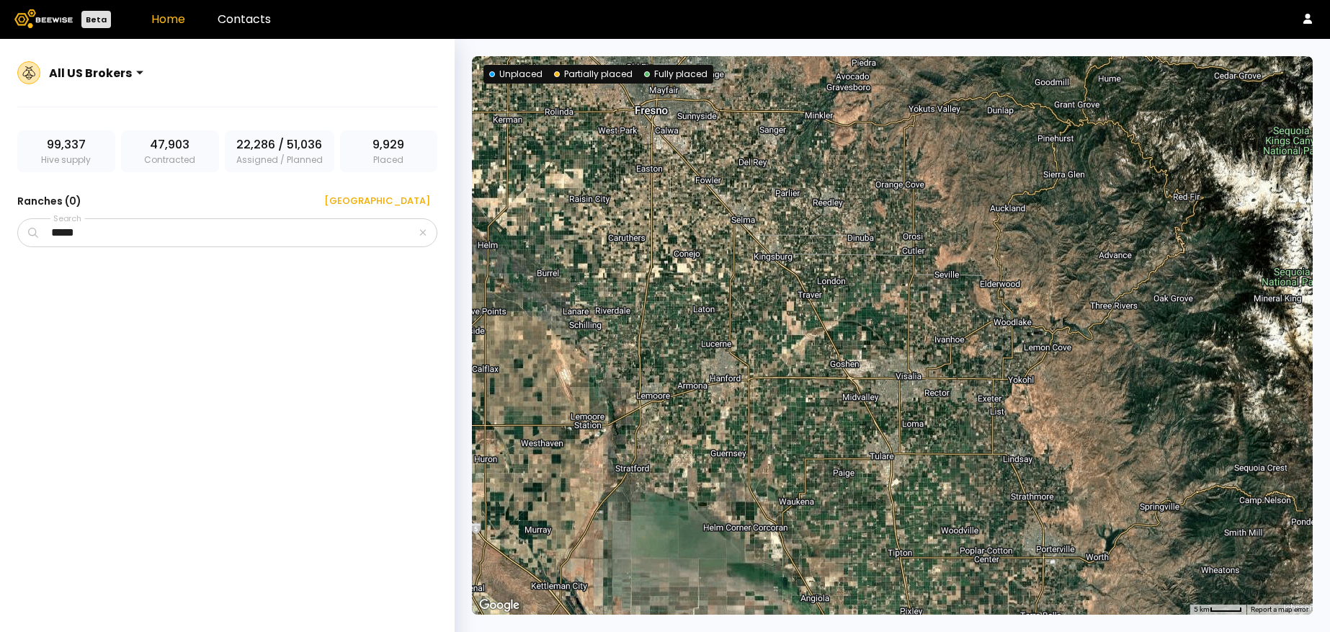
drag, startPoint x: 883, startPoint y: 365, endPoint x: 347, endPoint y: -27, distance: 663.5
click at [347, 0] on html "Beta Home Contacts All US Brokers 99,337 Hive supply 47,903 Contracted 22,286 /…" at bounding box center [665, 333] width 1330 height 666
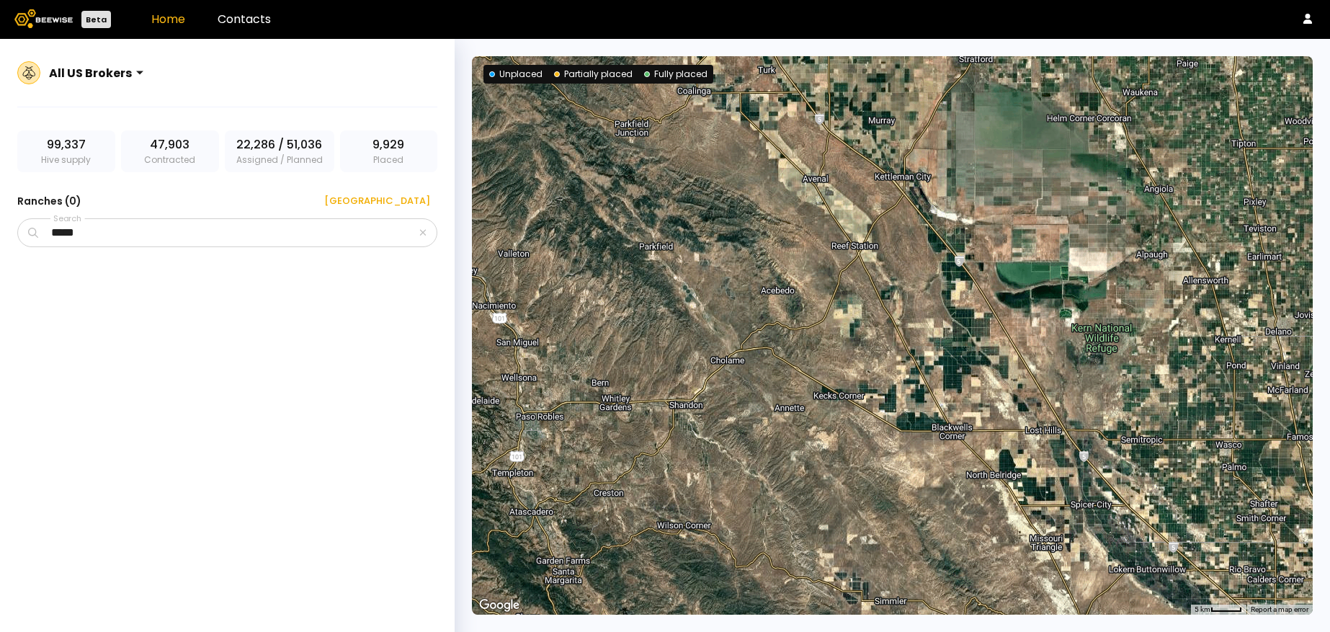
drag, startPoint x: 844, startPoint y: 332, endPoint x: 1193, endPoint y: -76, distance: 537.1
click at [1193, 0] on html "Beta Home Contacts All US Brokers 99,337 Hive supply 47,903 Contracted 22,286 /…" at bounding box center [665, 333] width 1330 height 666
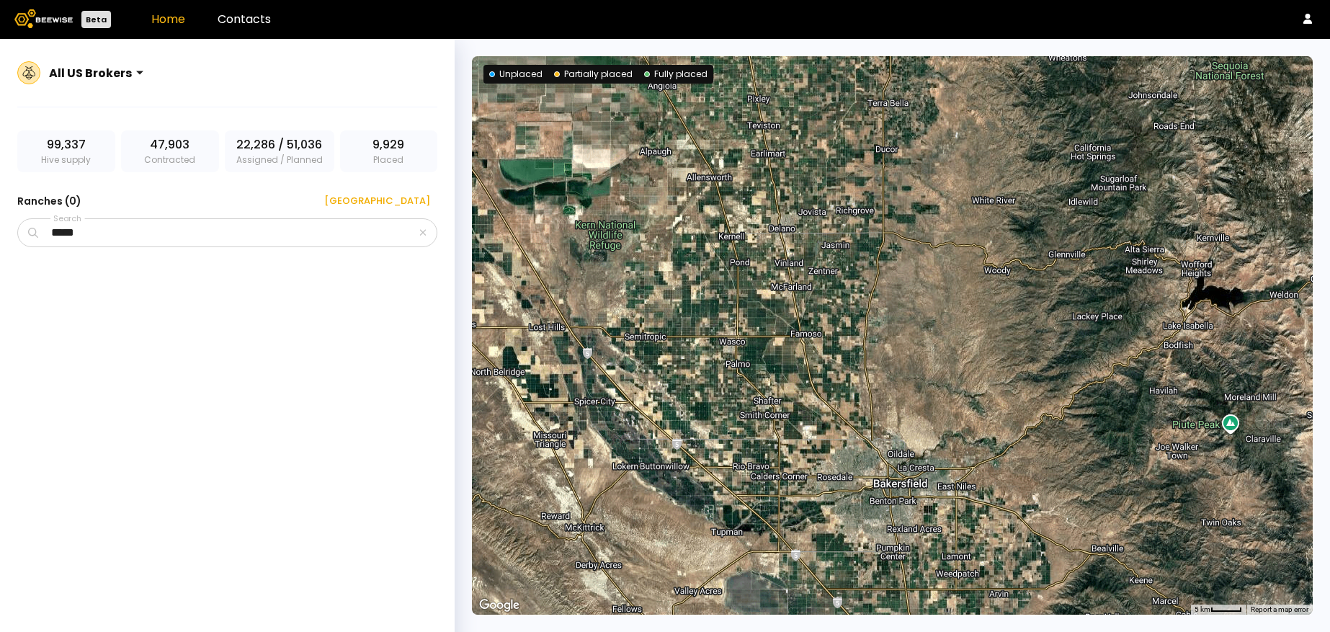
drag, startPoint x: 1165, startPoint y: 299, endPoint x: 666, endPoint y: 195, distance: 509.3
click at [666, 195] on div at bounding box center [892, 335] width 841 height 558
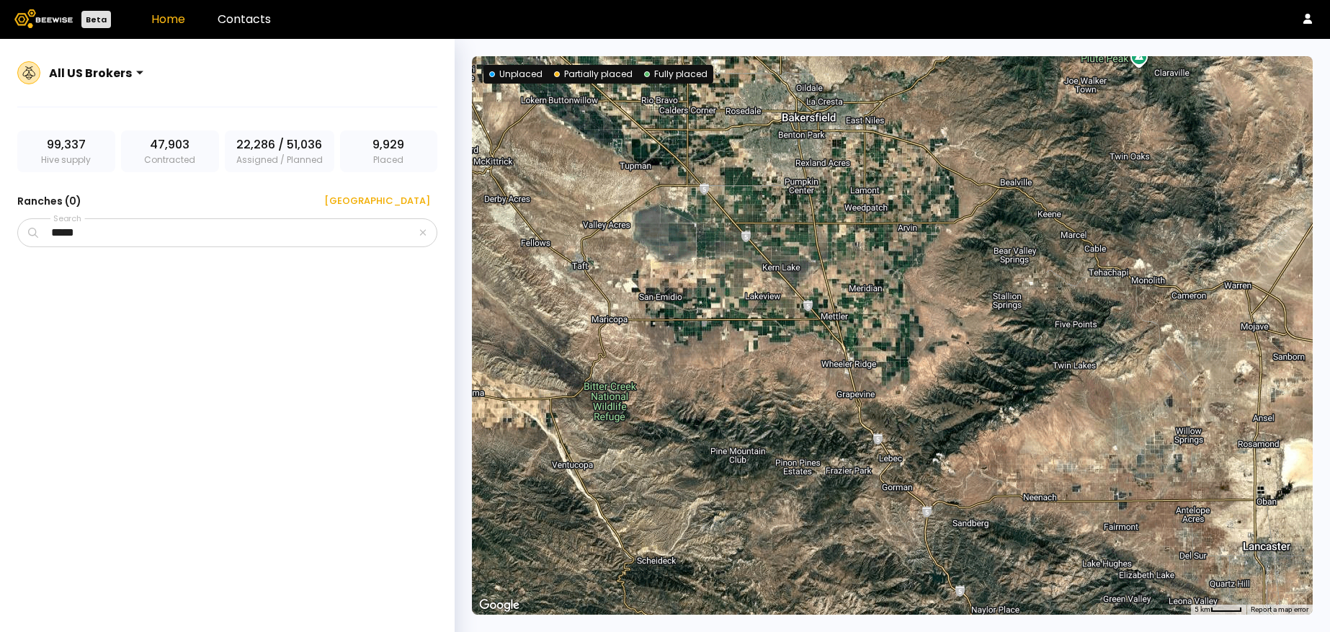
drag, startPoint x: 887, startPoint y: 460, endPoint x: 792, endPoint y: 97, distance: 375.4
click at [792, 97] on div at bounding box center [892, 335] width 841 height 558
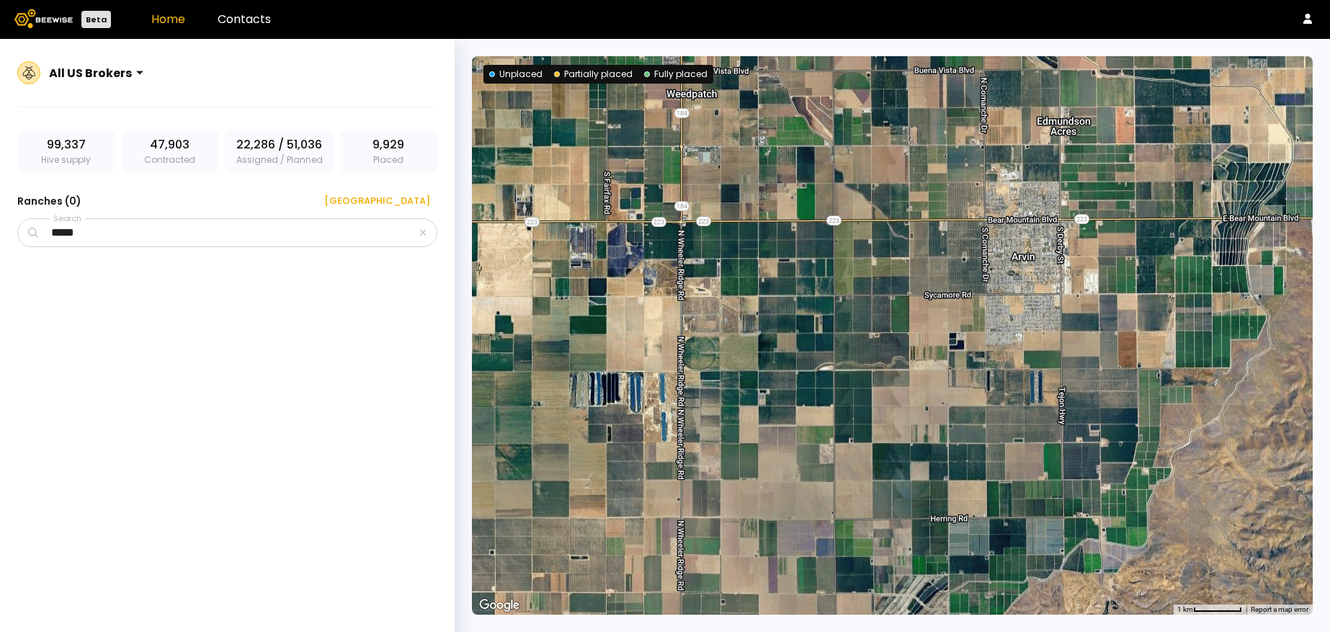
drag, startPoint x: 772, startPoint y: 177, endPoint x: 774, endPoint y: 558, distance: 380.4
click at [774, 558] on div at bounding box center [892, 335] width 841 height 558
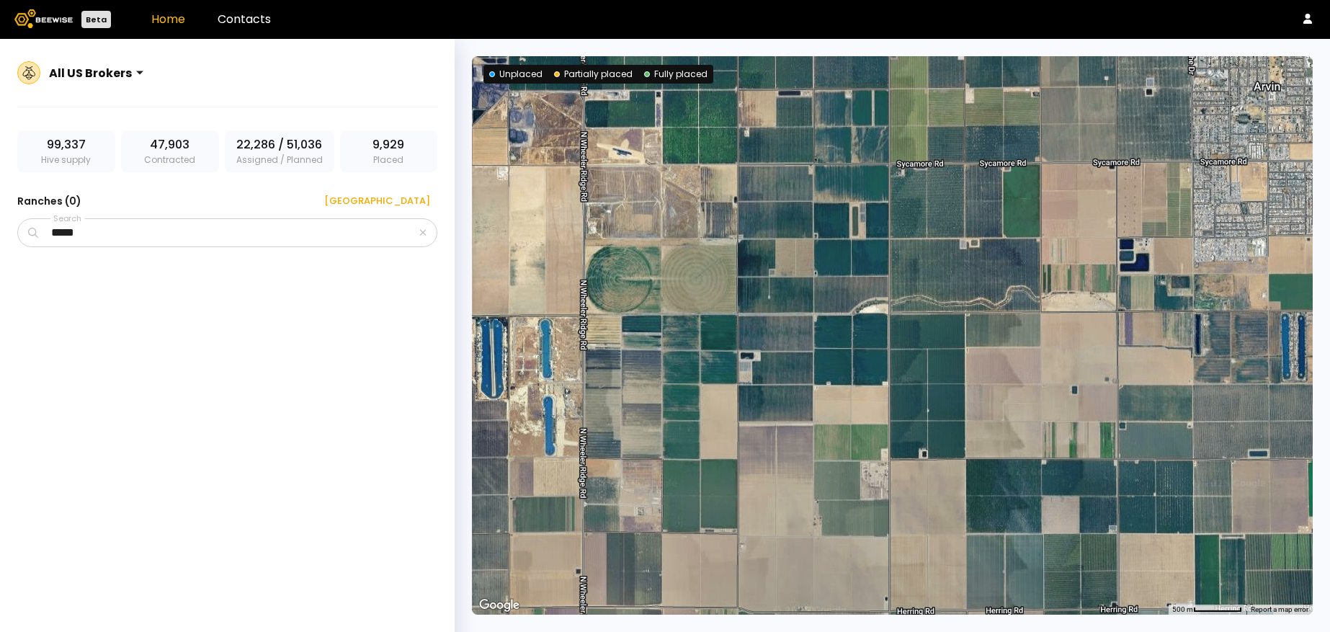
drag, startPoint x: 781, startPoint y: 398, endPoint x: 784, endPoint y: 388, distance: 10.5
click at [784, 388] on div at bounding box center [892, 335] width 841 height 558
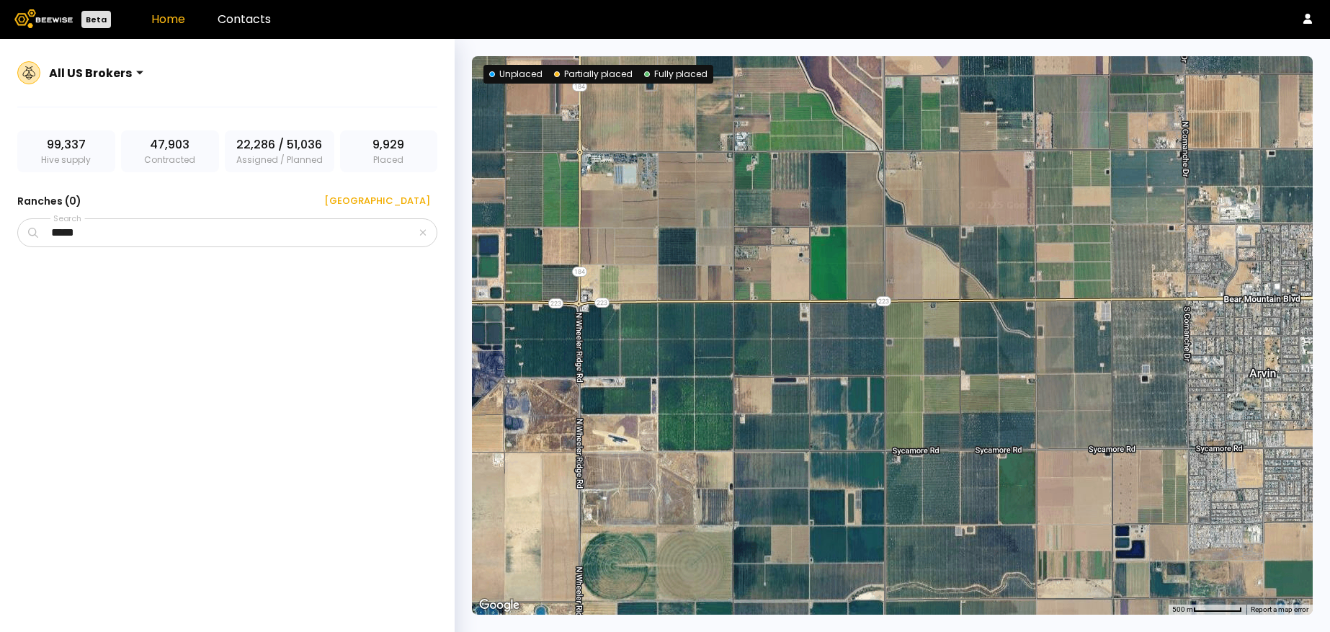
drag, startPoint x: 853, startPoint y: 218, endPoint x: 849, endPoint y: 507, distance: 289.0
click at [849, 507] on div at bounding box center [892, 335] width 841 height 558
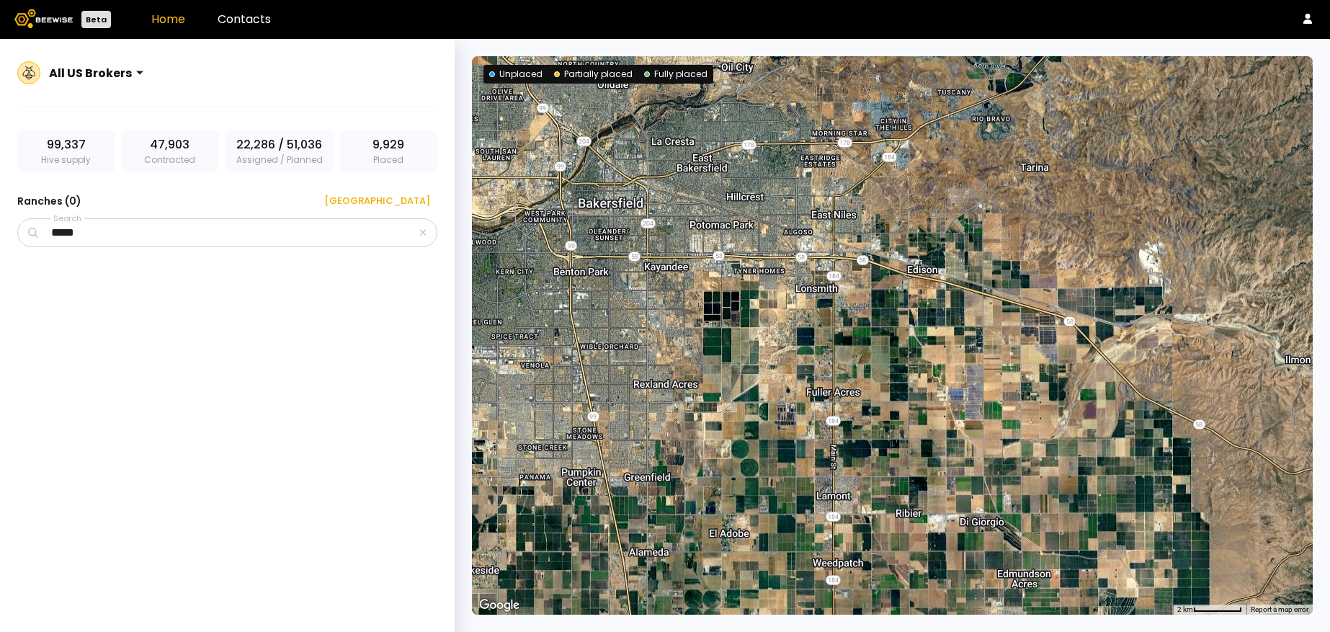
drag, startPoint x: 787, startPoint y: 381, endPoint x: 805, endPoint y: 591, distance: 210.4
click at [805, 591] on div at bounding box center [892, 335] width 841 height 558
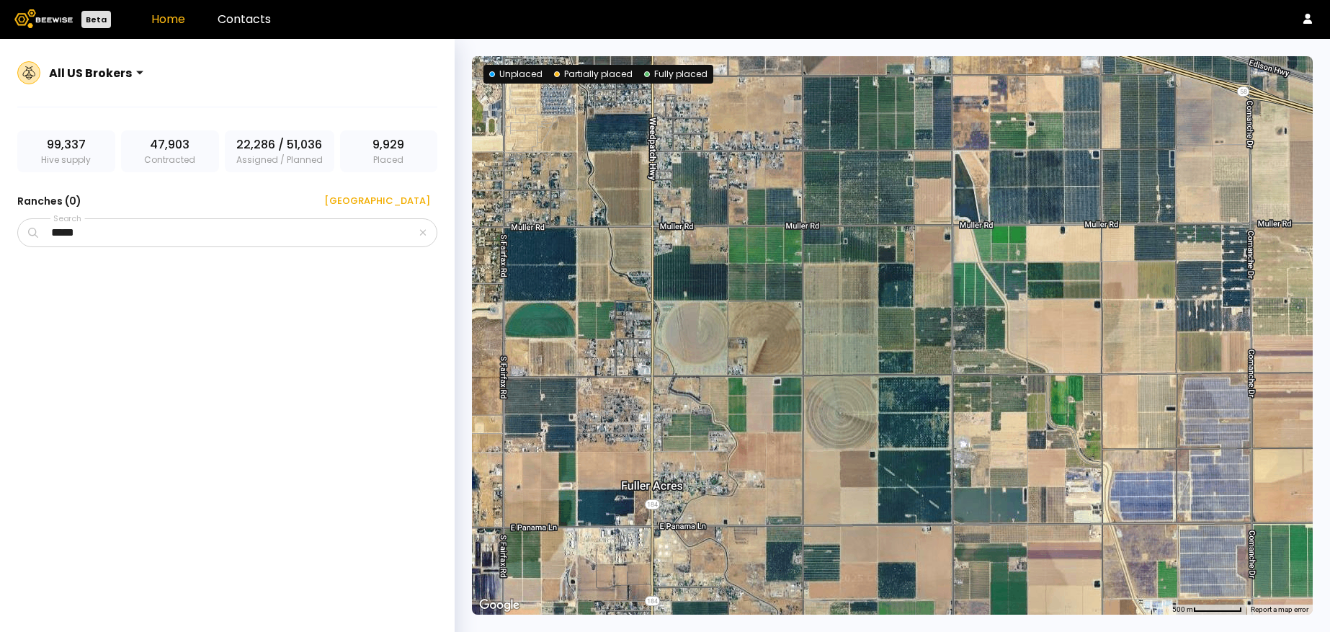
drag, startPoint x: 842, startPoint y: 227, endPoint x: 841, endPoint y: 390, distance: 162.8
click at [841, 390] on div at bounding box center [892, 335] width 841 height 558
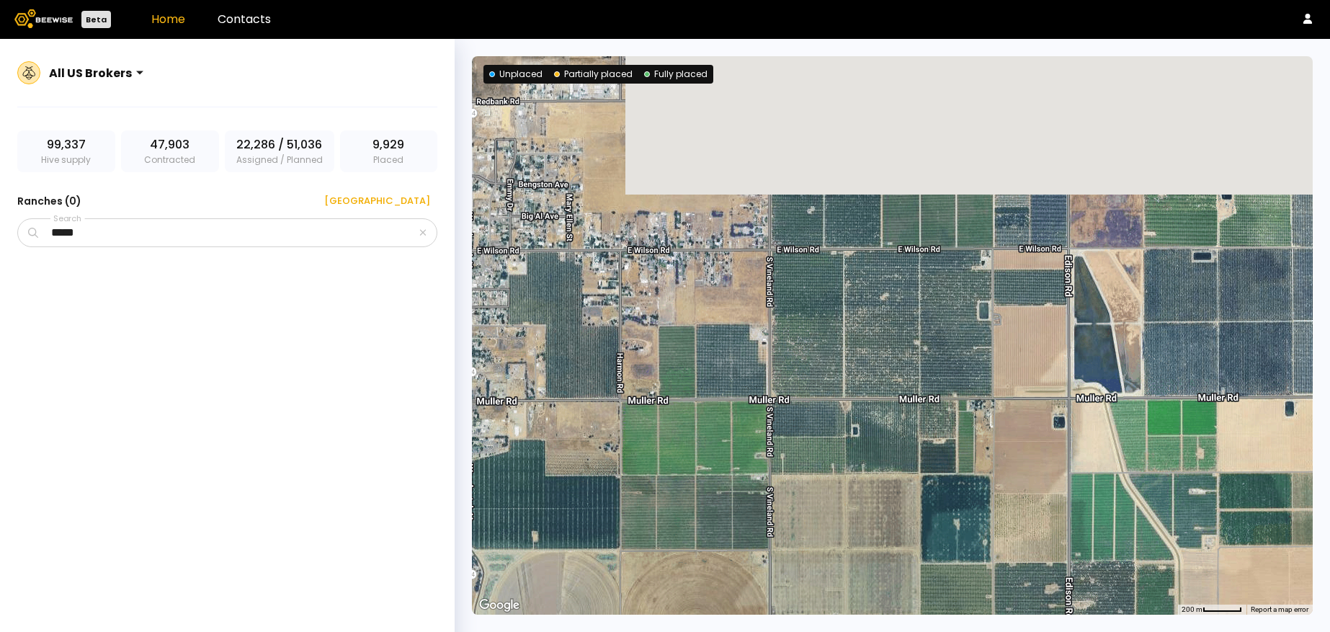
drag, startPoint x: 831, startPoint y: 260, endPoint x: 834, endPoint y: 584, distance: 324.3
click at [834, 584] on div at bounding box center [892, 335] width 841 height 558
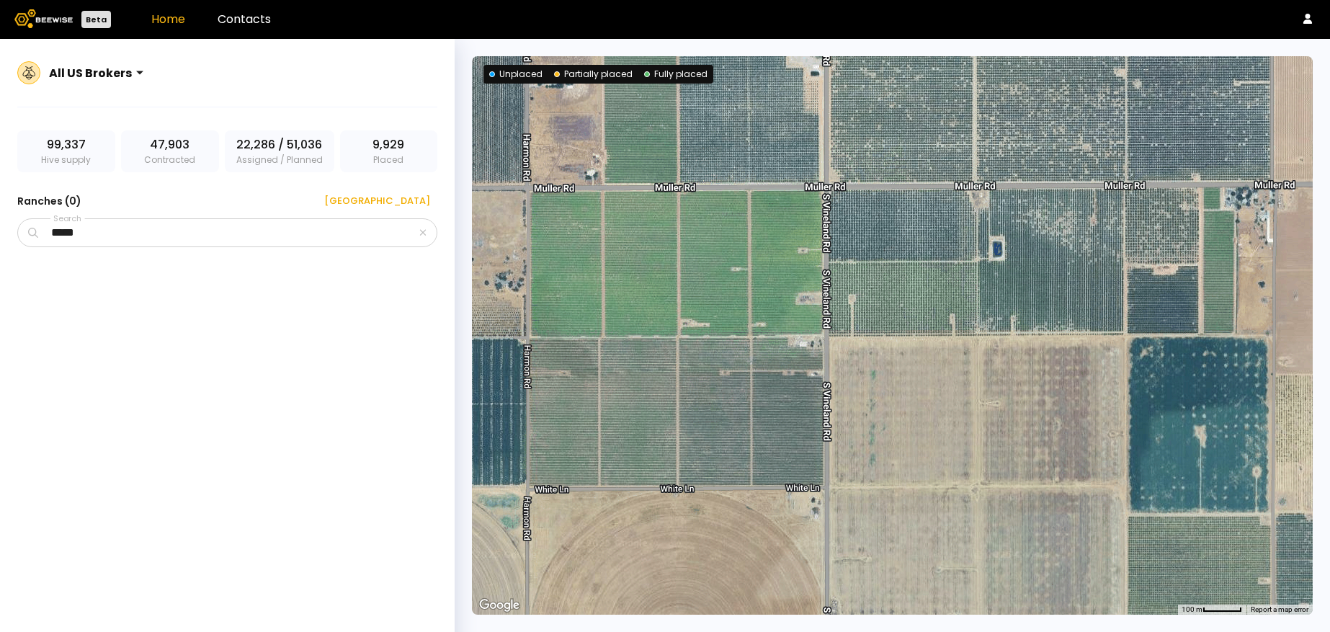
drag, startPoint x: 826, startPoint y: 393, endPoint x: 959, endPoint y: 396, distance: 132.6
click at [959, 396] on div at bounding box center [892, 335] width 841 height 558
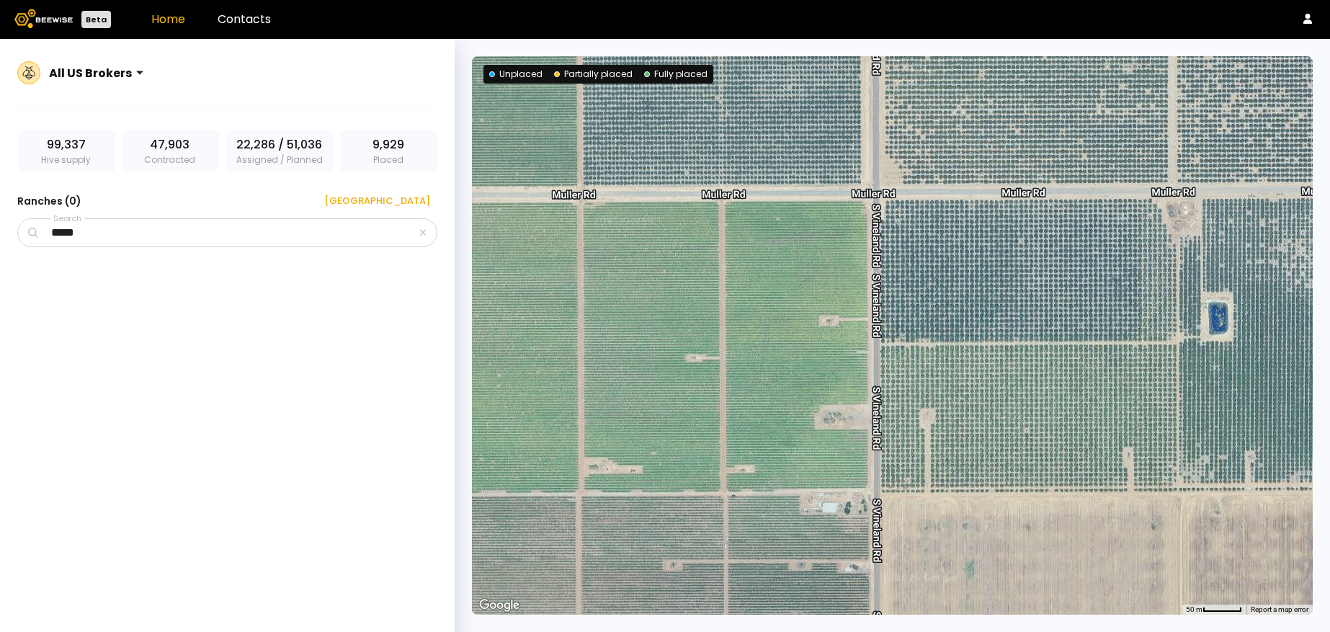
drag, startPoint x: 775, startPoint y: 233, endPoint x: 950, endPoint y: 440, distance: 271.0
click at [950, 440] on div at bounding box center [892, 335] width 841 height 558
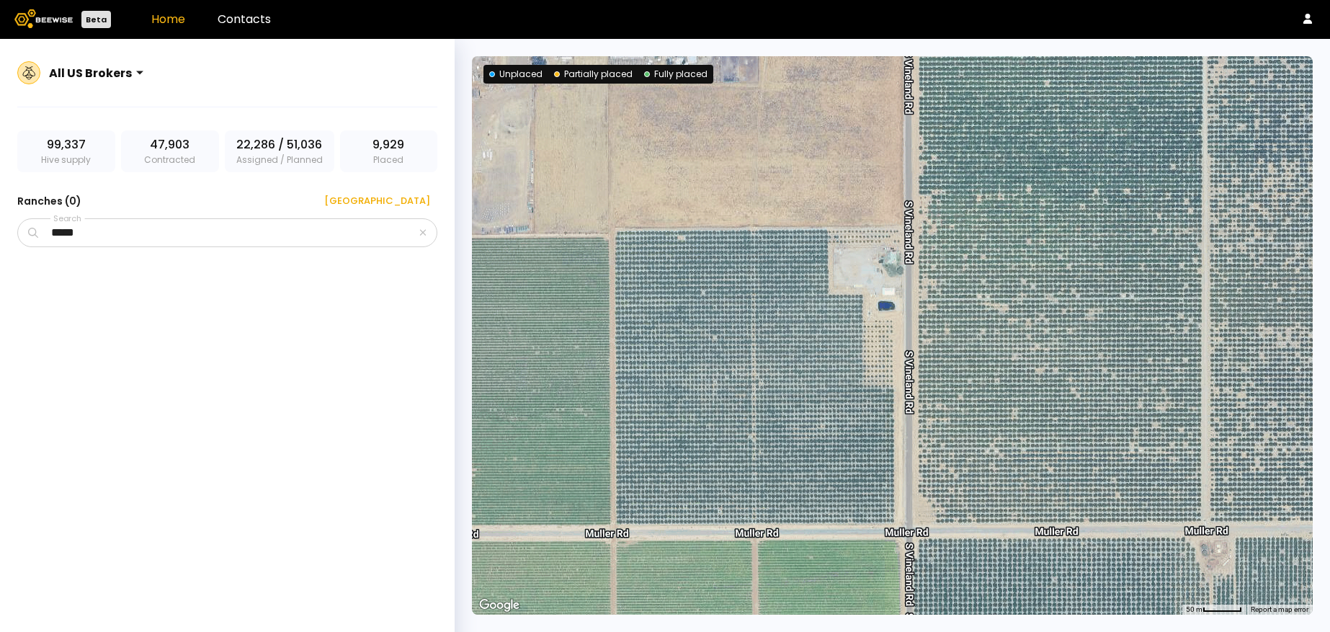
drag, startPoint x: 874, startPoint y: 243, endPoint x: 915, endPoint y: 583, distance: 342.6
click at [915, 583] on div at bounding box center [892, 335] width 841 height 558
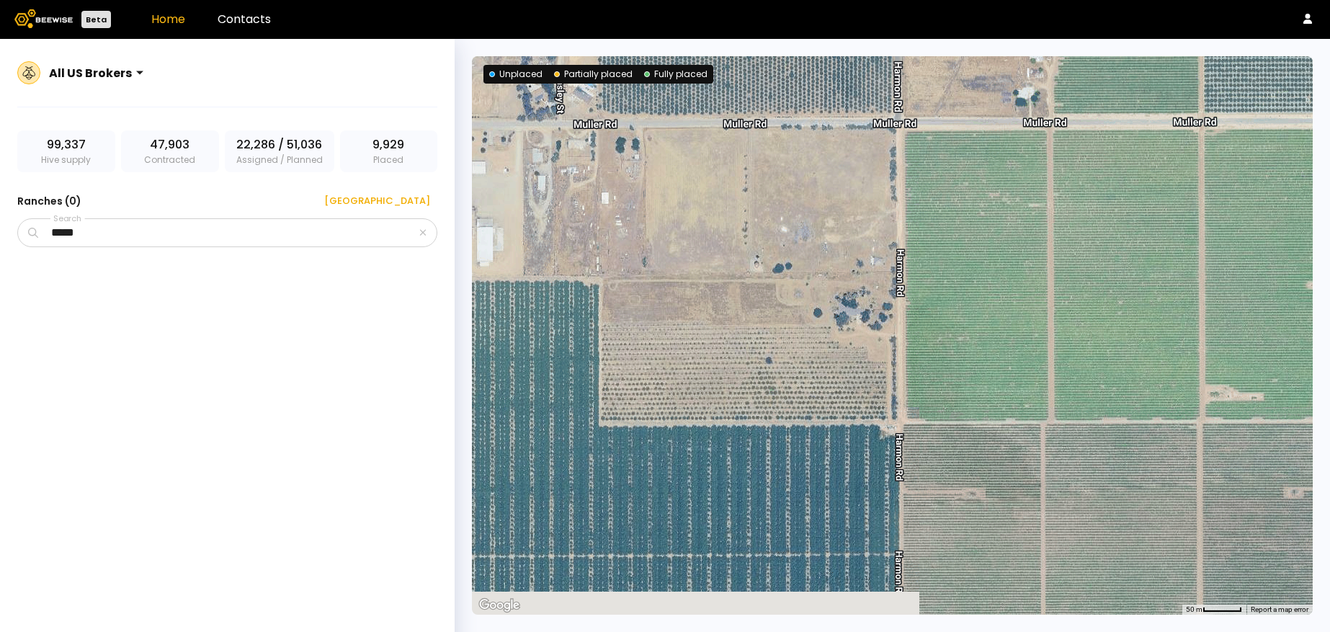
drag, startPoint x: 785, startPoint y: 270, endPoint x: 1284, endPoint y: -50, distance: 592.8
click at [1284, 0] on html "Beta Home Contacts All US Brokers 99,337 Hive supply 47,903 Contracted 22,286 /…" at bounding box center [665, 333] width 1330 height 666
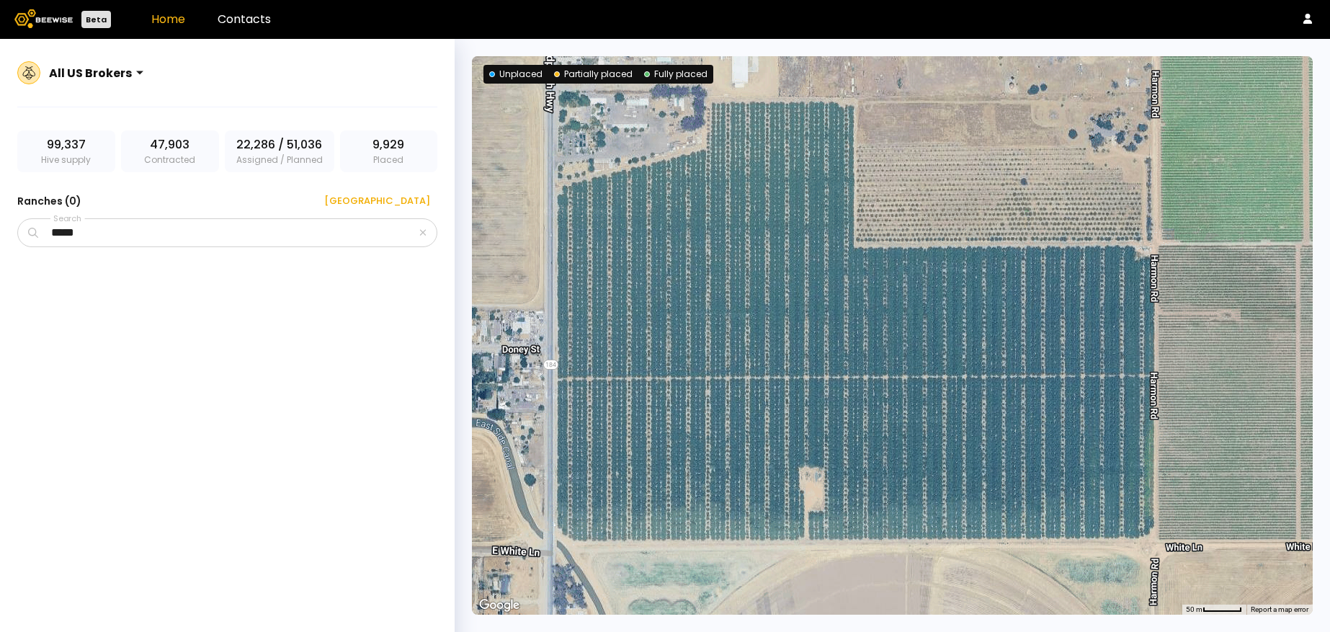
drag, startPoint x: 876, startPoint y: 316, endPoint x: 1133, endPoint y: 163, distance: 298.5
click at [1133, 163] on div at bounding box center [892, 335] width 841 height 558
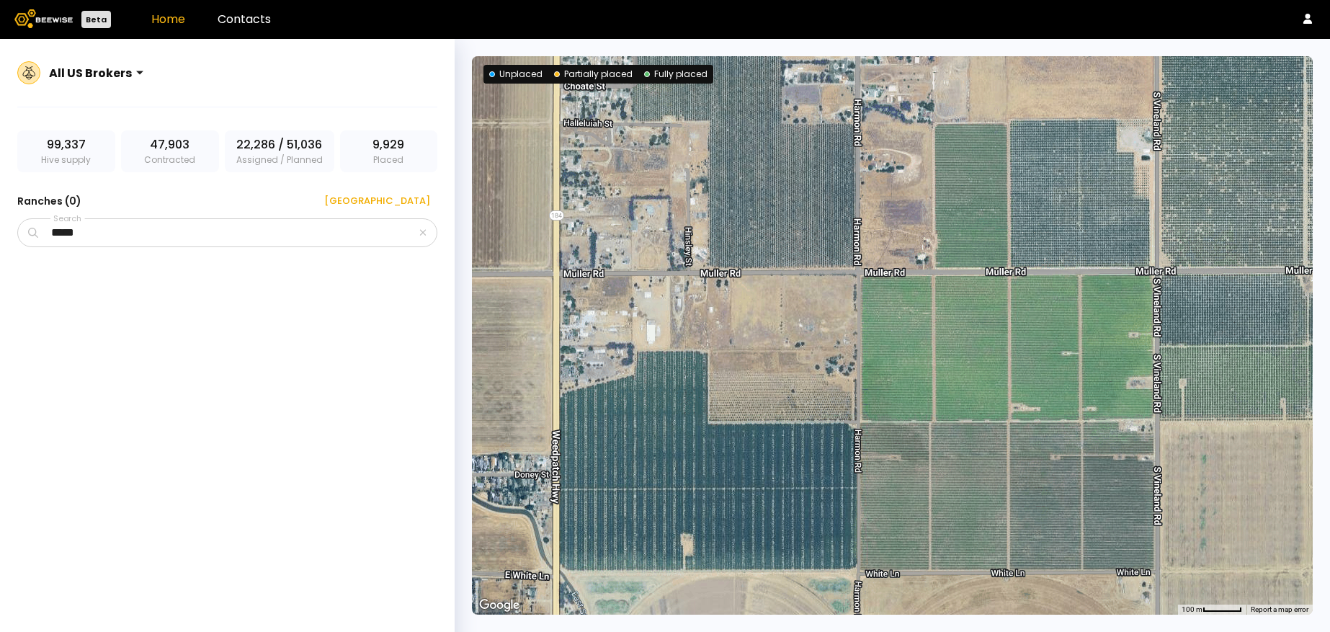
drag, startPoint x: 805, startPoint y: 320, endPoint x: 683, endPoint y: 462, distance: 187.0
click at [683, 462] on div at bounding box center [892, 335] width 841 height 558
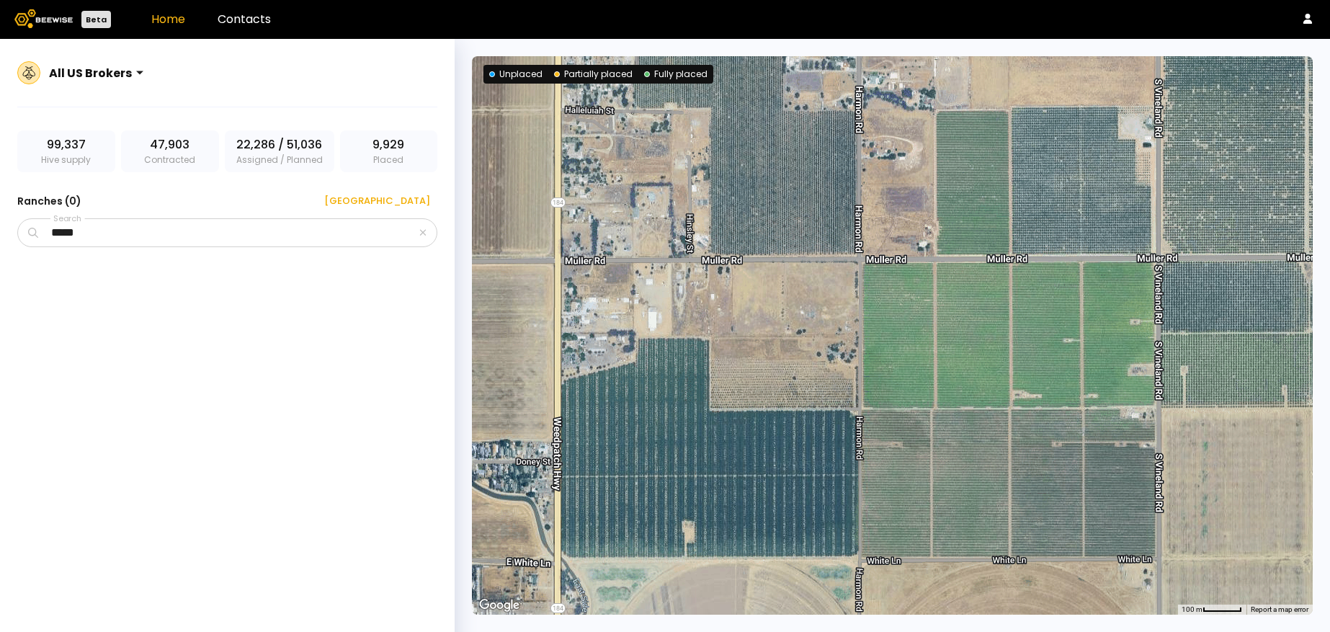
drag, startPoint x: 957, startPoint y: 405, endPoint x: 956, endPoint y: 392, distance: 13.0
click at [956, 392] on div at bounding box center [892, 335] width 841 height 558
